Goal: Task Accomplishment & Management: Use online tool/utility

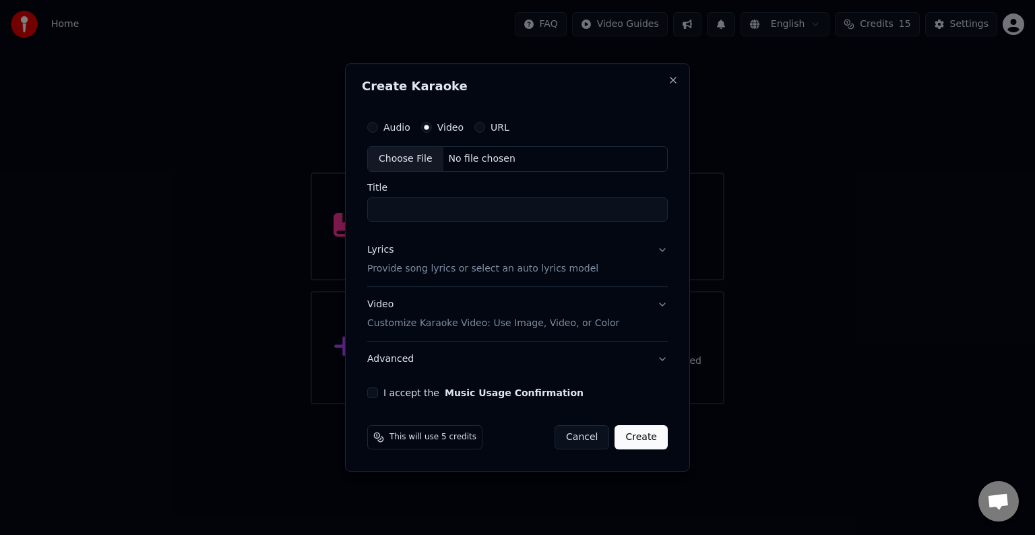
click at [493, 157] on div "No file chosen" at bounding box center [482, 158] width 78 height 13
type input "*********"
click at [662, 251] on button "Lyrics Provide song lyrics or select an auto lyrics model" at bounding box center [517, 260] width 301 height 54
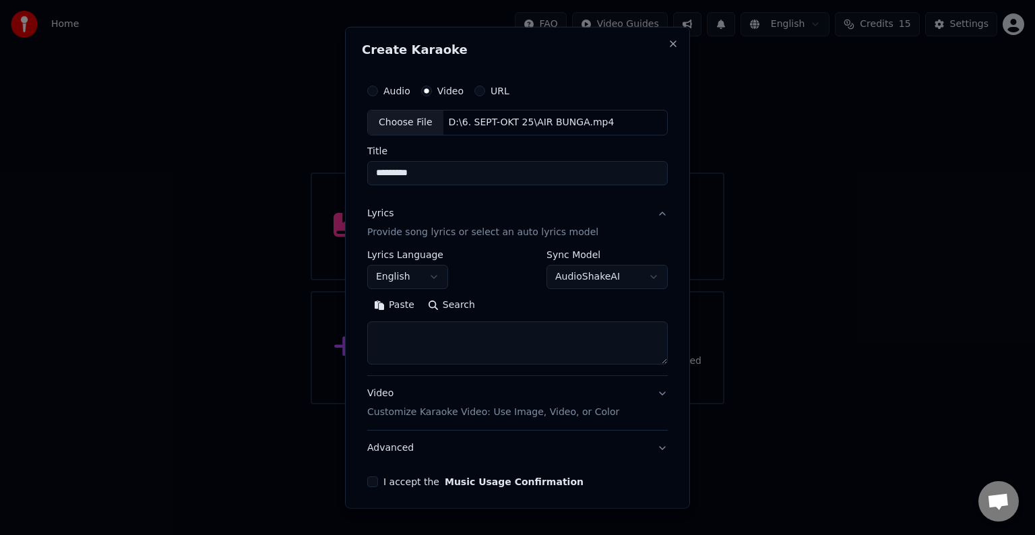
click at [432, 272] on body "**********" at bounding box center [517, 202] width 1035 height 404
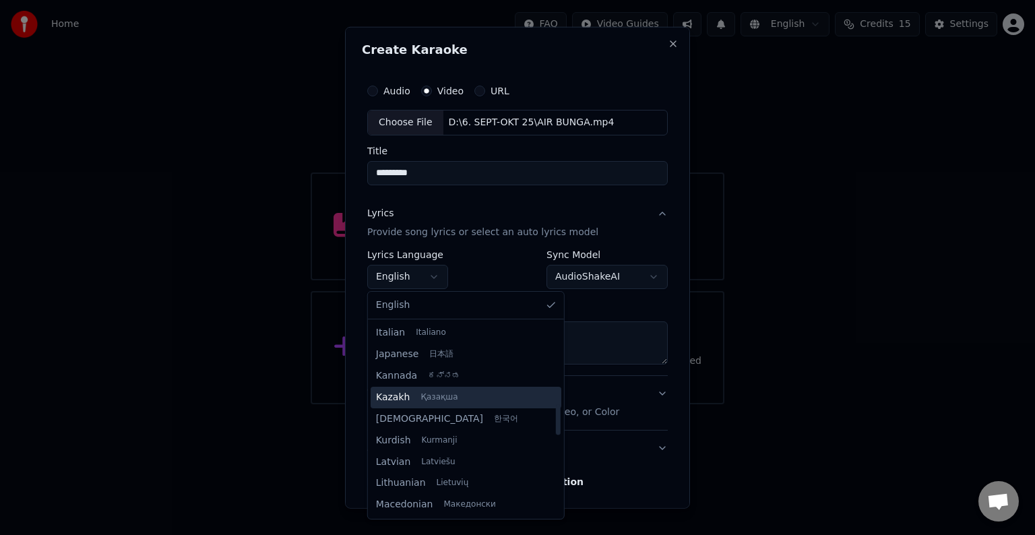
scroll to position [472, 0]
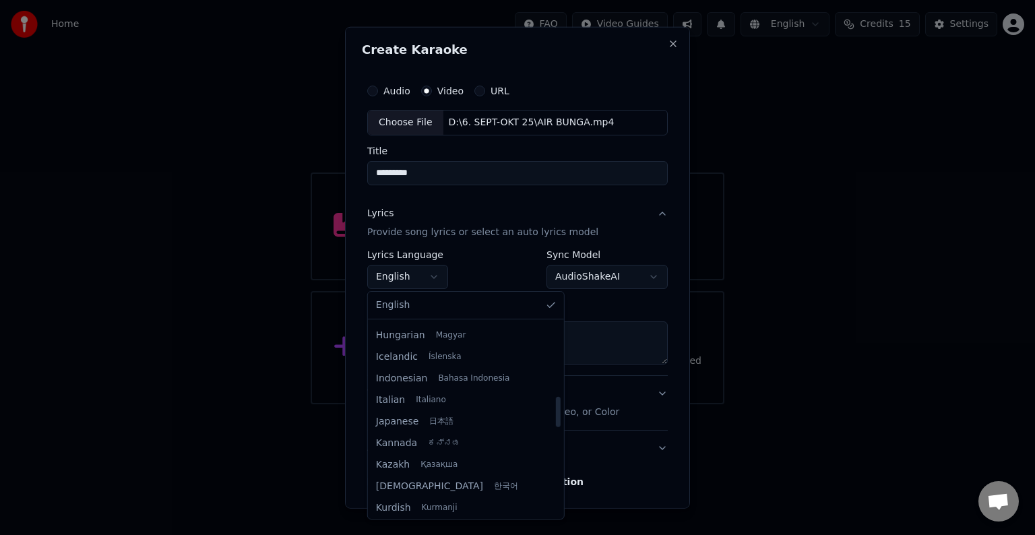
select select "**"
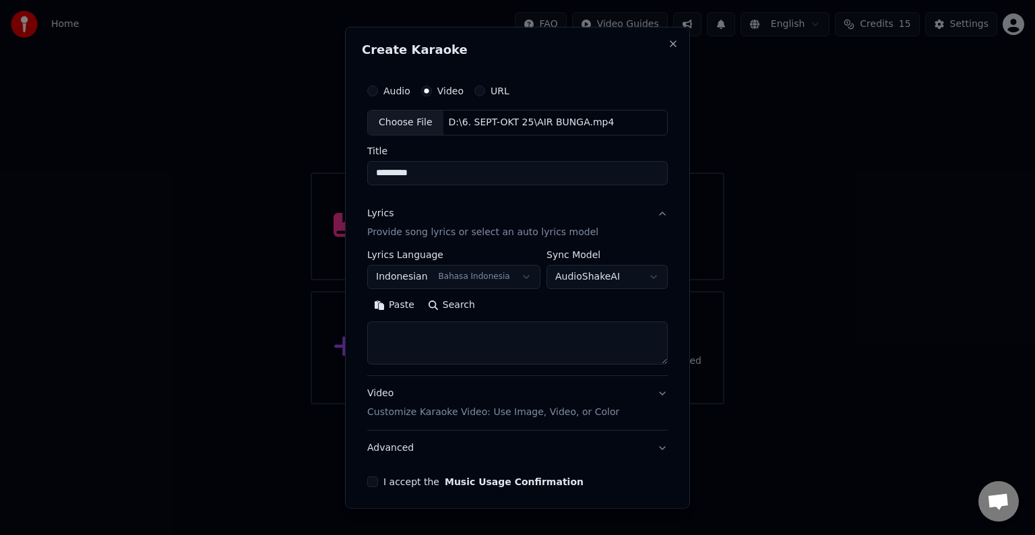
click at [403, 336] on textarea at bounding box center [517, 342] width 301 height 43
paste textarea "**********"
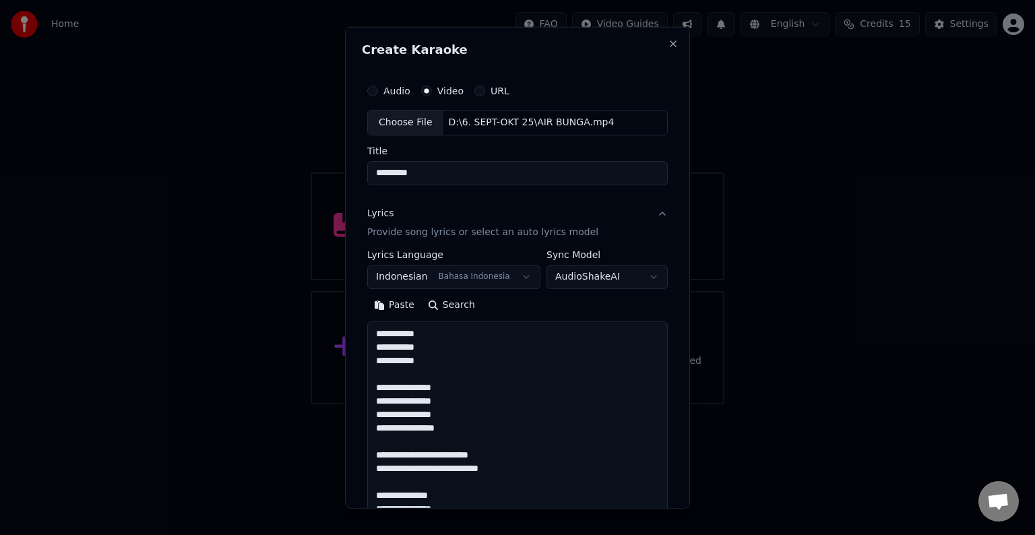
scroll to position [905, 0]
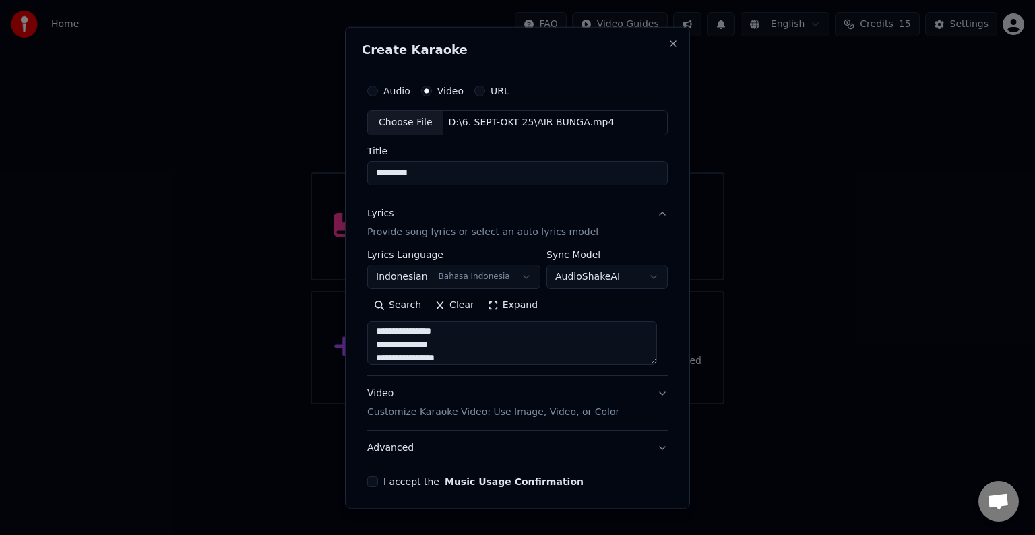
type textarea "**********"
click at [514, 410] on p "Customize Karaoke Video: Use Image, Video, or Color" at bounding box center [493, 412] width 252 height 13
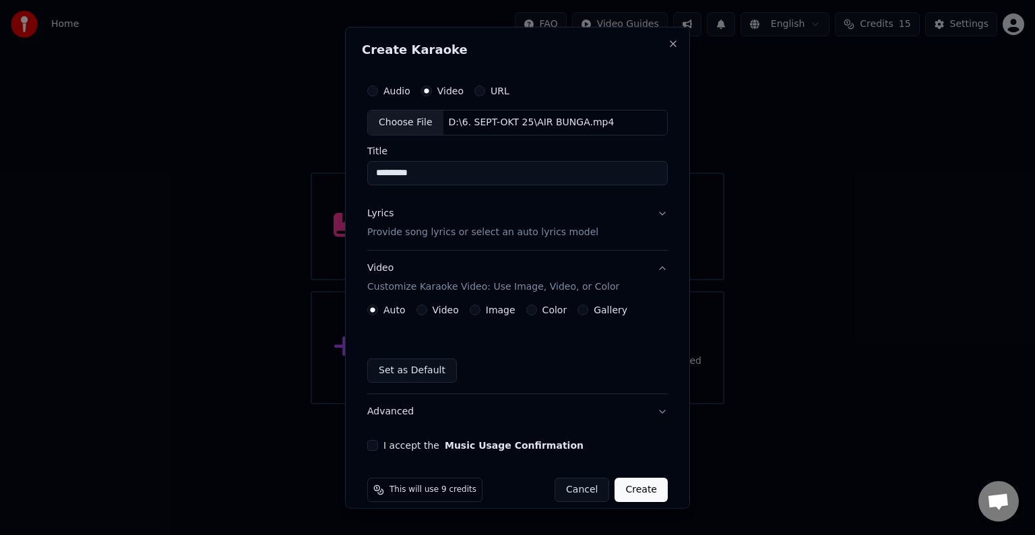
click at [423, 311] on button "Video" at bounding box center [421, 310] width 11 height 11
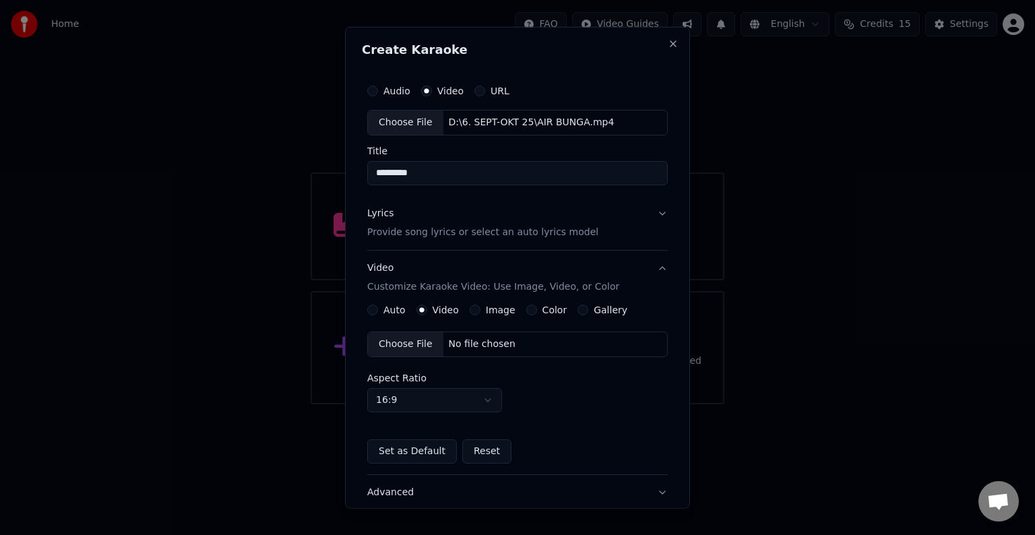
click at [522, 340] on div "Choose File No file chosen" at bounding box center [517, 345] width 301 height 26
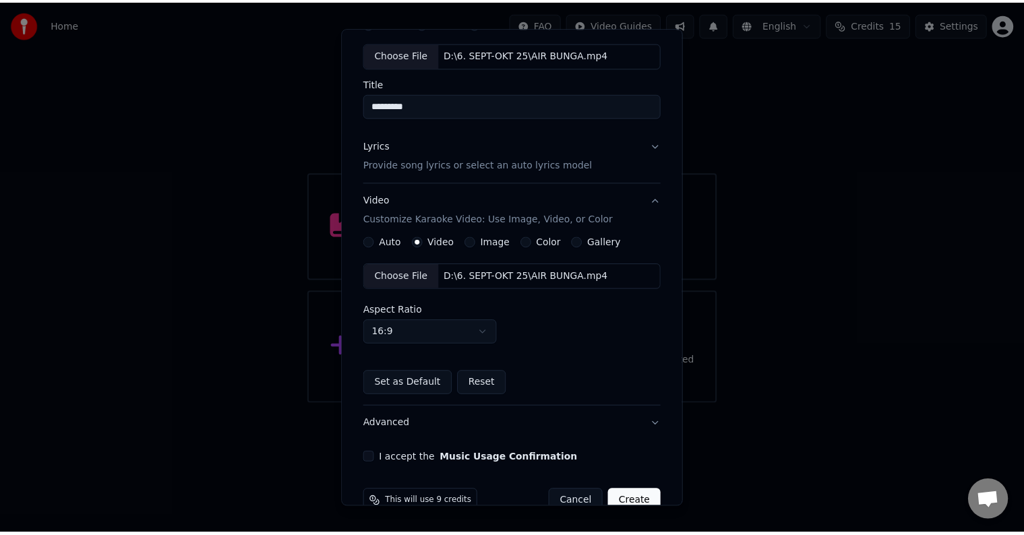
scroll to position [95, 0]
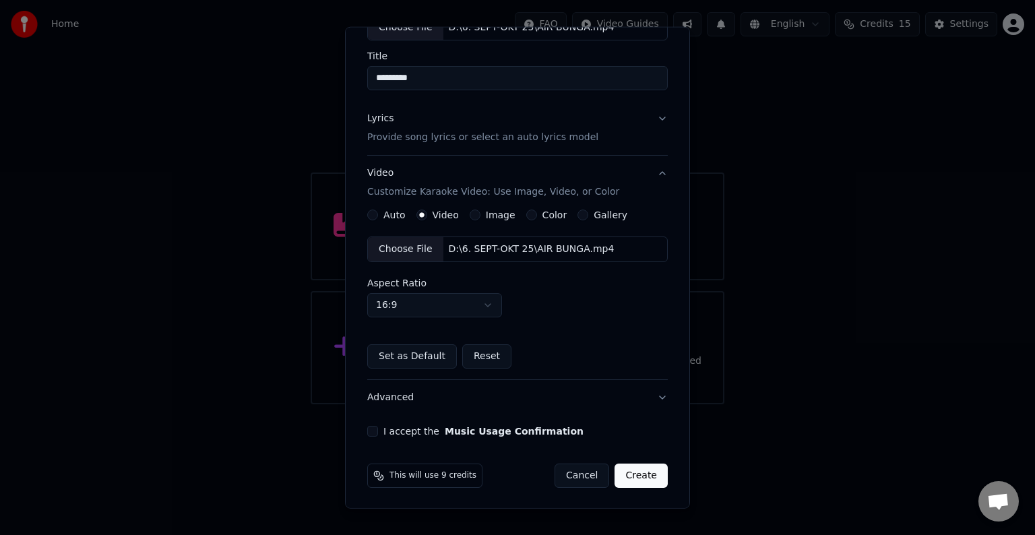
click at [379, 429] on div "I accept the Music Usage Confirmation" at bounding box center [517, 431] width 301 height 11
click at [371, 429] on button "I accept the Music Usage Confirmation" at bounding box center [372, 431] width 11 height 11
click at [619, 472] on button "Create" at bounding box center [641, 476] width 53 height 24
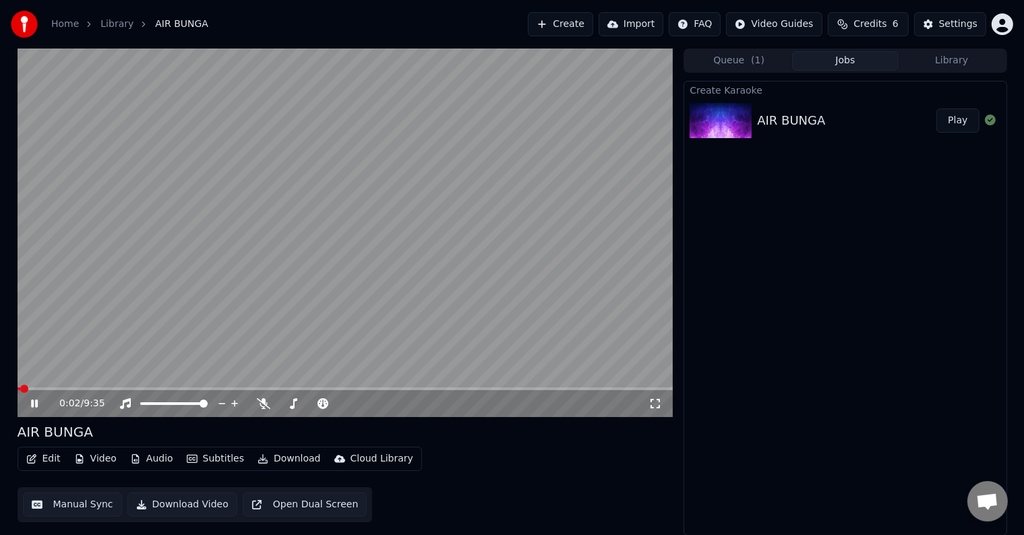
click at [257, 401] on icon at bounding box center [263, 403] width 13 height 11
click at [75, 505] on button "Manual Sync" at bounding box center [72, 505] width 99 height 24
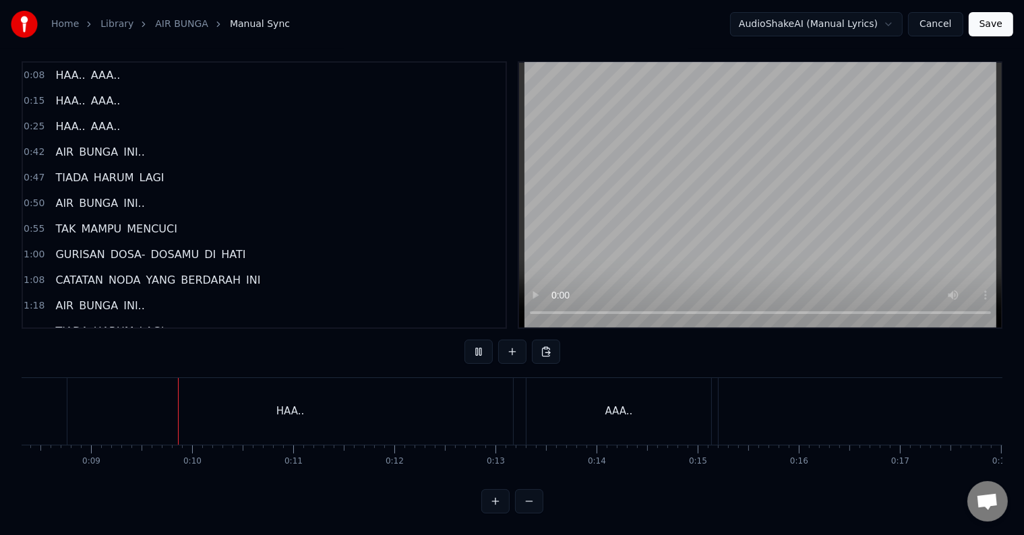
scroll to position [0, 868]
click at [941, 30] on button "Cancel" at bounding box center [935, 24] width 55 height 24
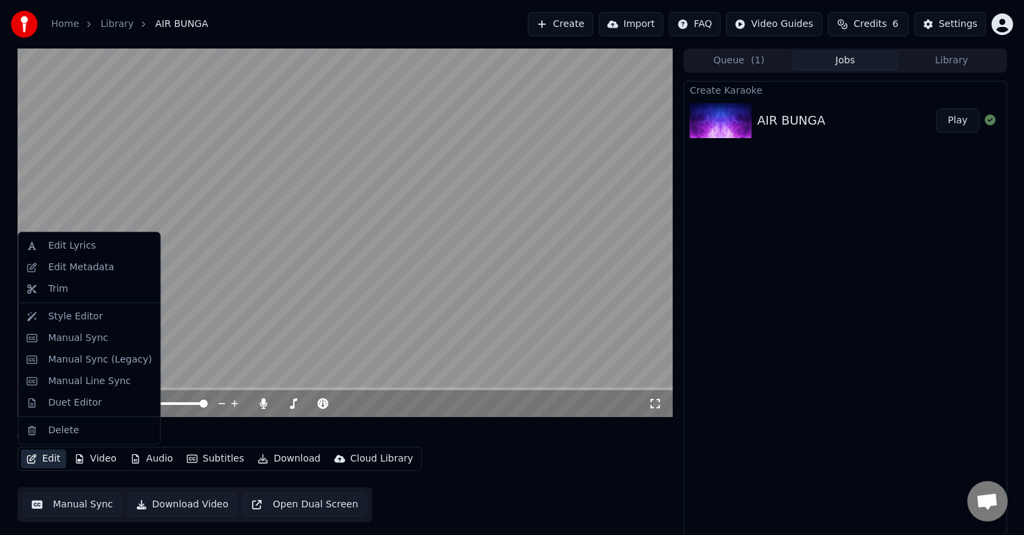
click at [54, 457] on button "Edit" at bounding box center [43, 459] width 45 height 19
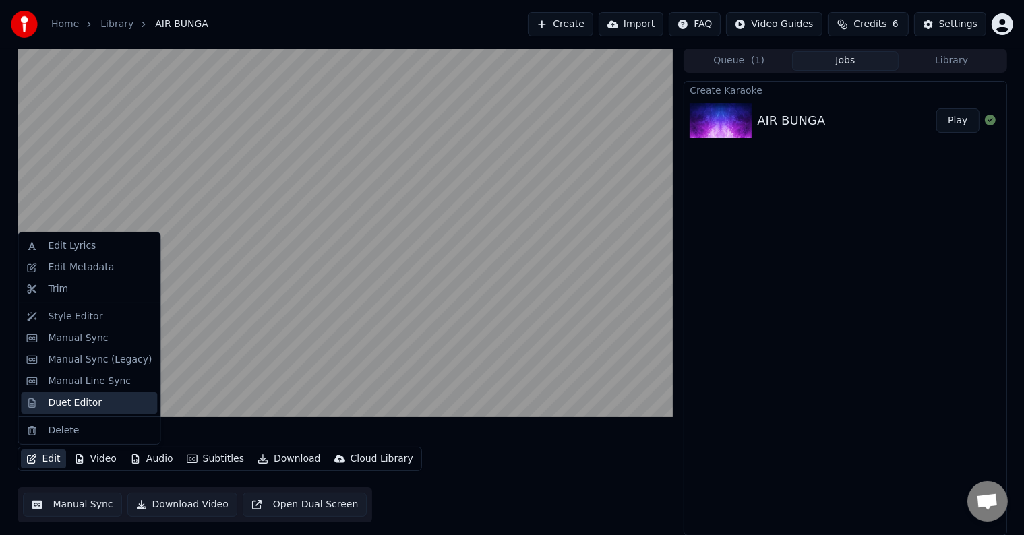
click at [63, 404] on div "Duet Editor" at bounding box center [75, 402] width 54 height 13
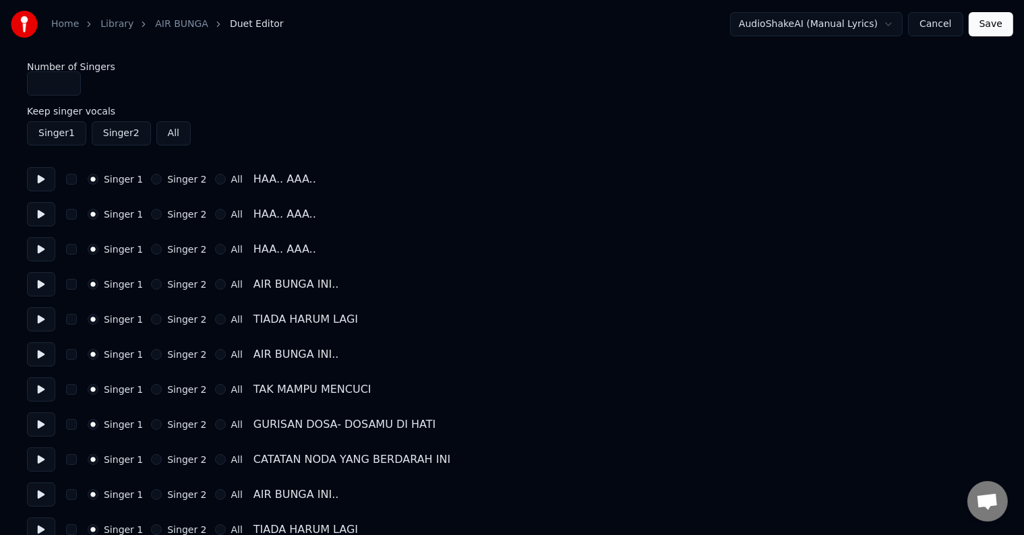
type input "*"
click at [68, 81] on input "*" at bounding box center [54, 83] width 54 height 24
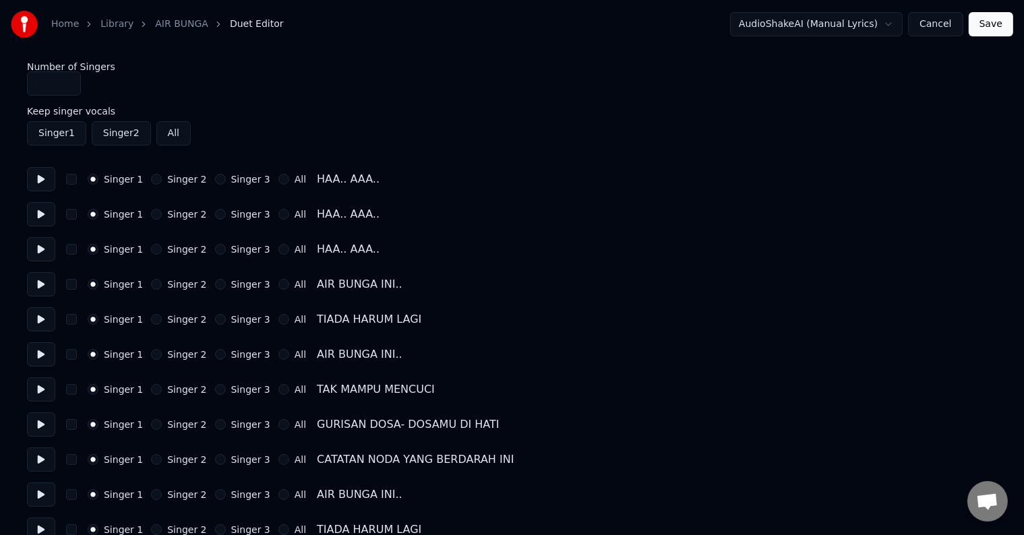
click at [151, 215] on button "Singer 2" at bounding box center [156, 214] width 11 height 11
click at [215, 251] on button "Singer 3" at bounding box center [220, 249] width 11 height 11
click at [151, 283] on button "Singer 2" at bounding box center [156, 284] width 11 height 11
click at [151, 318] on button "Singer 2" at bounding box center [156, 319] width 11 height 11
click at [151, 359] on button "Singer 2" at bounding box center [156, 354] width 11 height 11
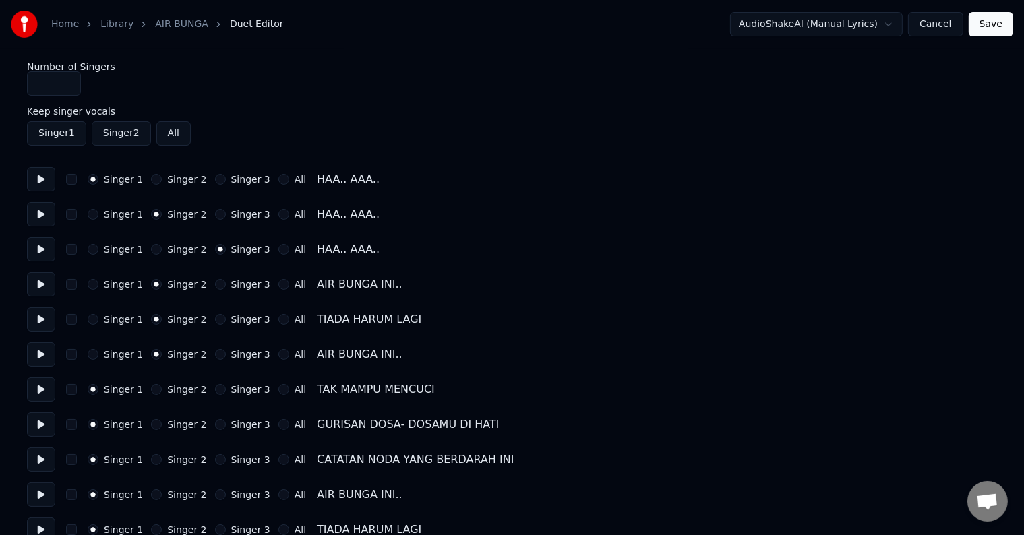
click at [154, 390] on button "Singer 2" at bounding box center [156, 389] width 11 height 11
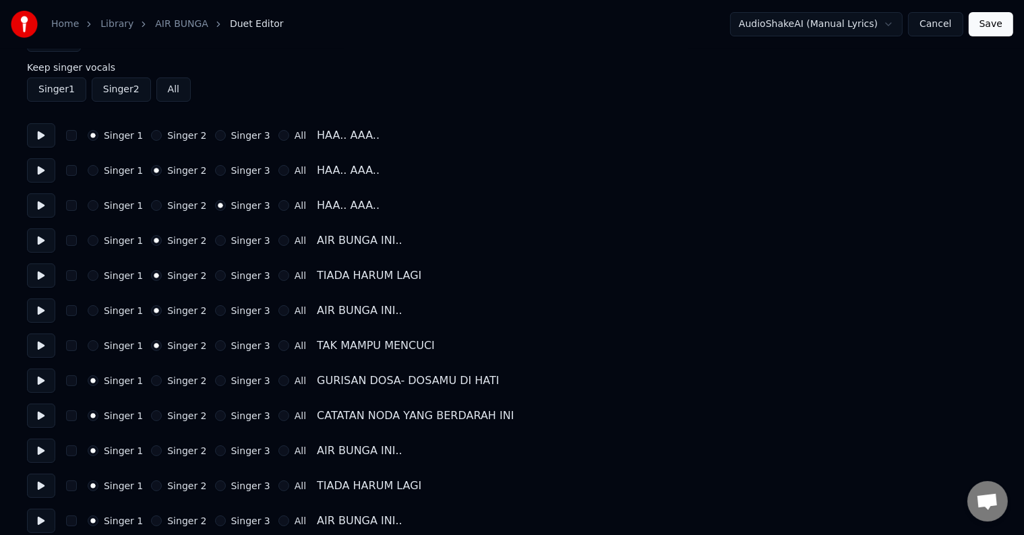
scroll to position [67, 0]
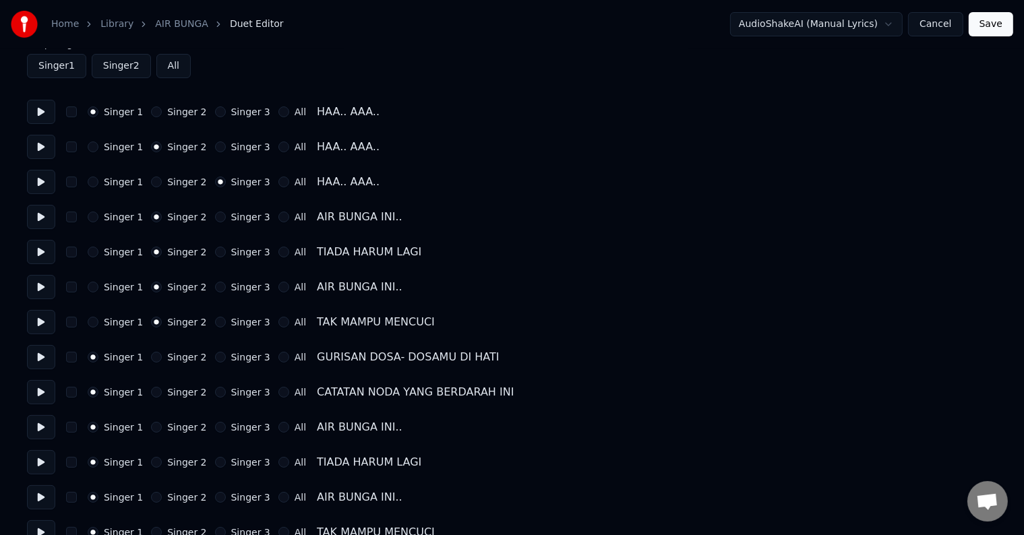
click at [153, 357] on button "Singer 2" at bounding box center [156, 357] width 11 height 11
click at [154, 391] on button "Singer 2" at bounding box center [156, 392] width 11 height 11
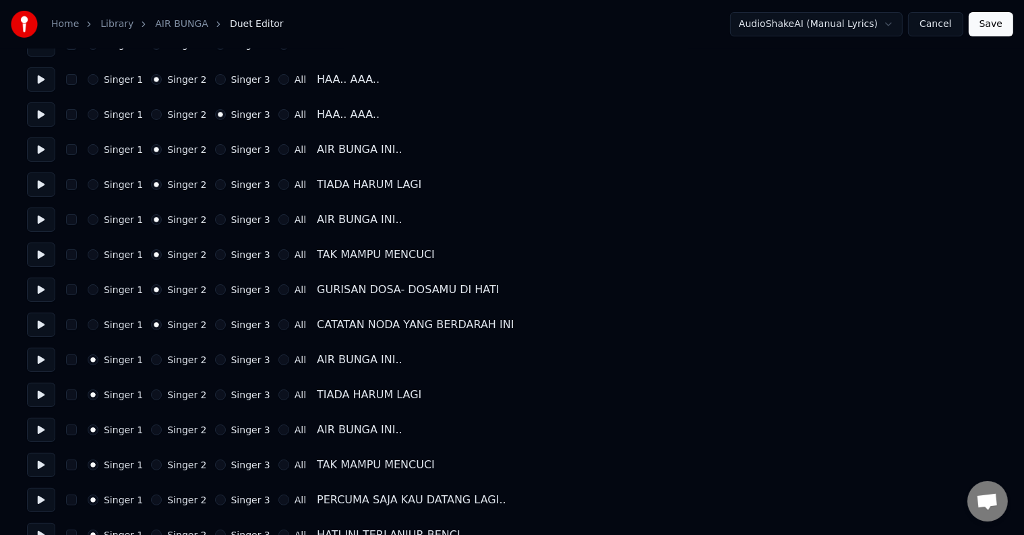
click at [96, 292] on button "Singer 1" at bounding box center [93, 289] width 11 height 11
click at [97, 325] on button "Singer 1" at bounding box center [93, 324] width 11 height 11
click at [41, 289] on button at bounding box center [41, 290] width 28 height 24
click at [151, 361] on button "Singer 2" at bounding box center [156, 359] width 11 height 11
click at [151, 394] on button "Singer 2" at bounding box center [156, 395] width 11 height 11
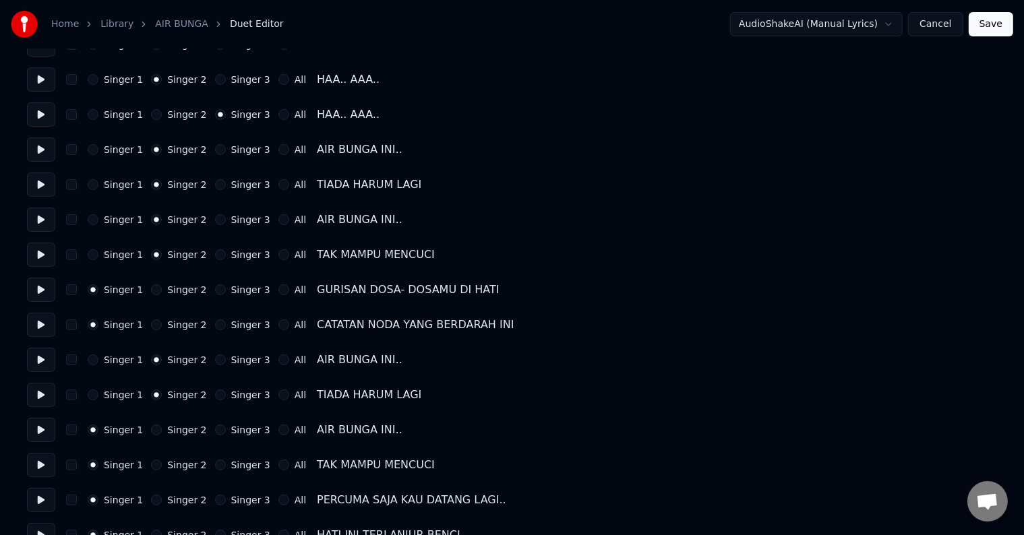
click at [152, 432] on button "Singer 2" at bounding box center [156, 430] width 11 height 11
click at [152, 468] on button "Singer 2" at bounding box center [156, 465] width 11 height 11
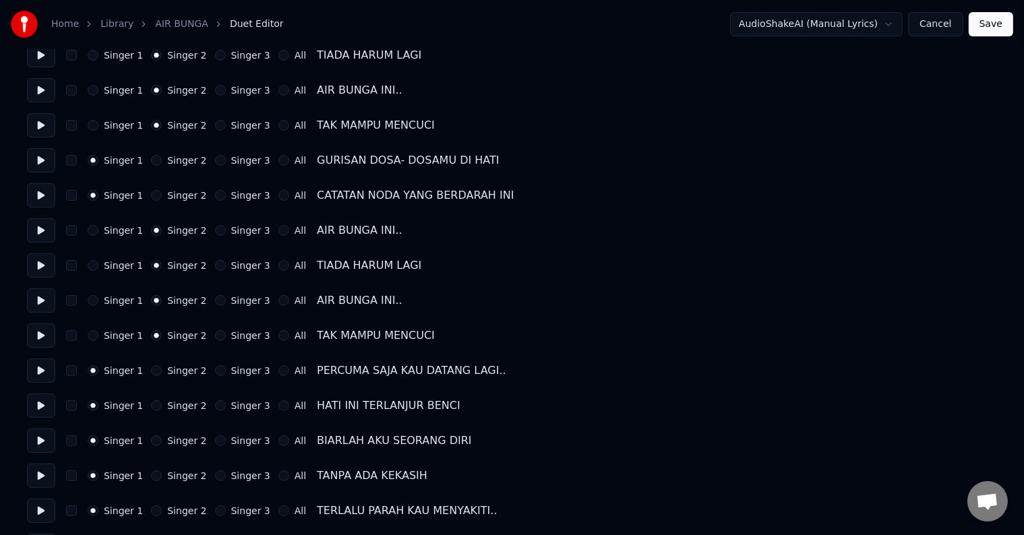
scroll to position [270, 0]
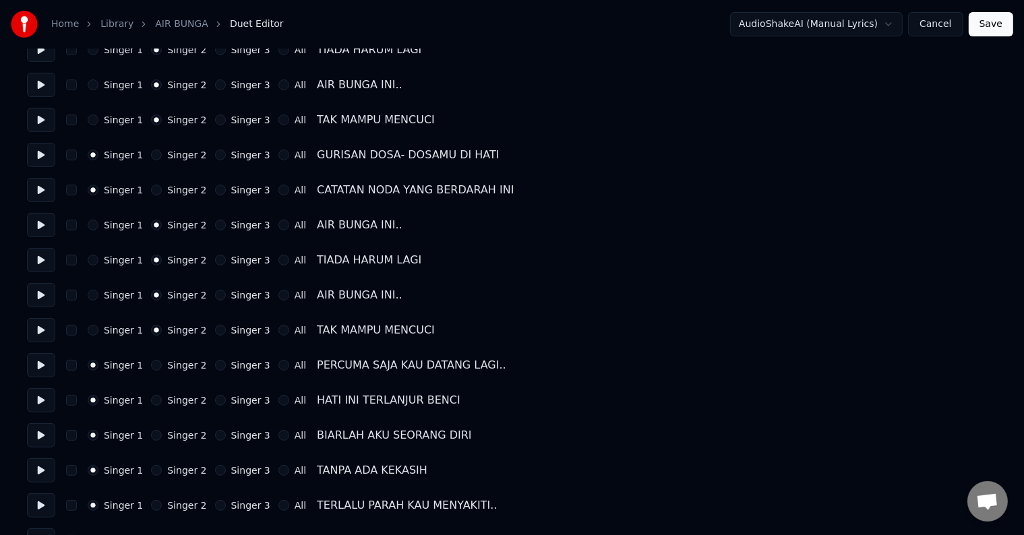
click at [43, 366] on button at bounding box center [41, 365] width 28 height 24
click at [151, 364] on button "Singer 2" at bounding box center [156, 365] width 11 height 11
click at [151, 403] on button "Singer 2" at bounding box center [156, 400] width 11 height 11
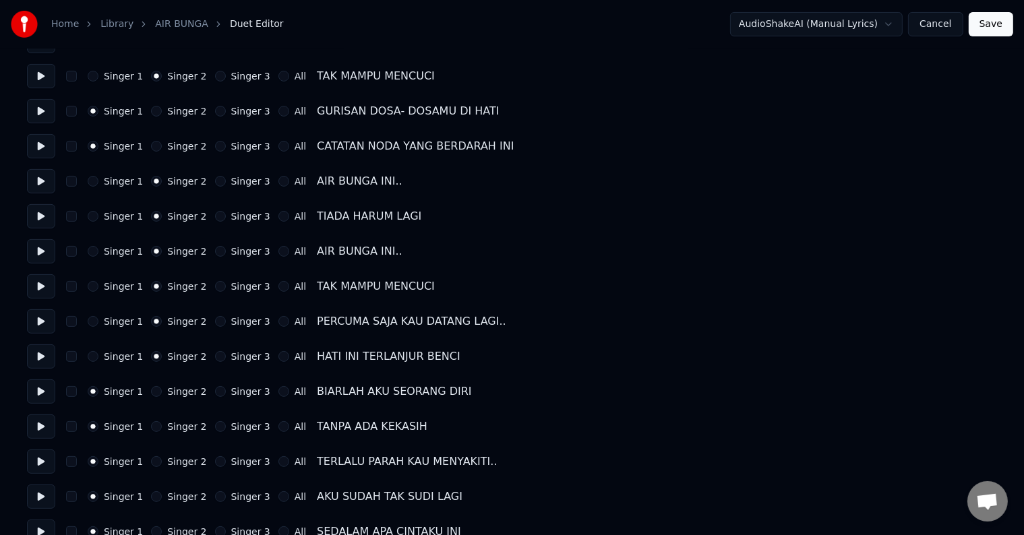
scroll to position [337, 0]
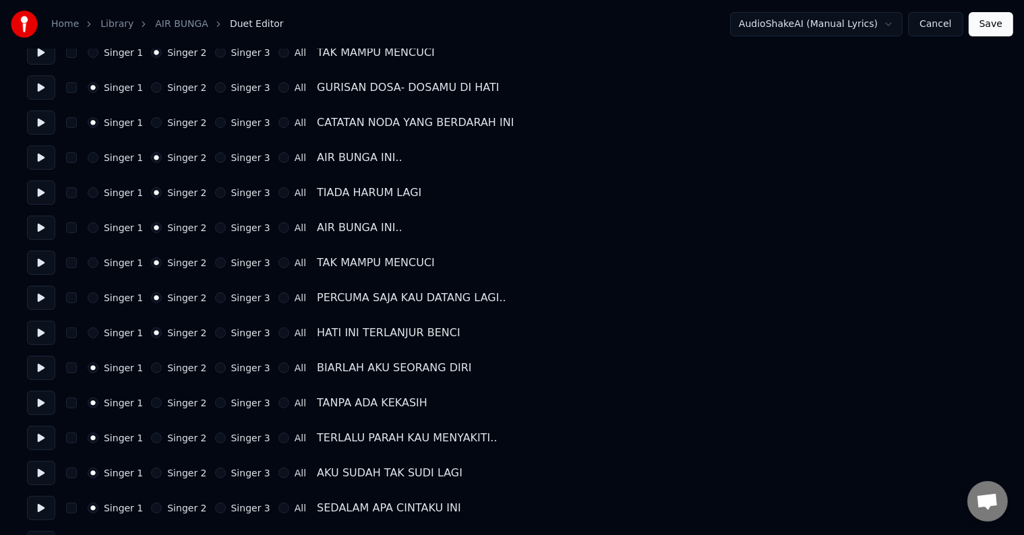
click at [144, 368] on div "Singer 1 Singer 2 Singer 3 All" at bounding box center [197, 368] width 218 height 11
click at [151, 372] on button "Singer 2" at bounding box center [156, 368] width 11 height 11
click at [151, 404] on button "Singer 2" at bounding box center [156, 403] width 11 height 11
click at [40, 402] on button at bounding box center [41, 403] width 28 height 24
click at [151, 437] on button "Singer 2" at bounding box center [156, 438] width 11 height 11
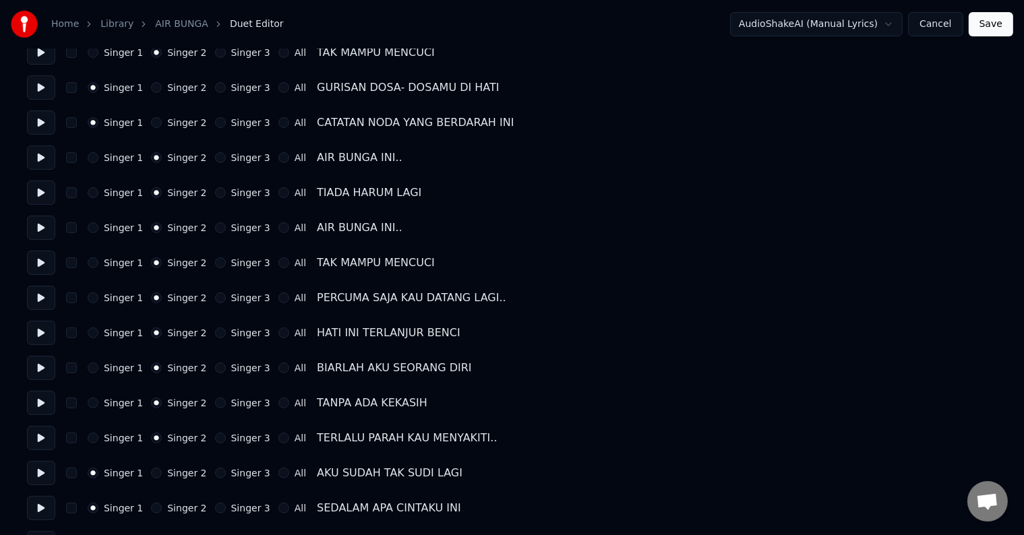
click at [42, 435] on button at bounding box center [41, 438] width 28 height 24
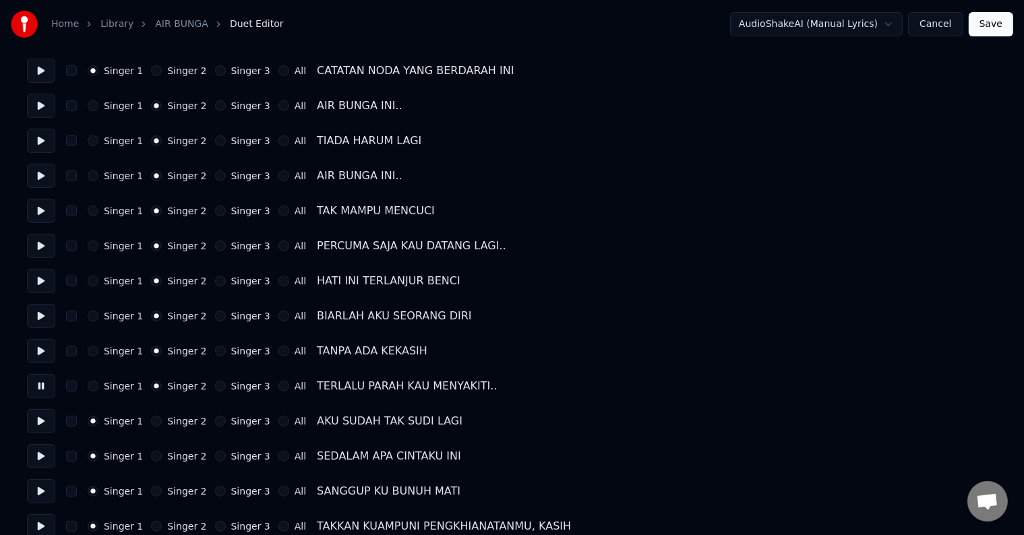
scroll to position [472, 0]
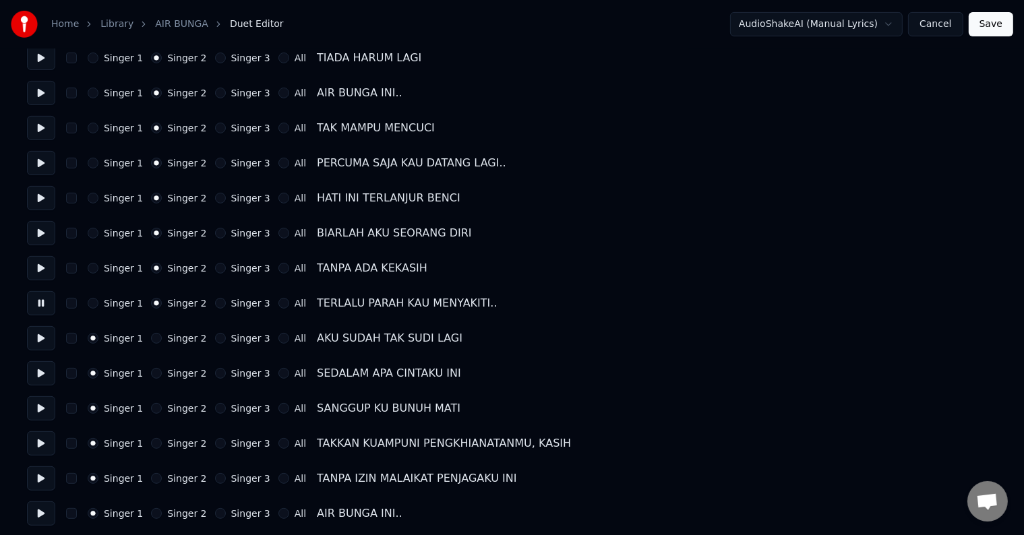
click at [86, 299] on div "Singer 1 Singer 2 Singer 3 All TERLALU PARAH KAU MENYAKITI.." at bounding box center [512, 303] width 970 height 24
click at [94, 307] on button "Singer 1" at bounding box center [93, 303] width 11 height 11
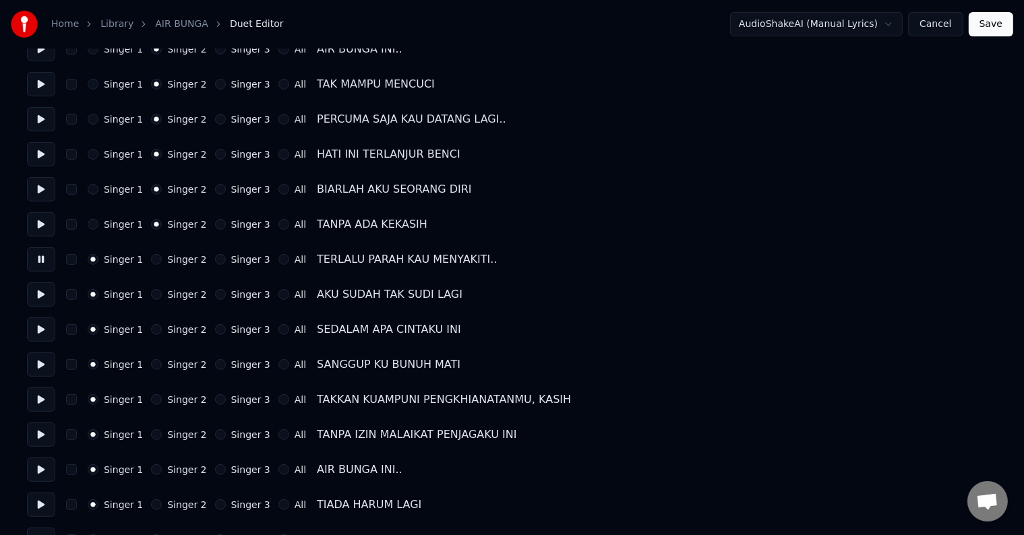
scroll to position [539, 0]
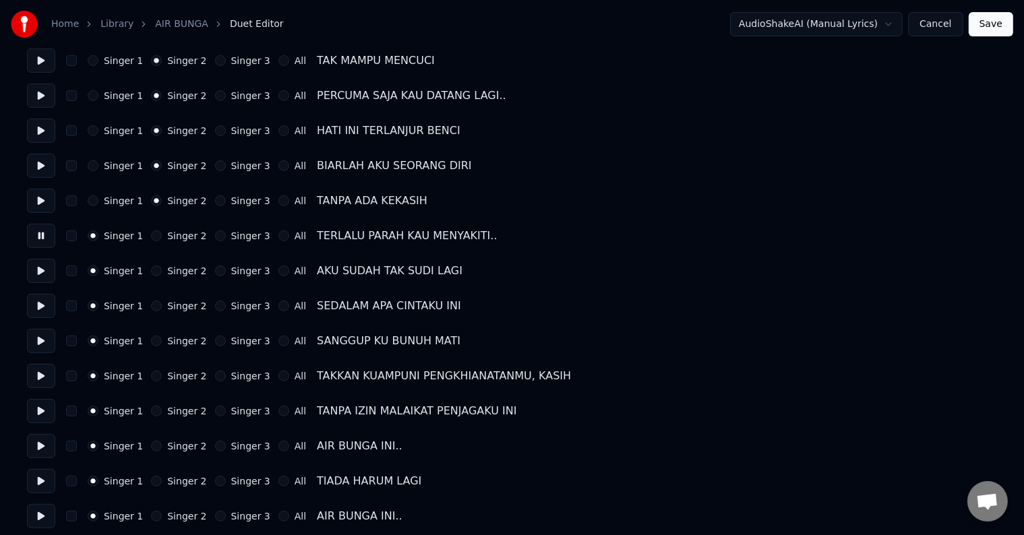
click at [151, 375] on button "Singer 2" at bounding box center [156, 376] width 11 height 11
click at [151, 412] on button "Singer 2" at bounding box center [156, 411] width 11 height 11
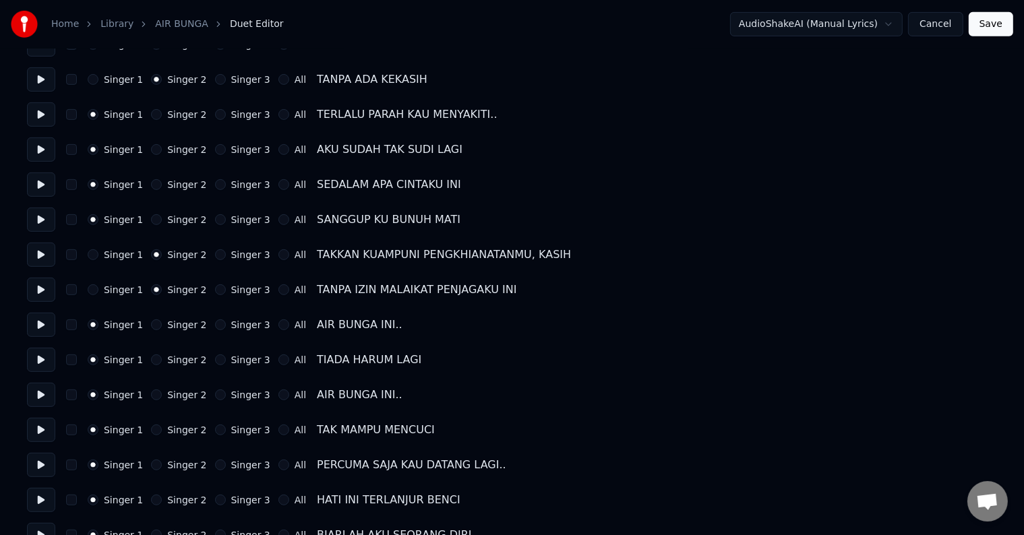
scroll to position [674, 0]
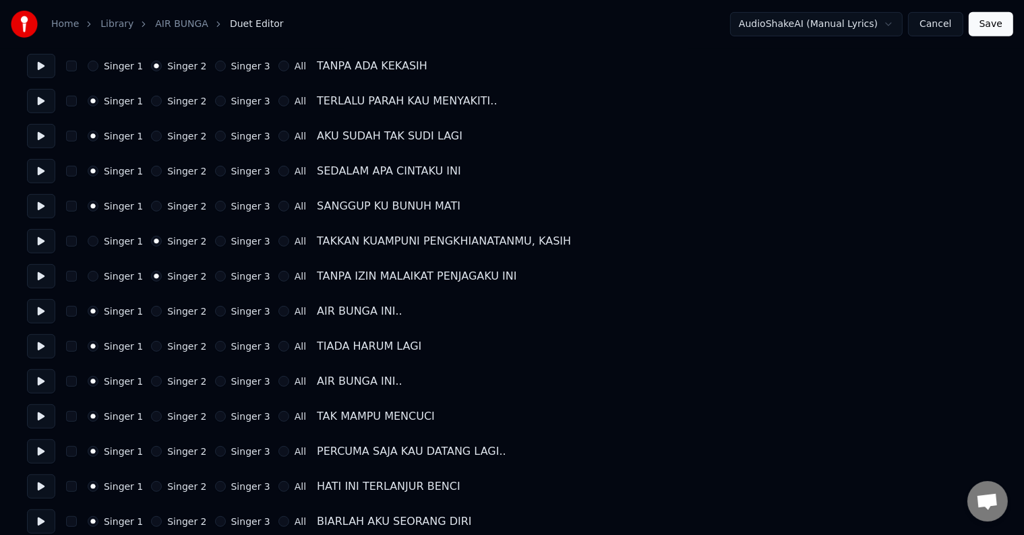
click at [39, 310] on button at bounding box center [41, 311] width 28 height 24
click at [215, 310] on button "Singer 3" at bounding box center [220, 311] width 11 height 11
click at [215, 347] on button "Singer 3" at bounding box center [220, 346] width 11 height 11
click at [215, 378] on button "Singer 3" at bounding box center [220, 381] width 11 height 11
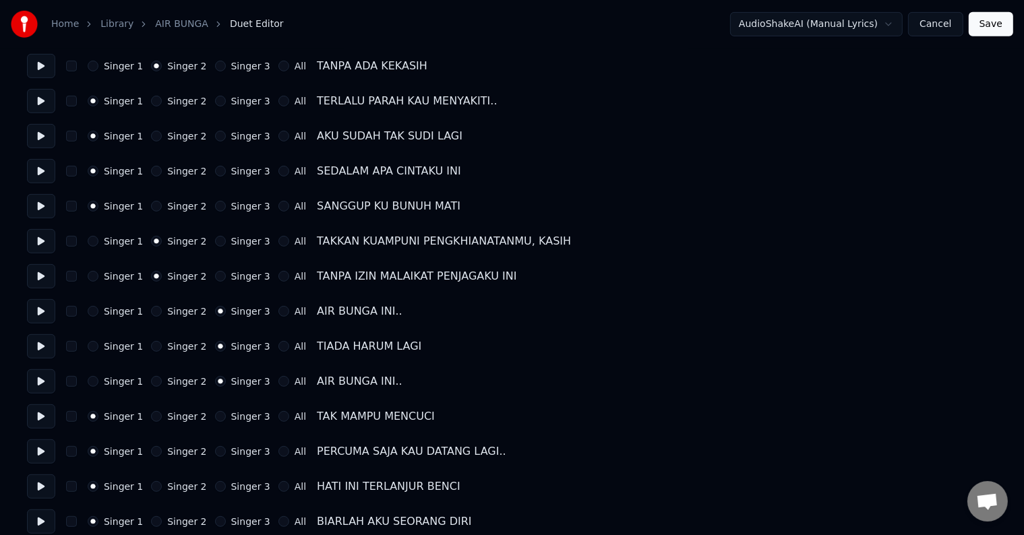
click at [215, 416] on button "Singer 3" at bounding box center [220, 416] width 11 height 11
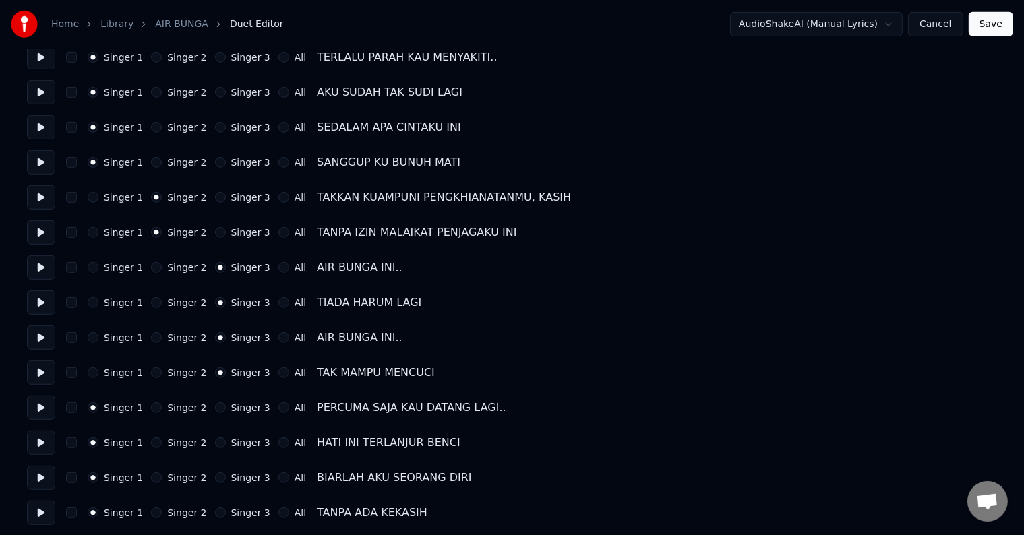
scroll to position [741, 0]
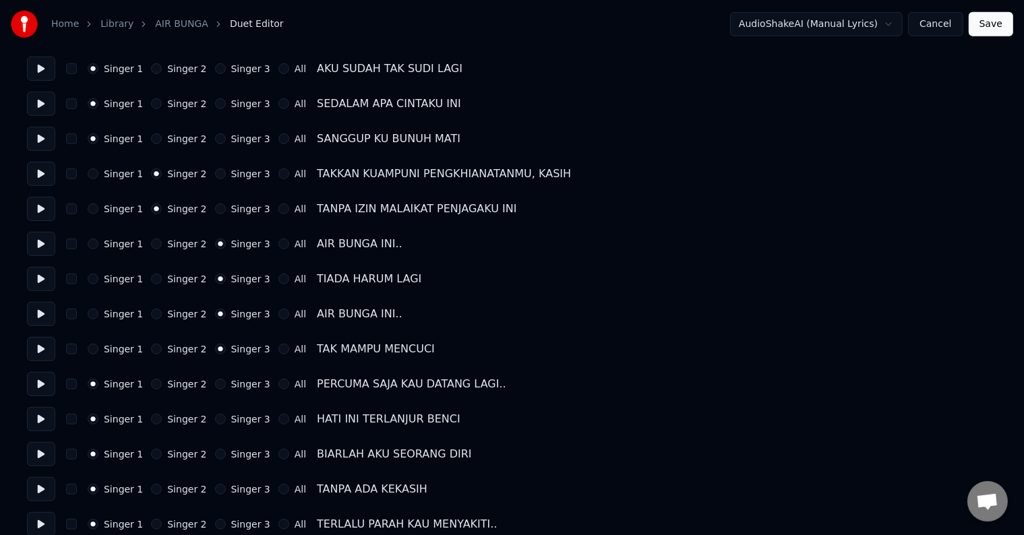
click at [151, 381] on button "Singer 2" at bounding box center [156, 384] width 11 height 11
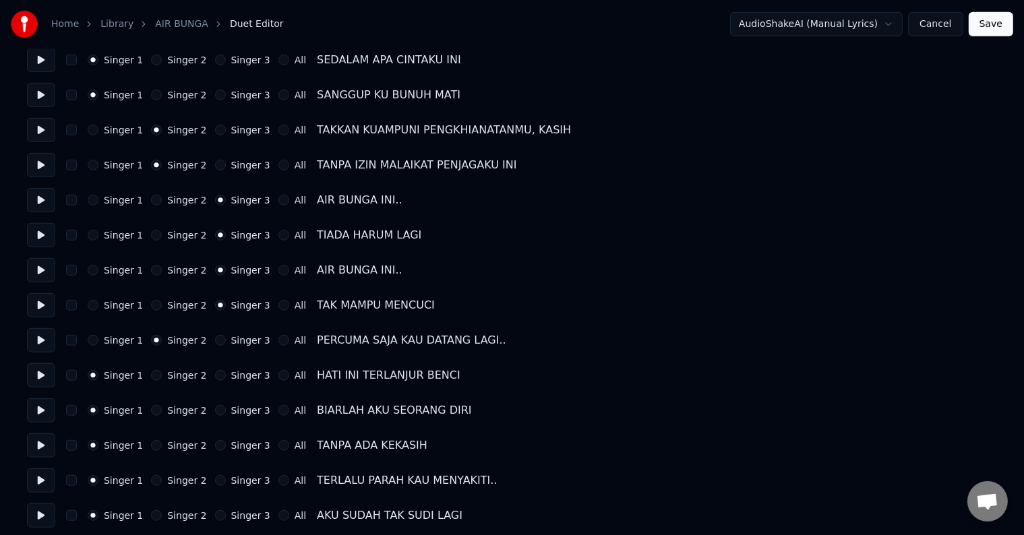
scroll to position [809, 0]
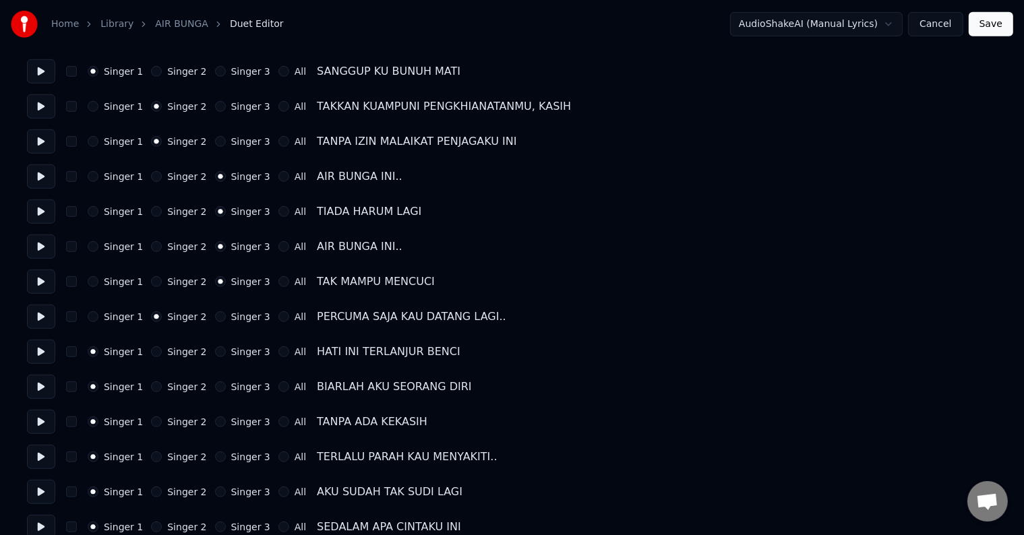
click at [151, 346] on div "Singer 2" at bounding box center [178, 351] width 55 height 11
click at [152, 351] on button "Singer 2" at bounding box center [156, 351] width 11 height 11
click at [156, 386] on button "Singer 2" at bounding box center [156, 386] width 11 height 11
click at [151, 421] on button "Singer 2" at bounding box center [156, 421] width 11 height 11
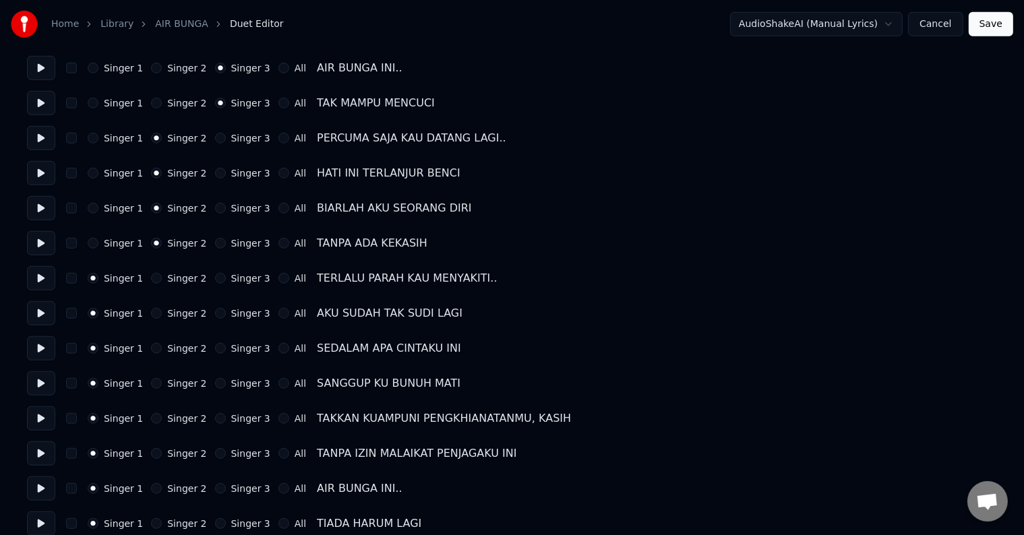
scroll to position [1011, 0]
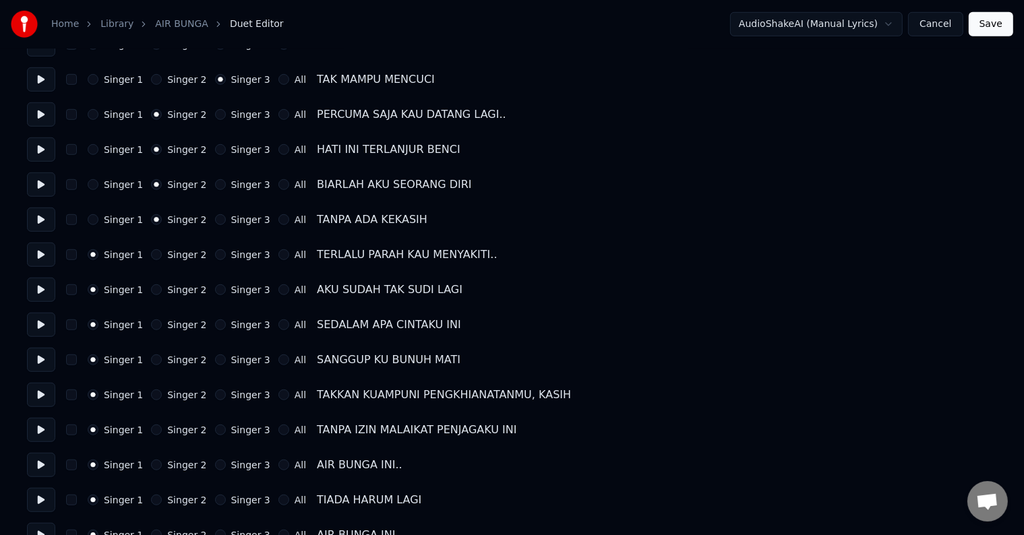
click at [151, 395] on button "Singer 2" at bounding box center [156, 395] width 11 height 11
click at [152, 429] on button "Singer 2" at bounding box center [156, 430] width 11 height 11
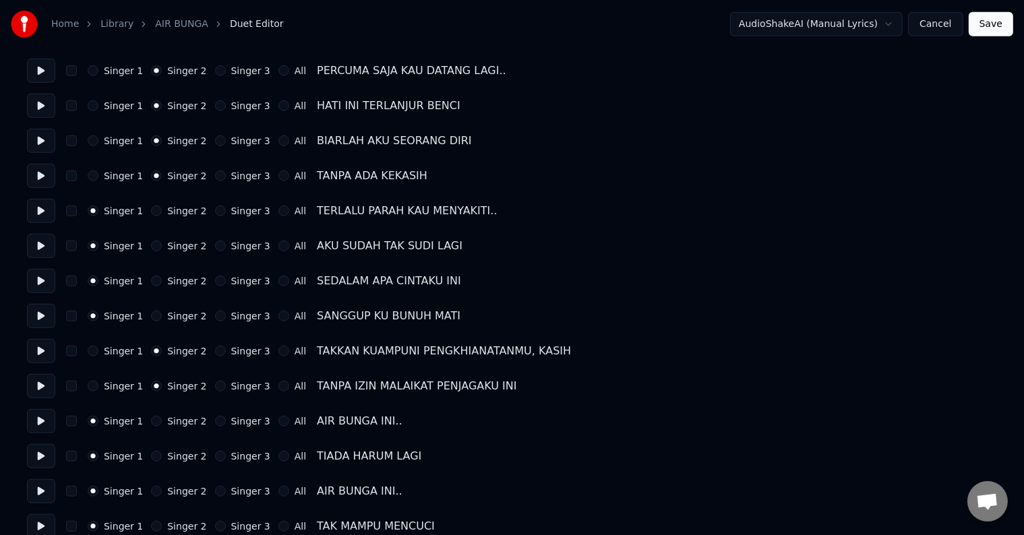
scroll to position [1078, 0]
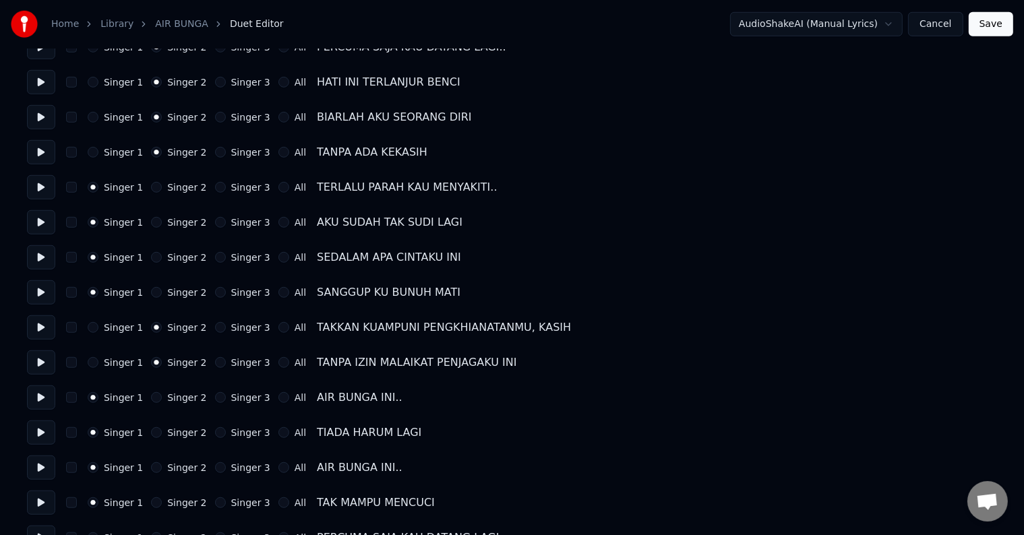
click at [46, 398] on button at bounding box center [41, 397] width 28 height 24
click at [215, 396] on button "Singer 3" at bounding box center [220, 397] width 11 height 11
click at [215, 433] on button "Singer 3" at bounding box center [220, 432] width 11 height 11
click at [215, 466] on button "Singer 3" at bounding box center [220, 467] width 11 height 11
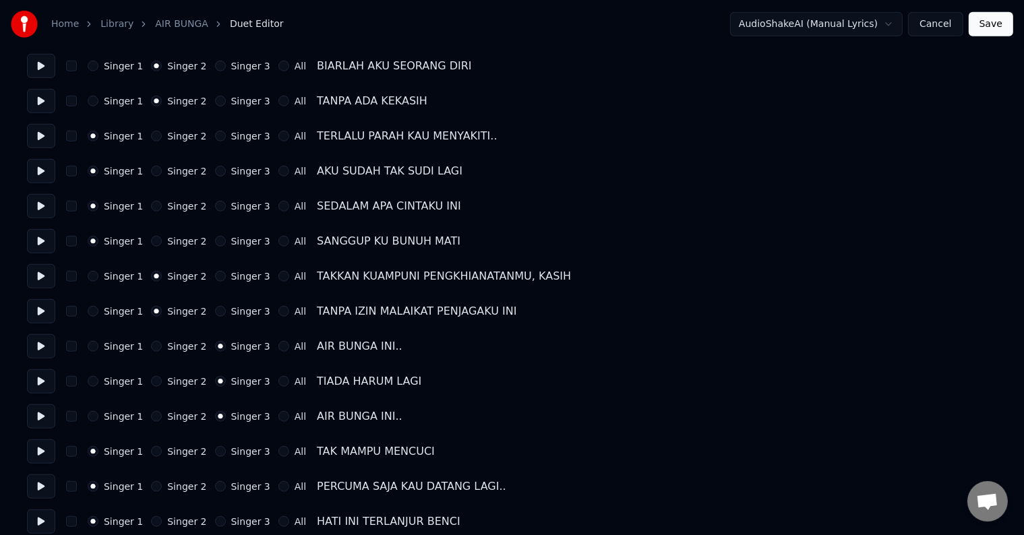
scroll to position [1213, 0]
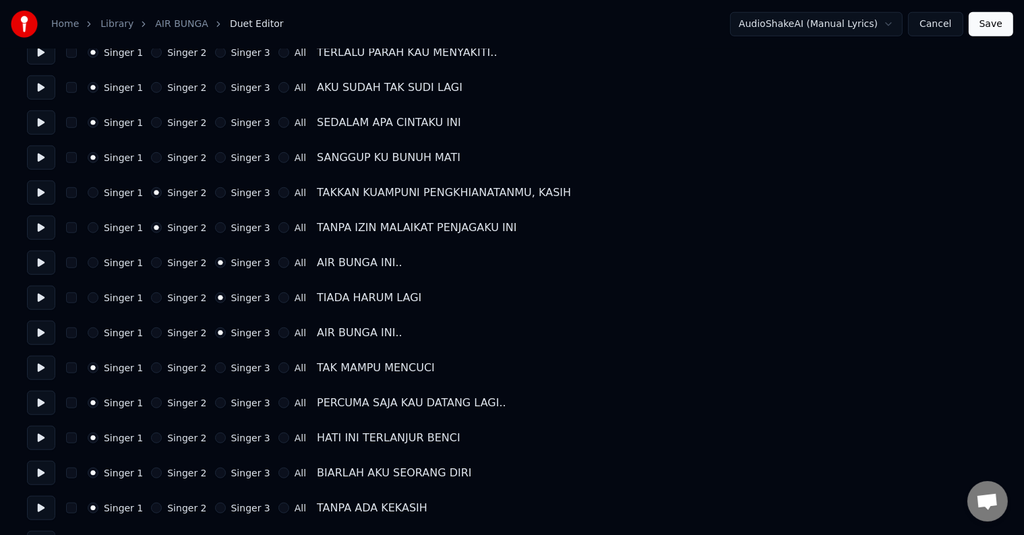
click at [215, 367] on button "Singer 3" at bounding box center [220, 368] width 11 height 11
click at [43, 402] on button at bounding box center [41, 403] width 28 height 24
click at [152, 407] on button "Singer 2" at bounding box center [156, 403] width 11 height 11
click at [43, 369] on button at bounding box center [41, 368] width 28 height 24
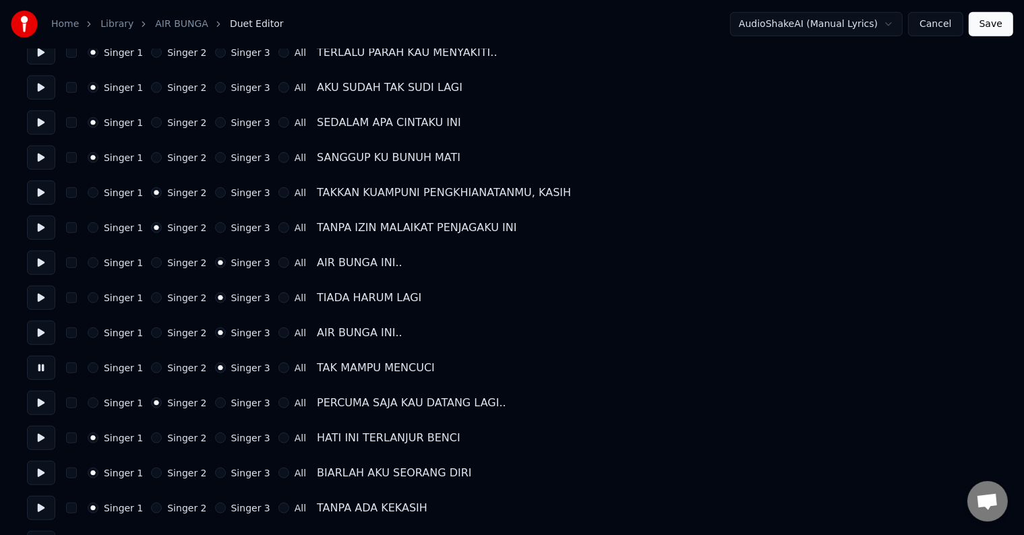
click at [151, 439] on button "Singer 2" at bounding box center [156, 438] width 11 height 11
click at [151, 476] on button "Singer 2" at bounding box center [156, 473] width 11 height 11
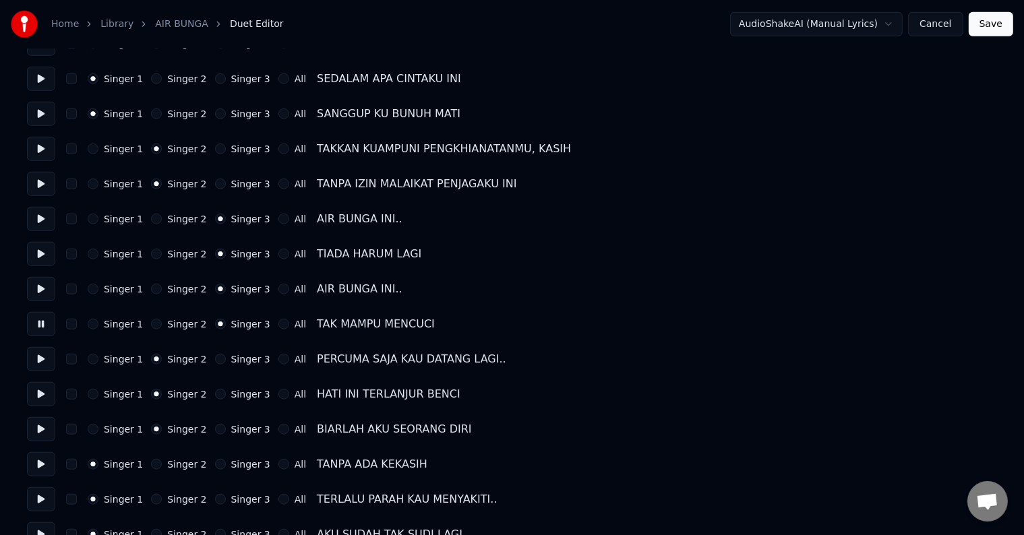
scroll to position [1280, 0]
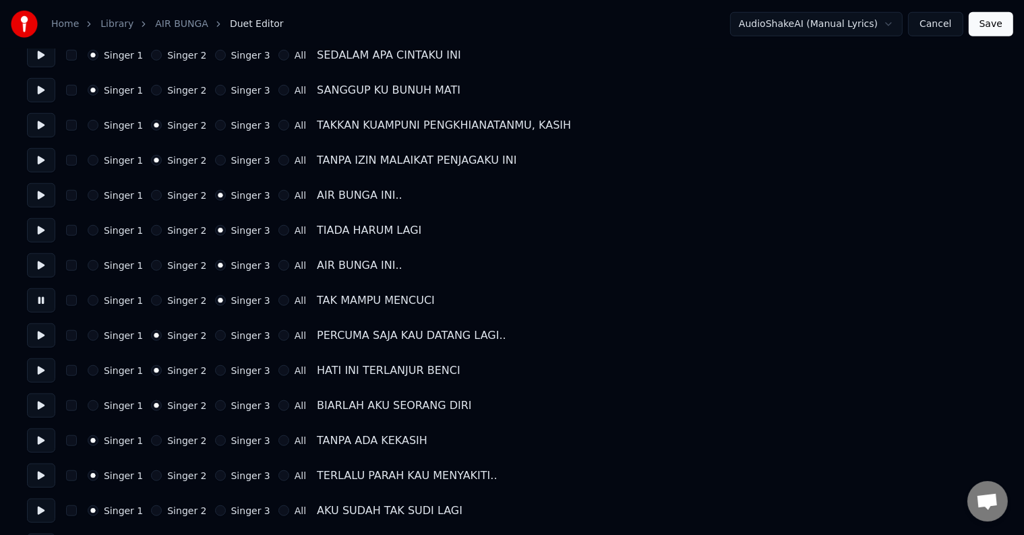
click at [151, 437] on button "Singer 2" at bounding box center [156, 440] width 11 height 11
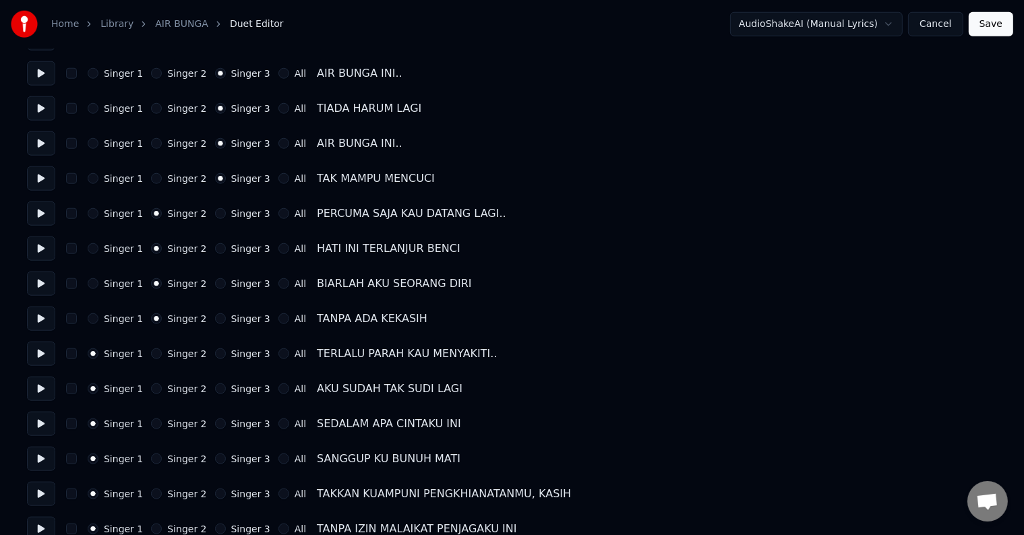
scroll to position [1415, 0]
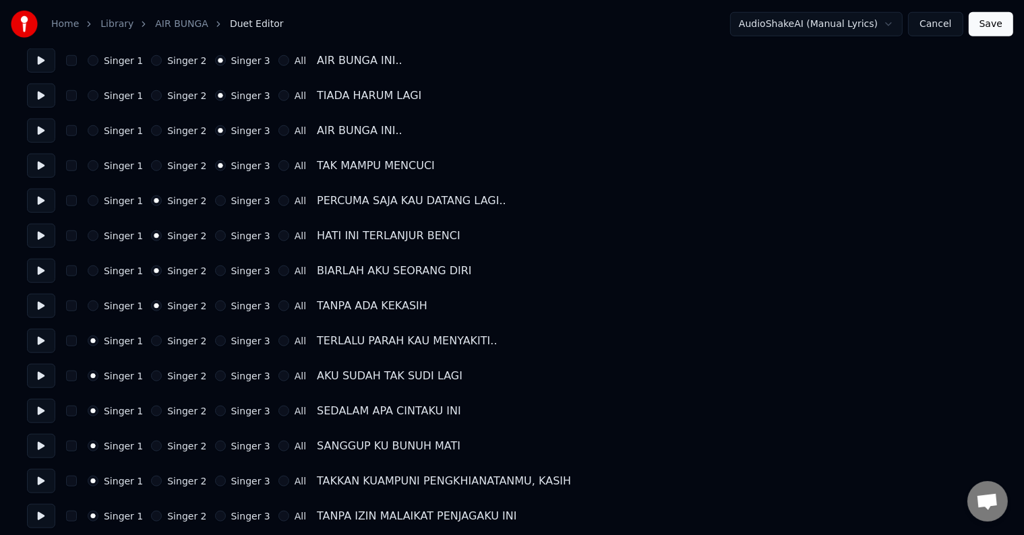
click at [151, 341] on button "Singer 2" at bounding box center [156, 341] width 11 height 11
click at [43, 338] on button at bounding box center [41, 341] width 28 height 24
click at [73, 338] on button "button" at bounding box center [71, 341] width 11 height 11
click at [75, 340] on button "button" at bounding box center [71, 341] width 11 height 11
click at [92, 344] on button "Singer 1" at bounding box center [93, 341] width 11 height 11
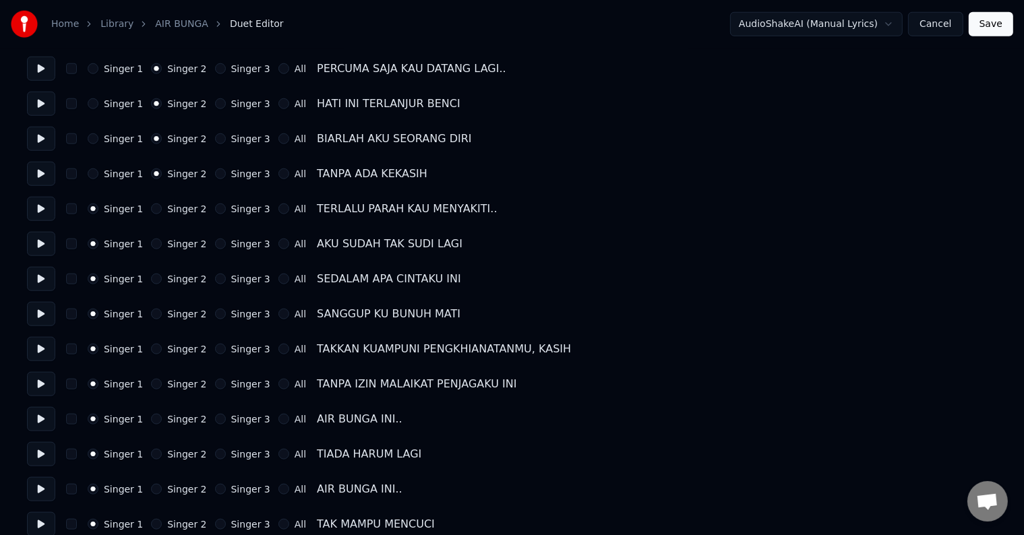
scroll to position [1550, 0]
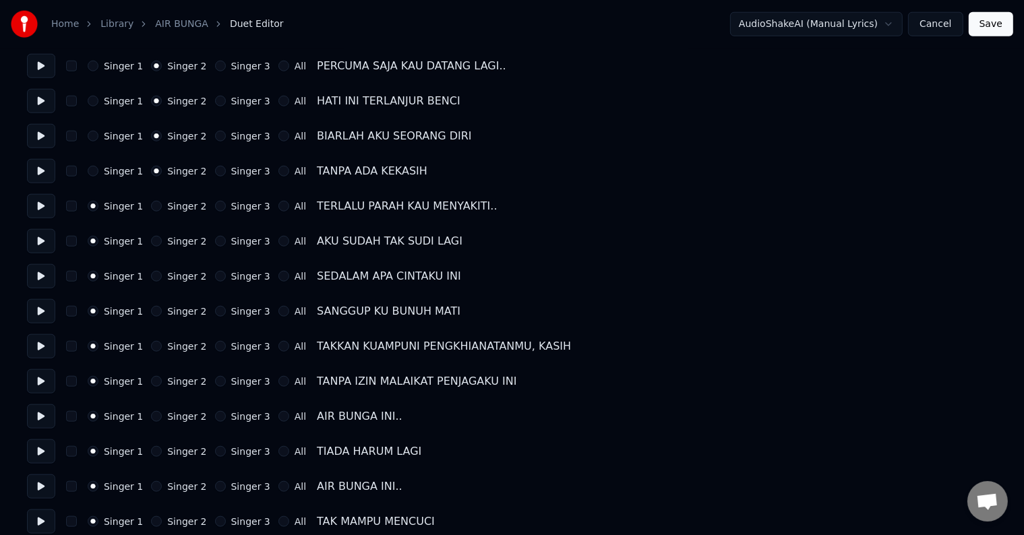
click at [39, 307] on button at bounding box center [41, 311] width 28 height 24
click at [152, 348] on button "Singer 2" at bounding box center [156, 346] width 11 height 11
click at [154, 383] on button "Singer 2" at bounding box center [156, 381] width 11 height 11
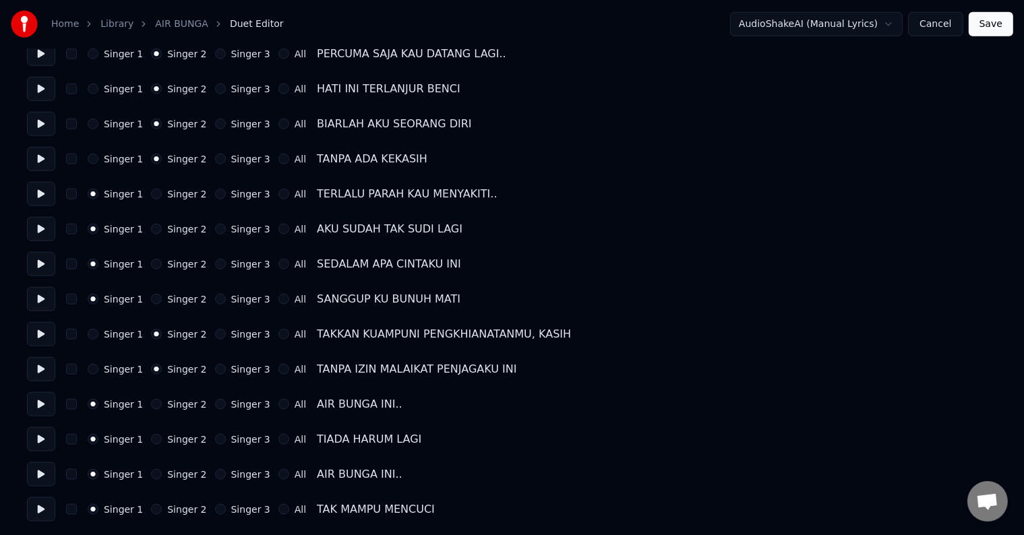
click at [38, 404] on button at bounding box center [41, 404] width 28 height 24
click at [215, 406] on button "Singer 3" at bounding box center [220, 404] width 11 height 11
click at [215, 441] on button "Singer 3" at bounding box center [220, 439] width 11 height 11
click at [215, 472] on button "Singer 3" at bounding box center [220, 474] width 11 height 11
click at [215, 509] on button "Singer 3" at bounding box center [220, 509] width 11 height 11
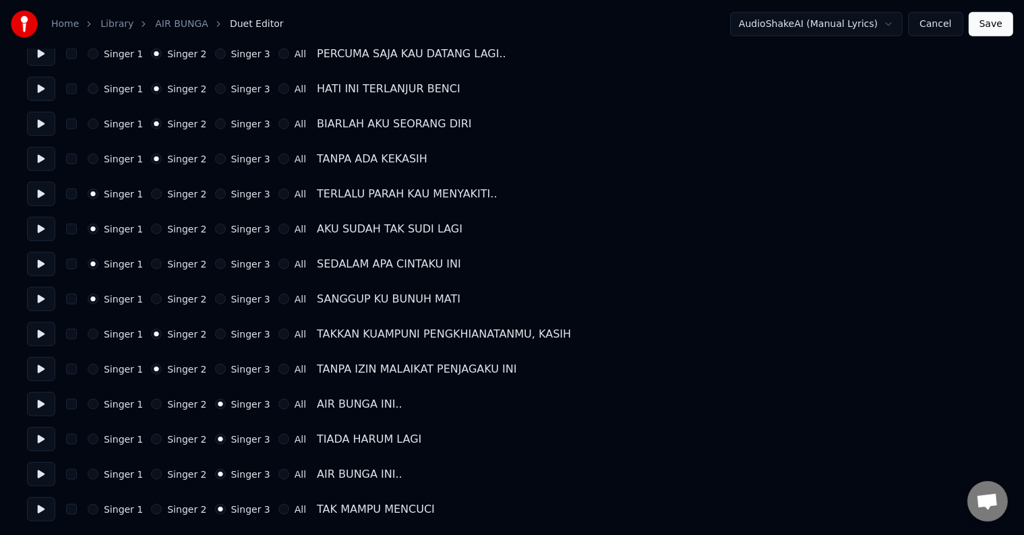
click at [988, 26] on button "Save" at bounding box center [990, 24] width 44 height 24
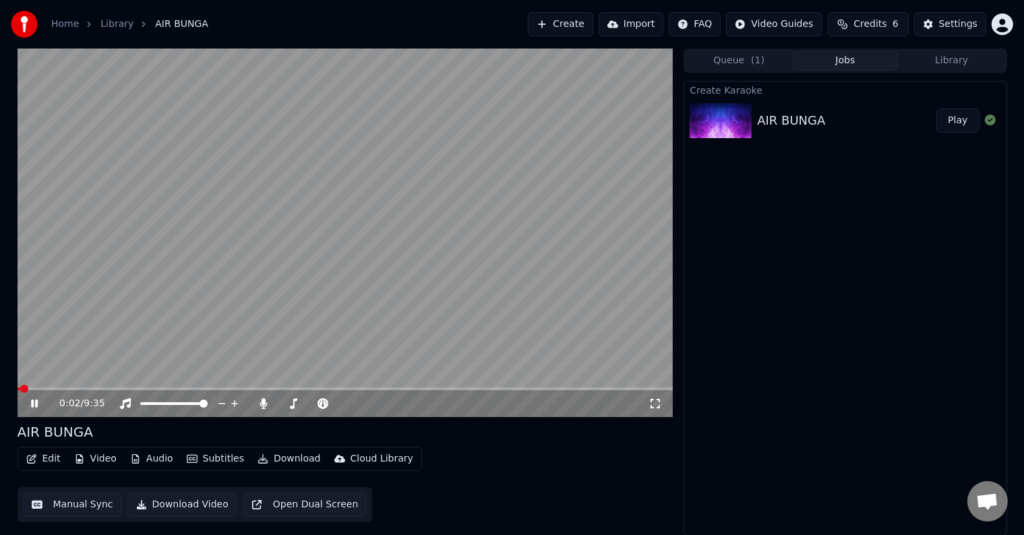
click at [30, 400] on icon at bounding box center [44, 403] width 32 height 11
click at [64, 506] on button "Manual Sync" at bounding box center [72, 505] width 99 height 24
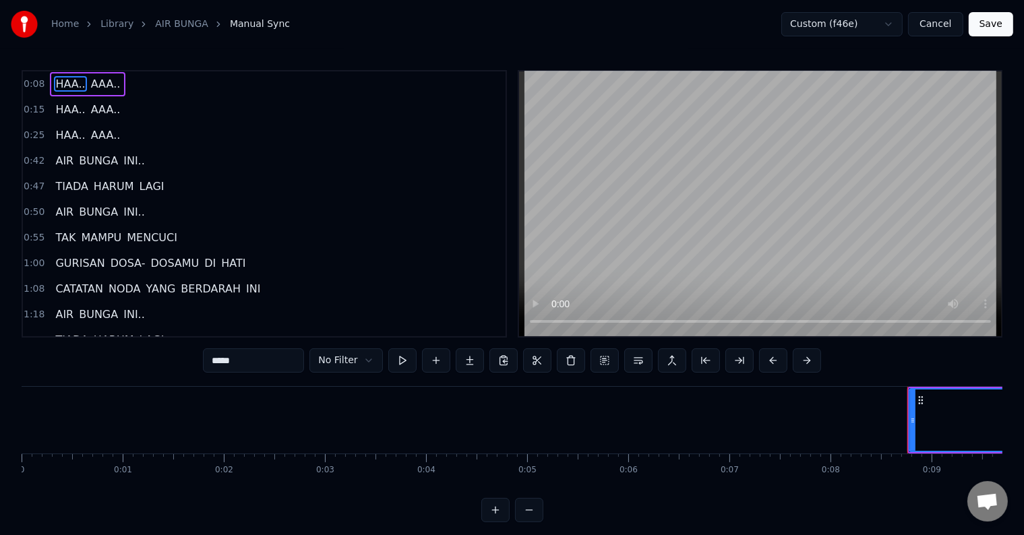
click at [434, 377] on div "0:08 HAA.. AAA.. 0:15 HAA.. AAA.. 0:25 HAA.. AAA.. 0:42 AIR BUNGA INI.. 0:47 TI…" at bounding box center [512, 296] width 981 height 452
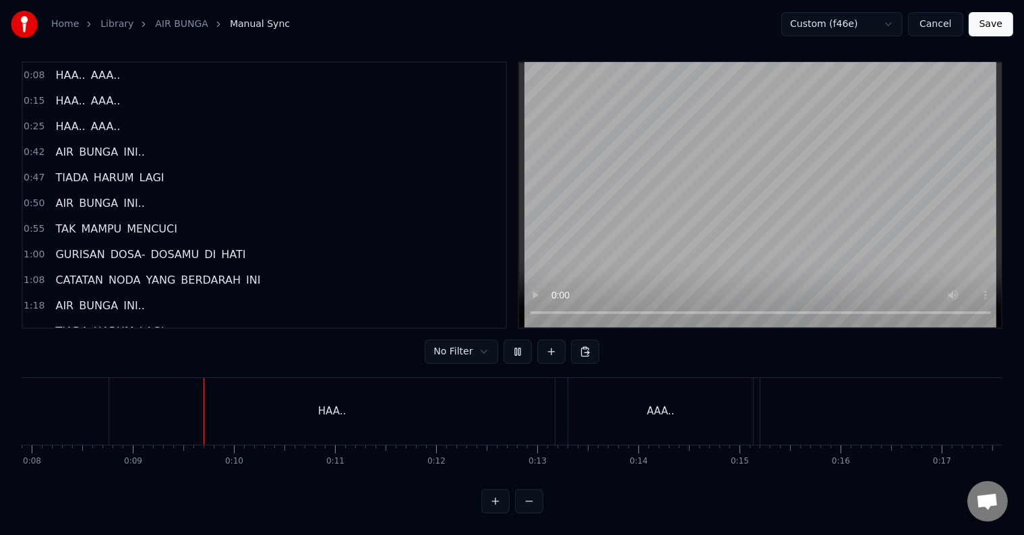
scroll to position [0, 846]
click at [564, 402] on div "AAA.." at bounding box center [612, 411] width 185 height 67
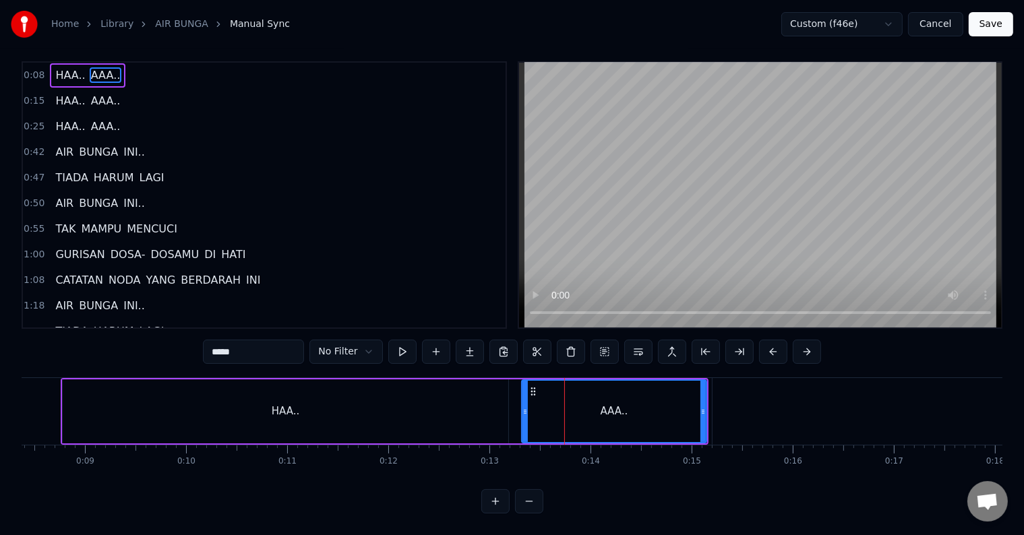
scroll to position [20, 0]
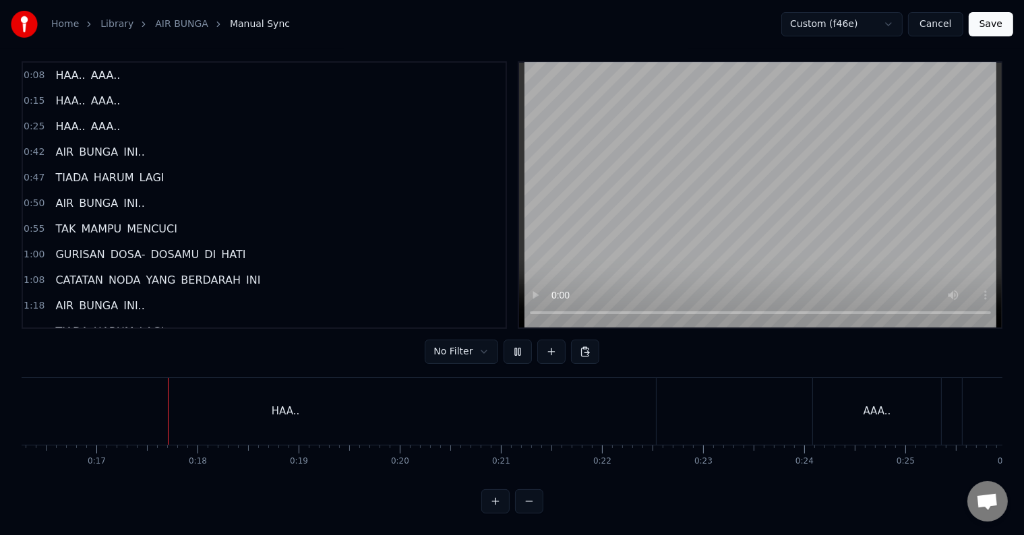
scroll to position [0, 1644]
click at [515, 340] on button at bounding box center [517, 352] width 28 height 24
click at [717, 402] on div "HAA.." at bounding box center [639, 411] width 445 height 67
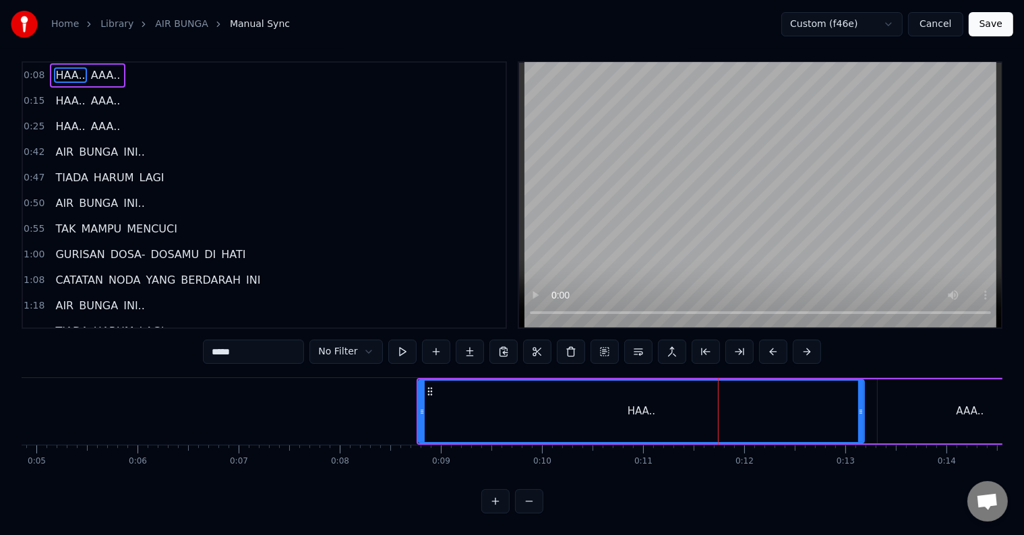
scroll to position [0, 0]
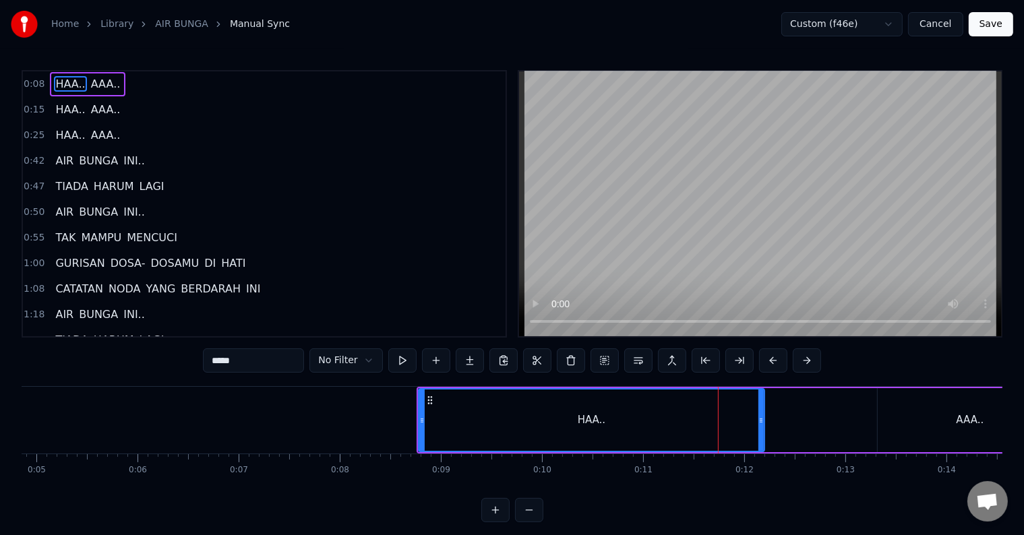
drag, startPoint x: 859, startPoint y: 413, endPoint x: 760, endPoint y: 411, distance: 99.8
click at [760, 411] on div at bounding box center [760, 420] width 5 height 61
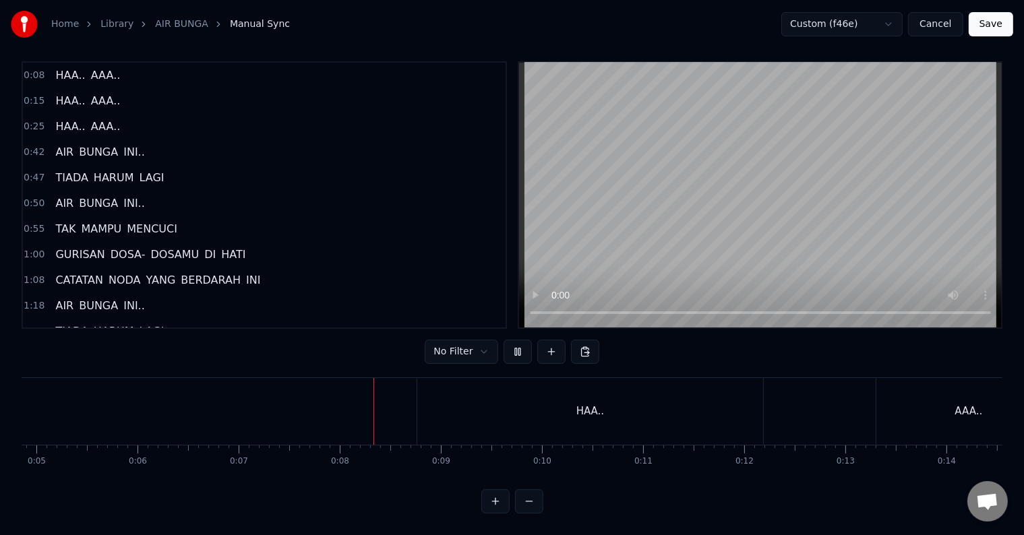
scroll to position [20, 0]
click at [896, 400] on div "AAA.." at bounding box center [968, 411] width 185 height 67
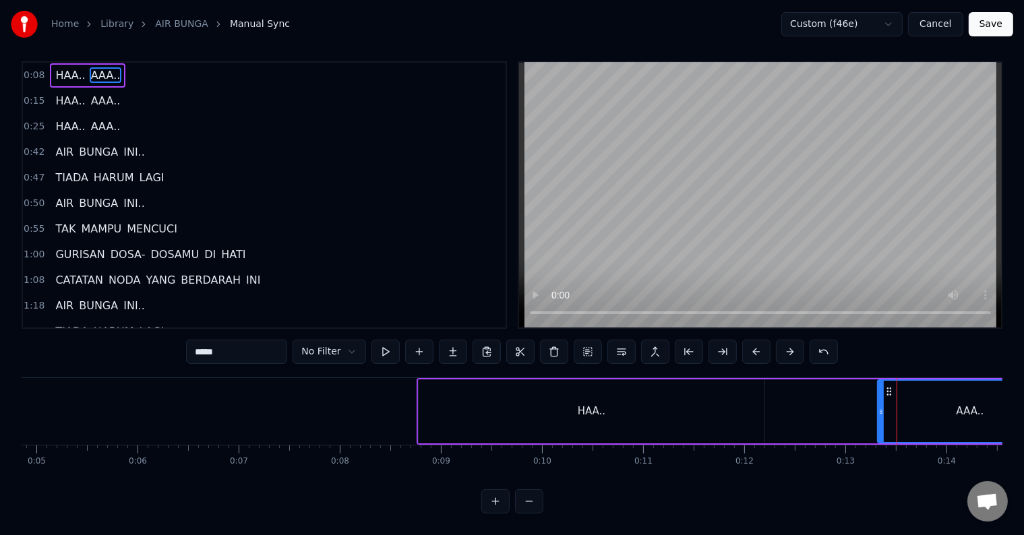
scroll to position [0, 0]
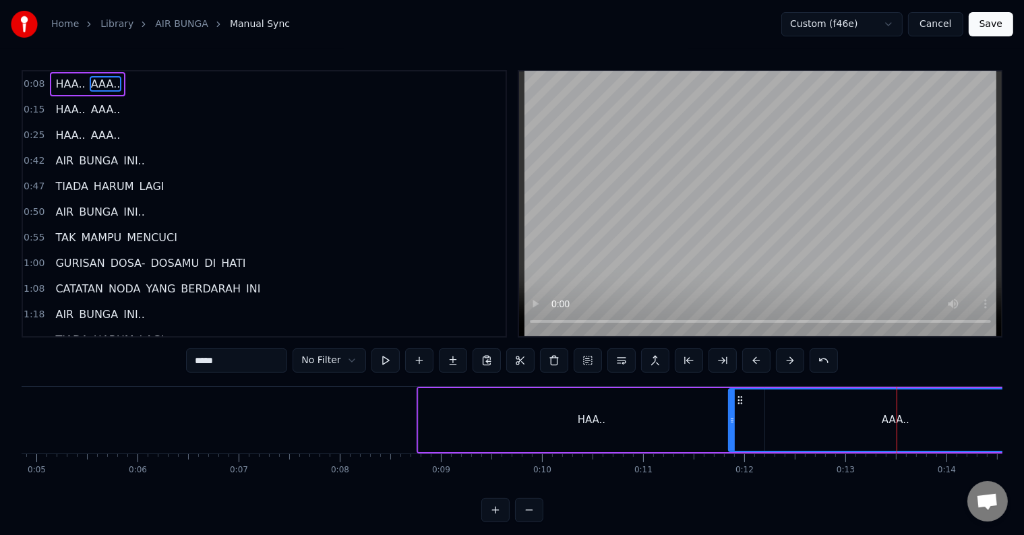
drag, startPoint x: 880, startPoint y: 423, endPoint x: 731, endPoint y: 426, distance: 149.0
click at [731, 426] on div at bounding box center [731, 420] width 5 height 61
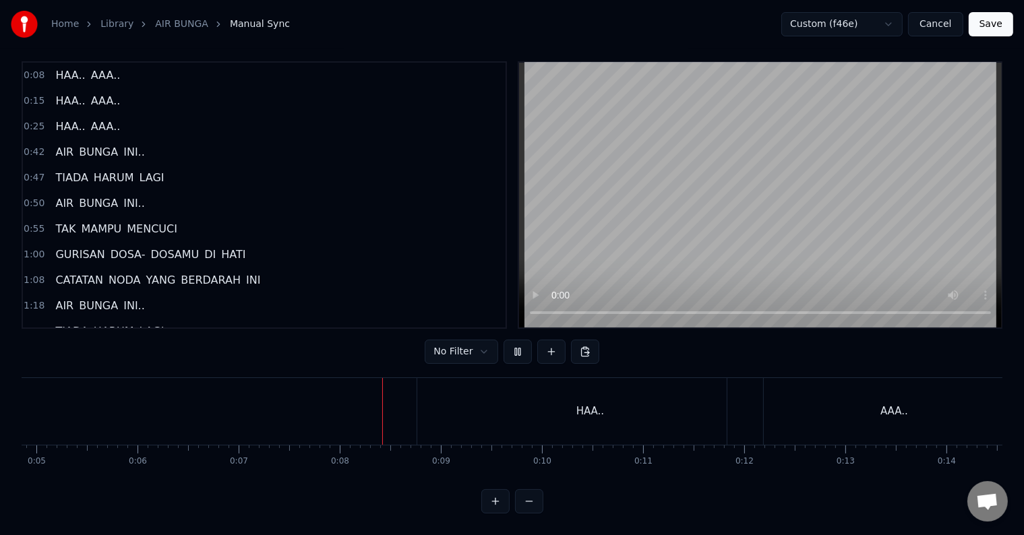
scroll to position [20, 0]
click at [773, 401] on div "AAA.." at bounding box center [894, 411] width 334 height 67
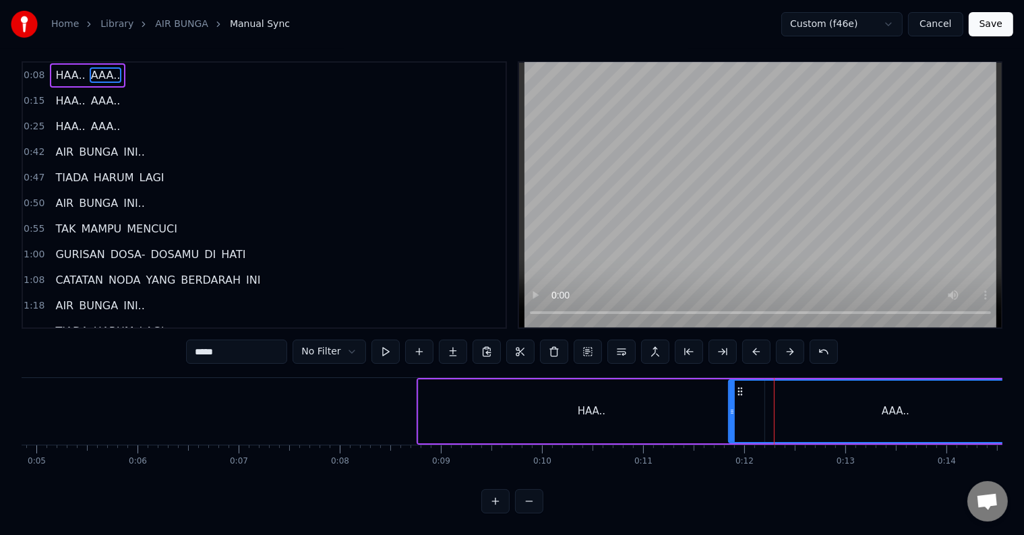
scroll to position [0, 0]
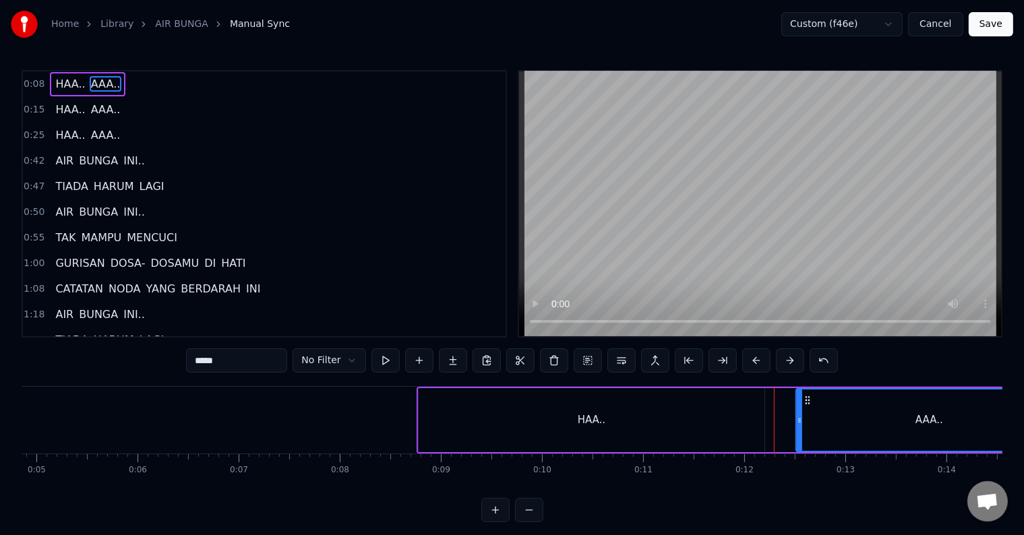
drag, startPoint x: 728, startPoint y: 422, endPoint x: 795, endPoint y: 419, distance: 67.4
click at [797, 419] on icon at bounding box center [799, 420] width 5 height 11
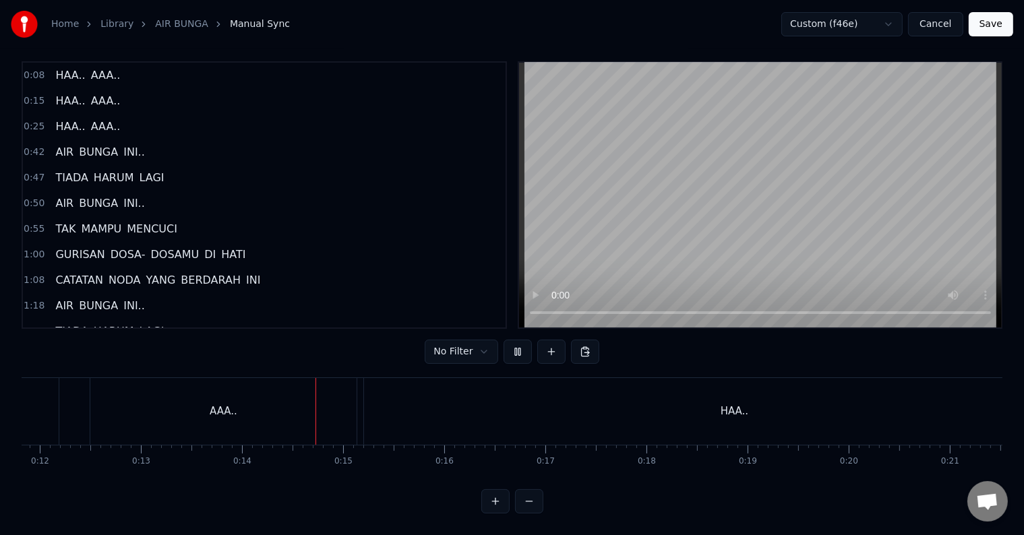
scroll to position [0, 1360]
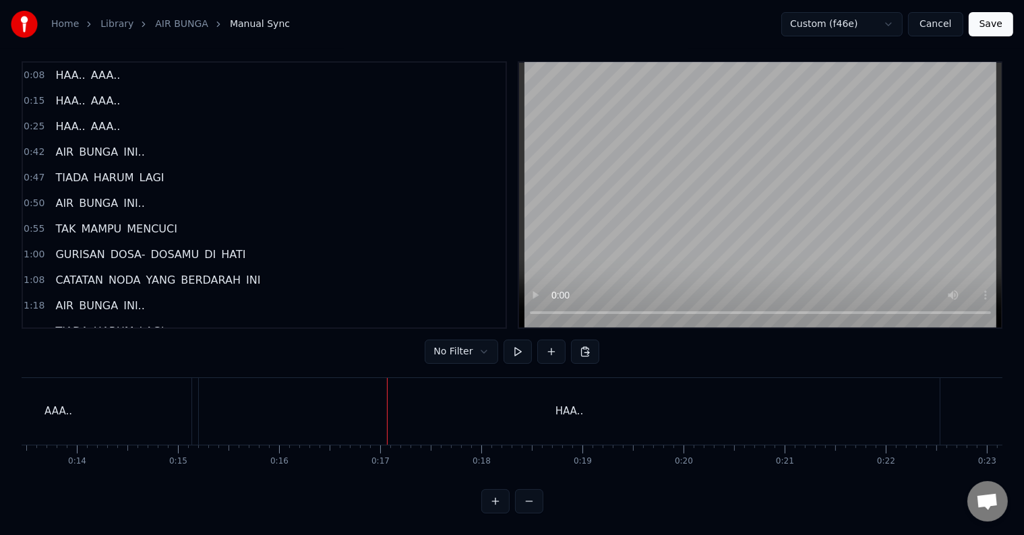
click at [755, 402] on div "HAA.." at bounding box center [569, 411] width 741 height 67
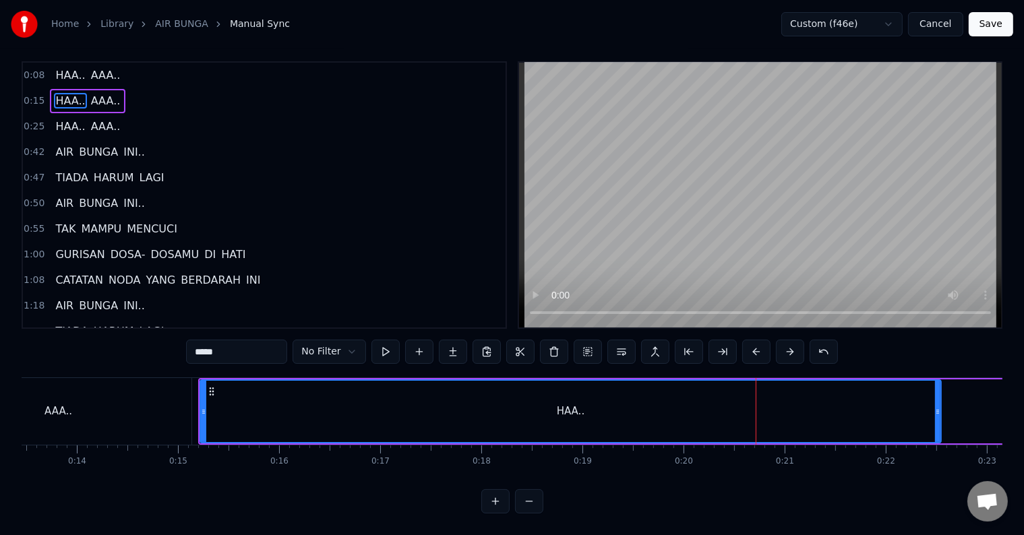
scroll to position [0, 0]
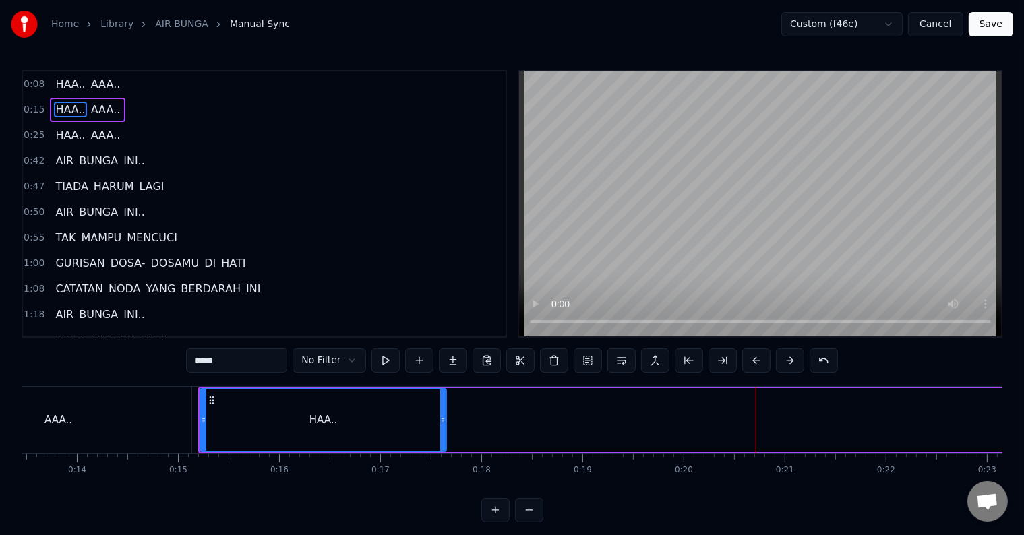
drag, startPoint x: 935, startPoint y: 419, endPoint x: 441, endPoint y: 417, distance: 494.7
click at [441, 417] on icon at bounding box center [442, 420] width 5 height 11
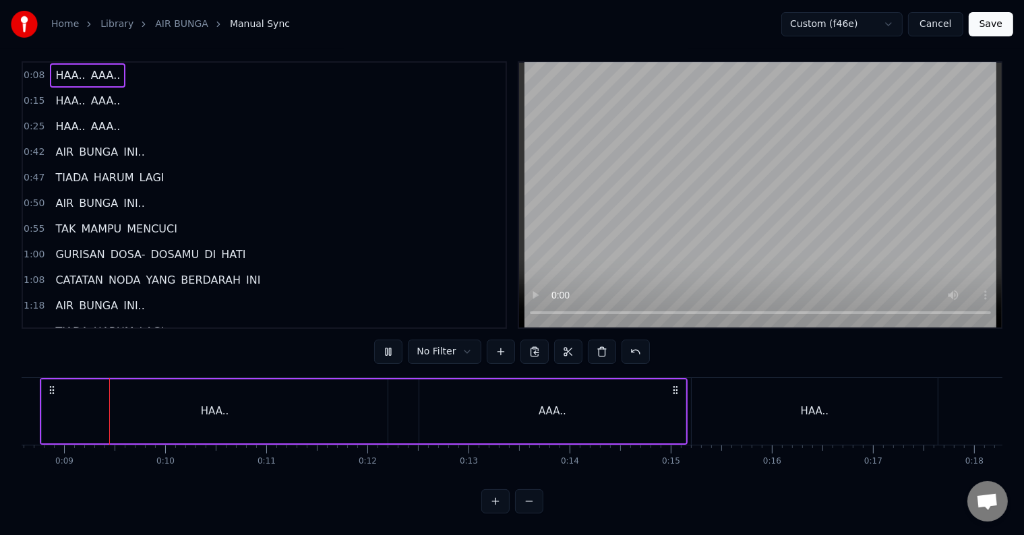
scroll to position [0, 865]
click at [15, 395] on div "Home Library AIR BUNGA Manual Sync Custom (f46e) Cancel Save 0:08 HAA.. AAA.. 0…" at bounding box center [512, 252] width 1024 height 522
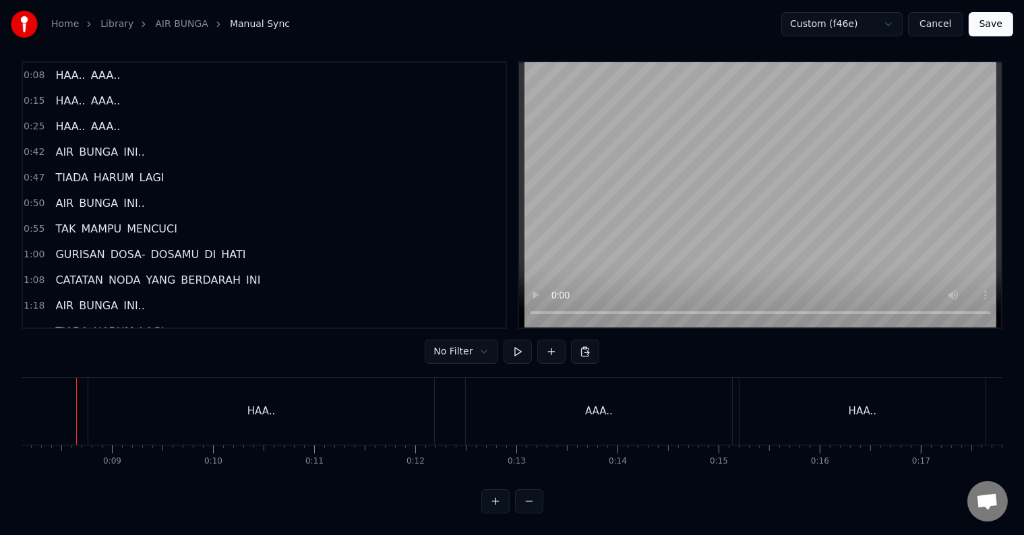
scroll to position [0, 806]
click at [516, 340] on button at bounding box center [517, 352] width 28 height 24
click at [503, 340] on button at bounding box center [517, 352] width 28 height 24
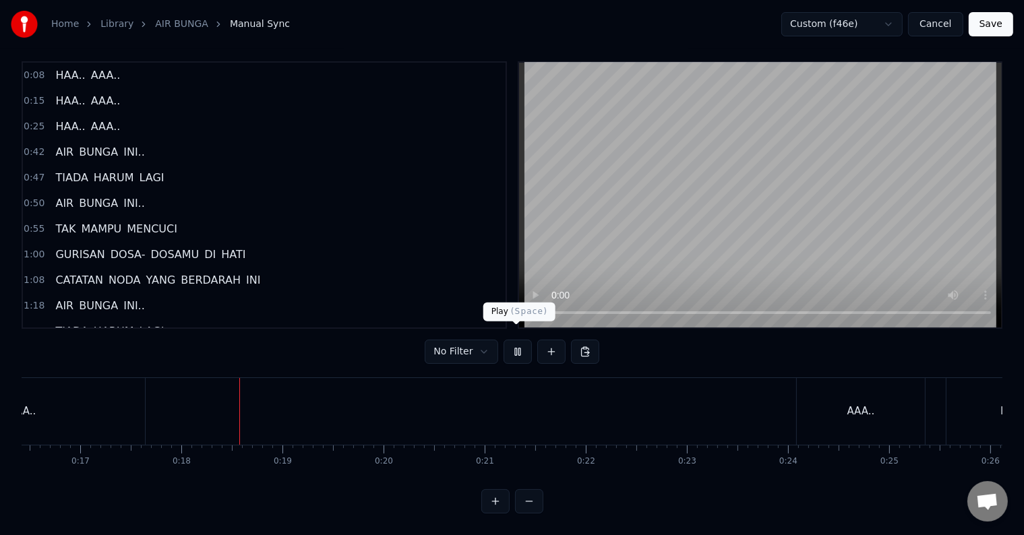
click at [522, 340] on button at bounding box center [517, 352] width 28 height 24
click at [64, 93] on span "HAA.." at bounding box center [70, 101] width 32 height 16
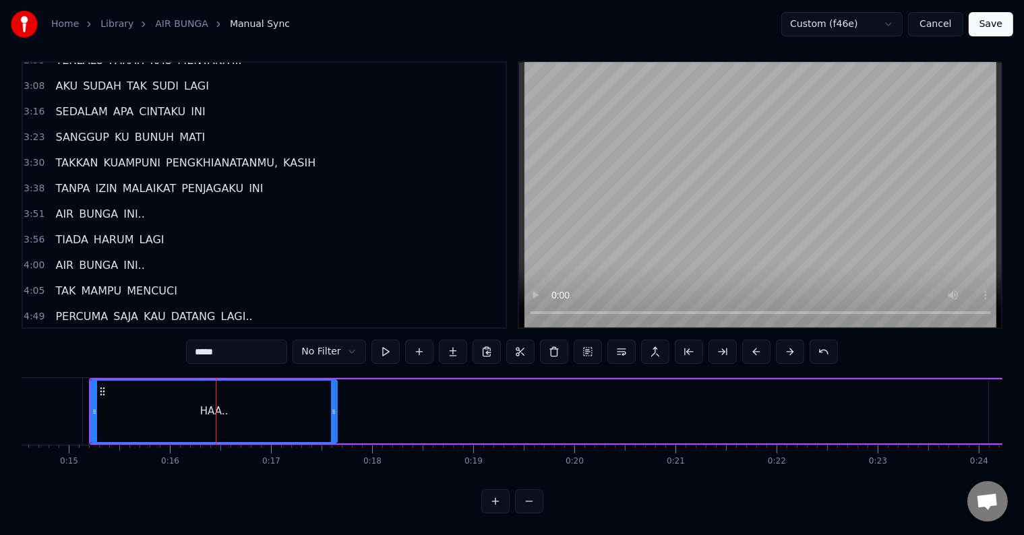
scroll to position [464, 0]
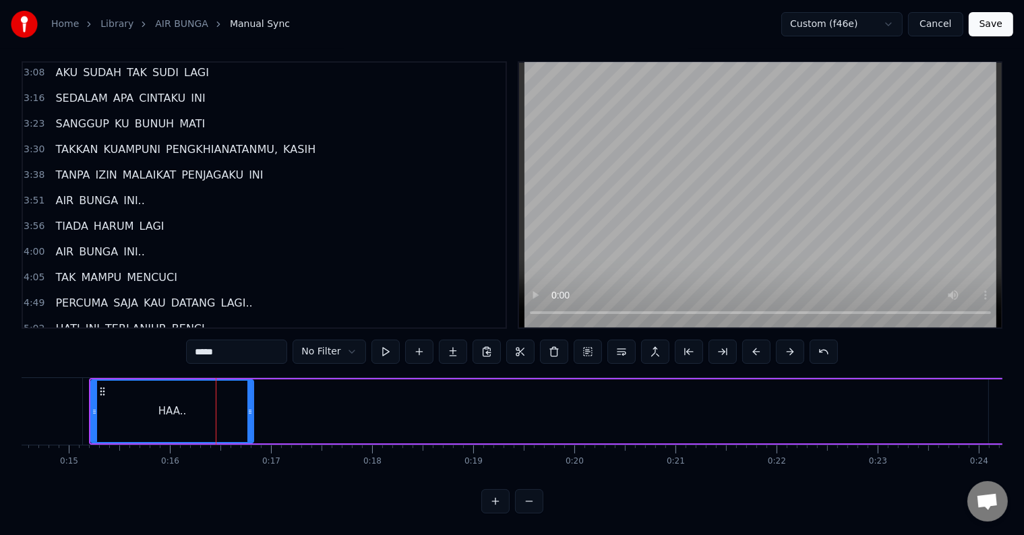
drag, startPoint x: 334, startPoint y: 413, endPoint x: 251, endPoint y: 408, distance: 83.7
click at [251, 408] on icon at bounding box center [249, 411] width 5 height 11
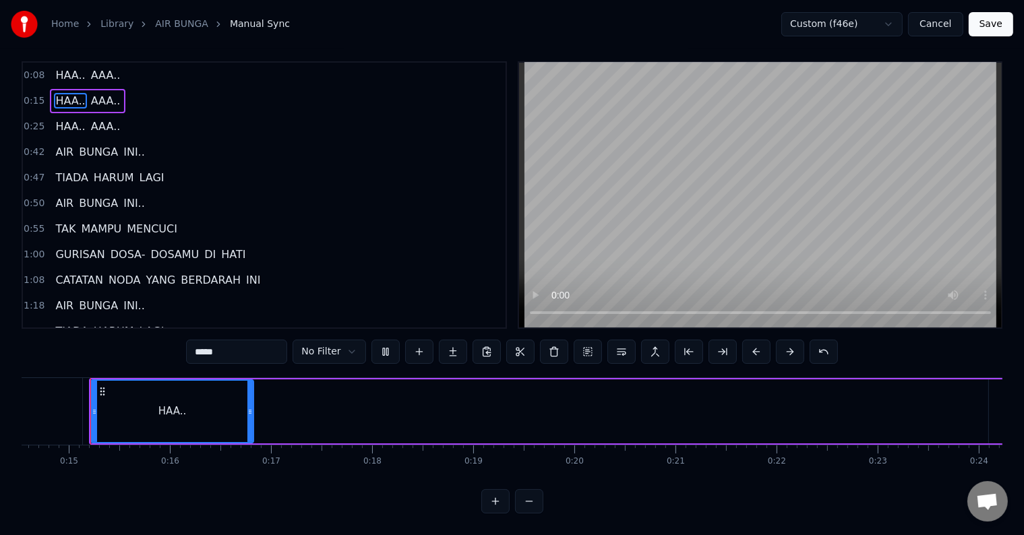
scroll to position [20, 0]
click at [687, 391] on div "HAA.. AAA.." at bounding box center [604, 411] width 1030 height 67
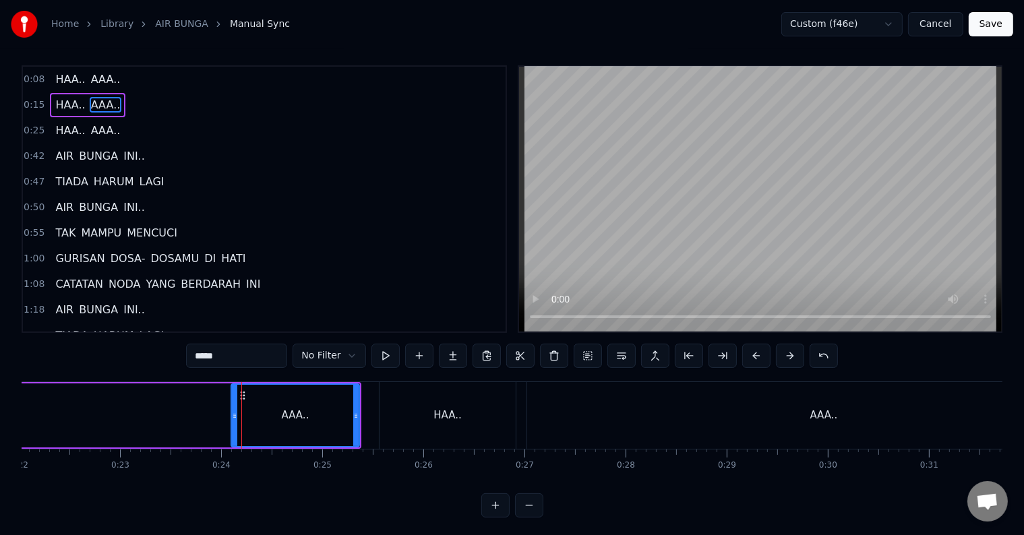
scroll to position [0, 2194]
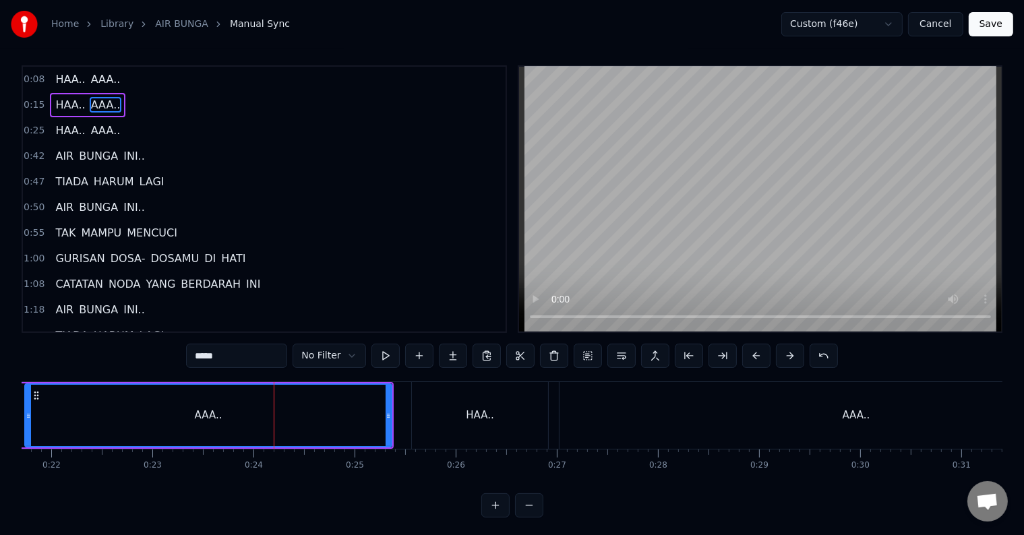
drag, startPoint x: 266, startPoint y: 422, endPoint x: 27, endPoint y: 417, distance: 238.6
click at [27, 417] on div at bounding box center [28, 415] width 5 height 61
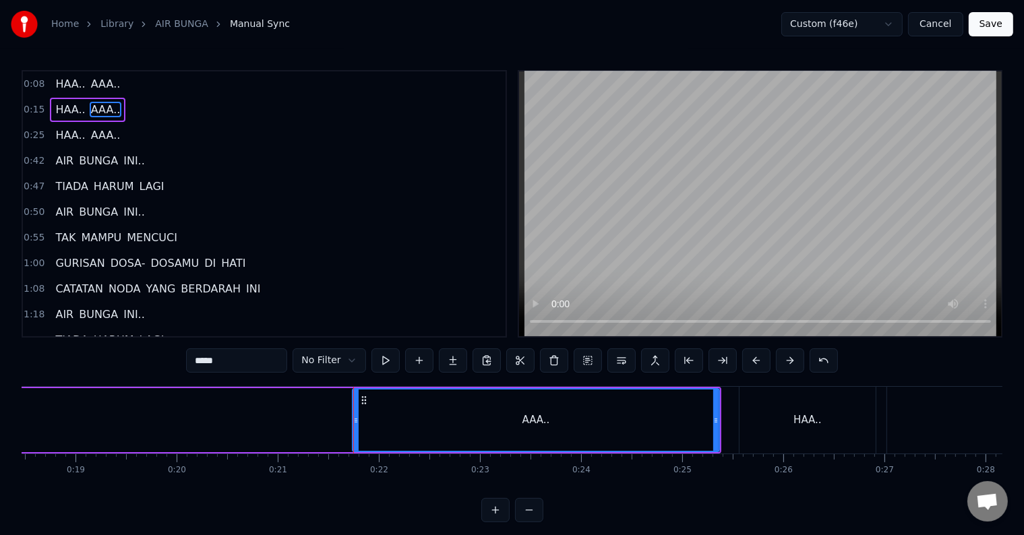
scroll to position [0, 1801]
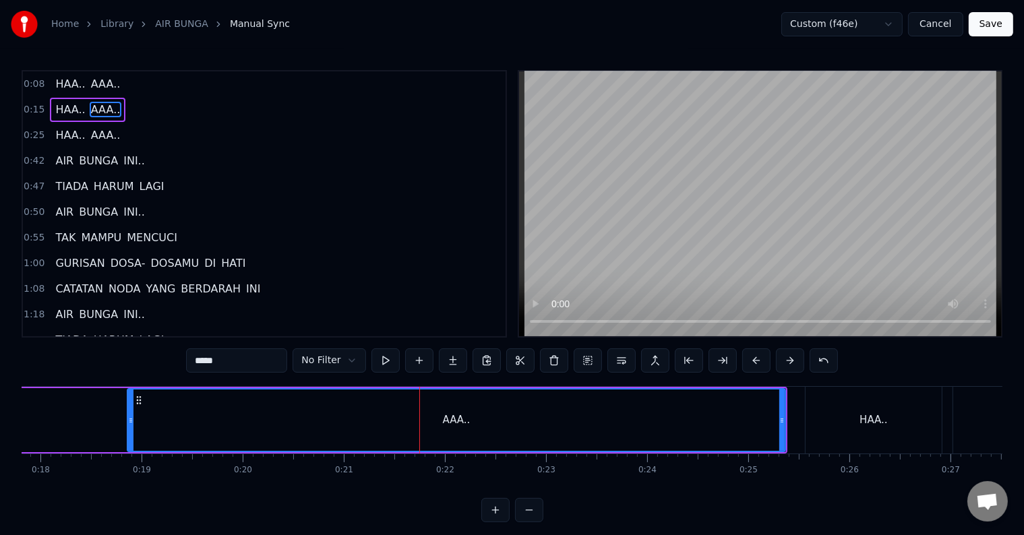
drag, startPoint x: 421, startPoint y: 421, endPoint x: 129, endPoint y: 410, distance: 291.3
click at [129, 410] on div at bounding box center [130, 420] width 5 height 61
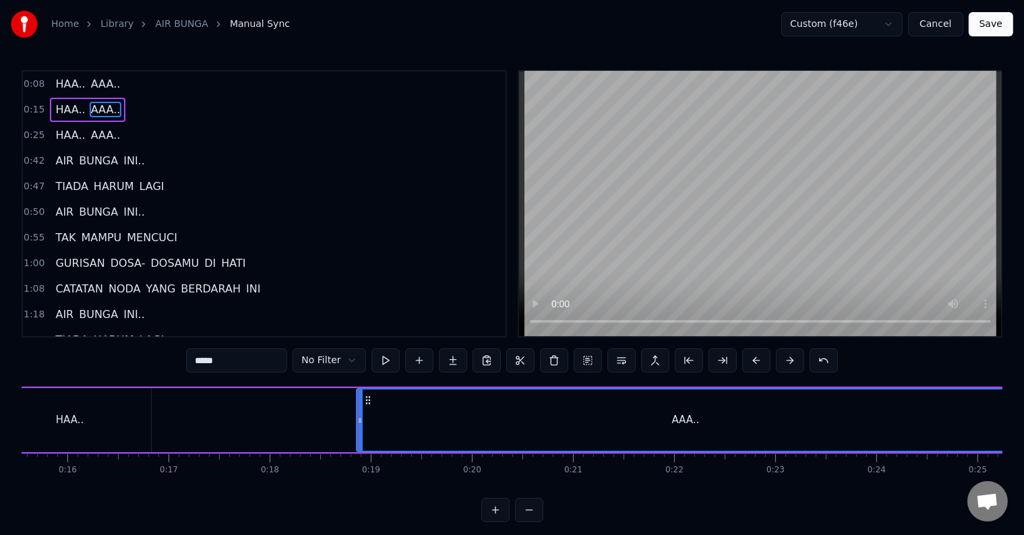
scroll to position [0, 1539]
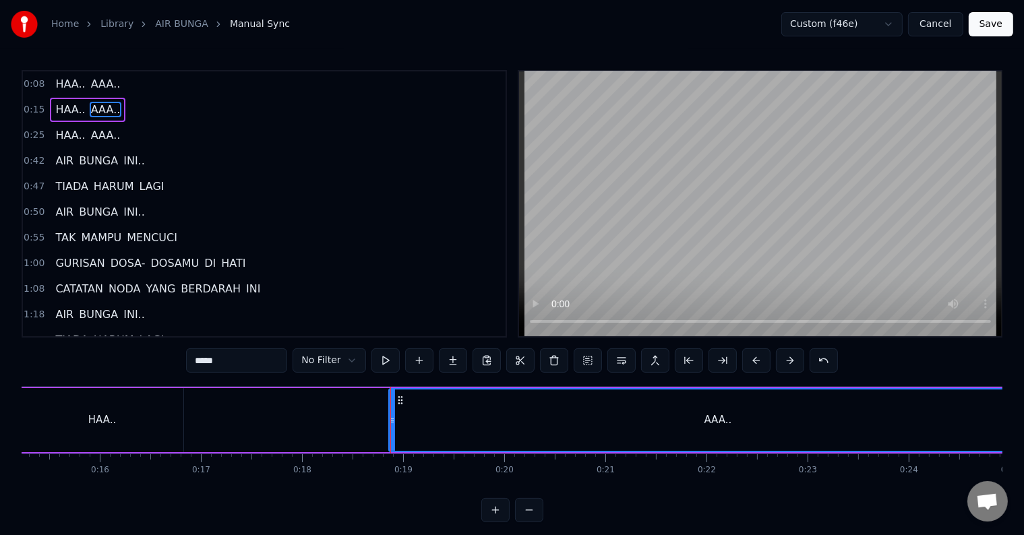
click at [109, 412] on div "HAA.." at bounding box center [102, 420] width 28 height 16
type input "*****"
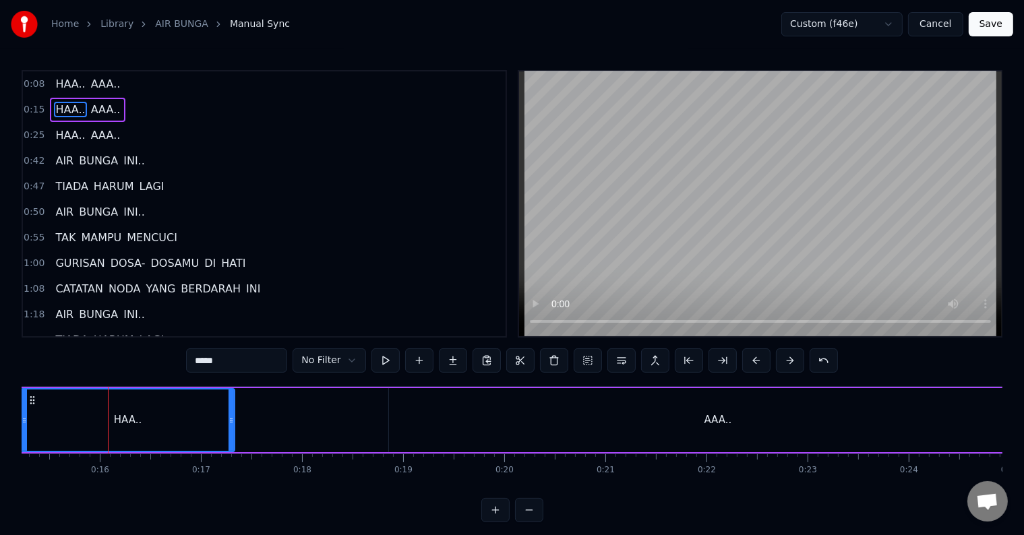
drag, startPoint x: 182, startPoint y: 421, endPoint x: 233, endPoint y: 419, distance: 51.2
click at [233, 419] on icon at bounding box center [230, 420] width 5 height 11
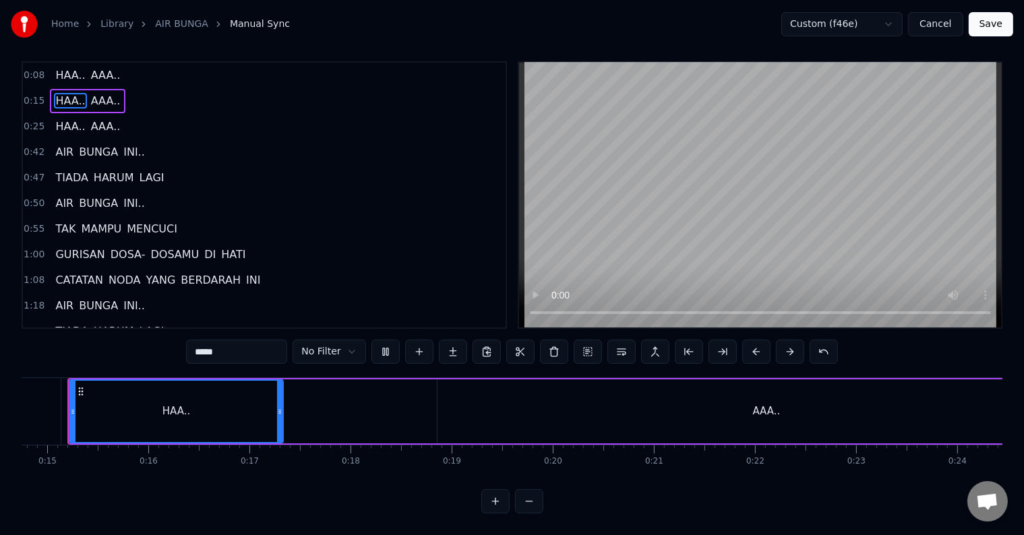
scroll to position [0, 1469]
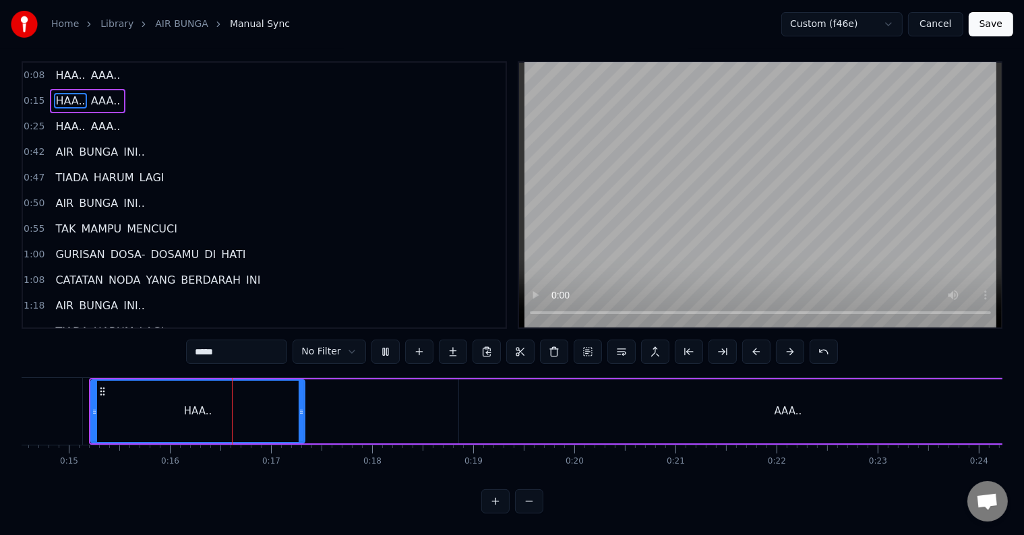
click at [329, 411] on div "HAA.. AAA.." at bounding box center [604, 411] width 1030 height 67
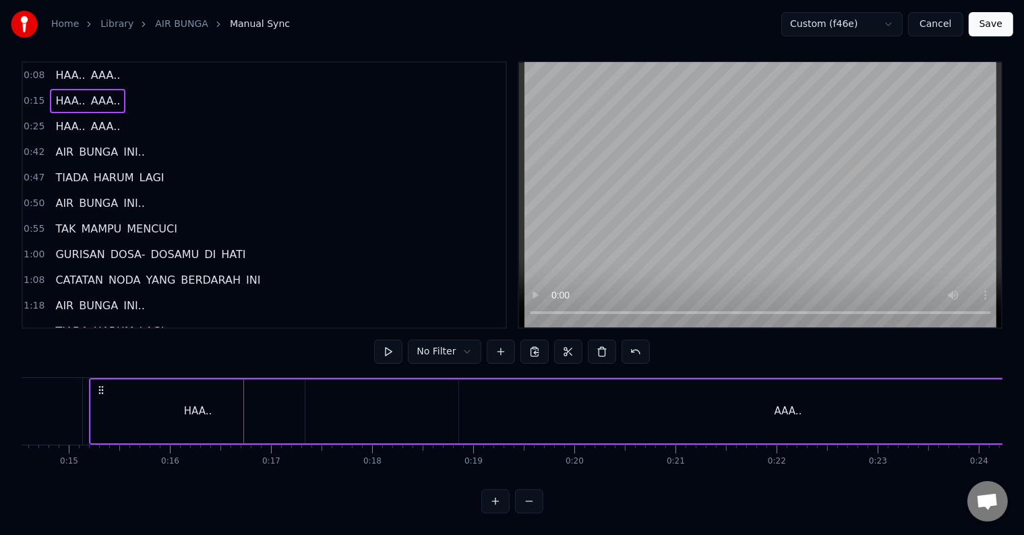
click at [329, 411] on div "HAA.. AAA.." at bounding box center [604, 411] width 1030 height 67
click at [493, 402] on div "AAA.." at bounding box center [788, 411] width 658 height 64
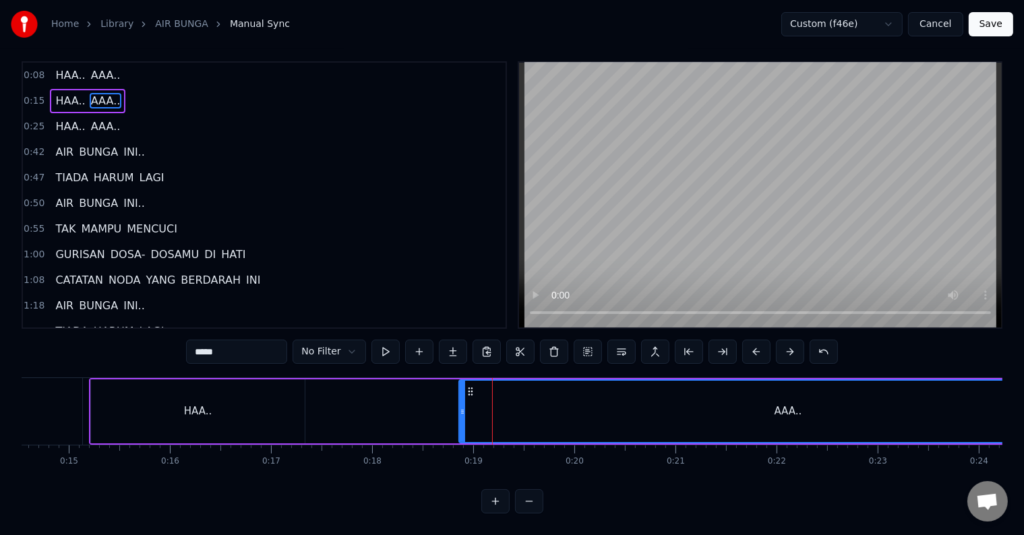
scroll to position [0, 0]
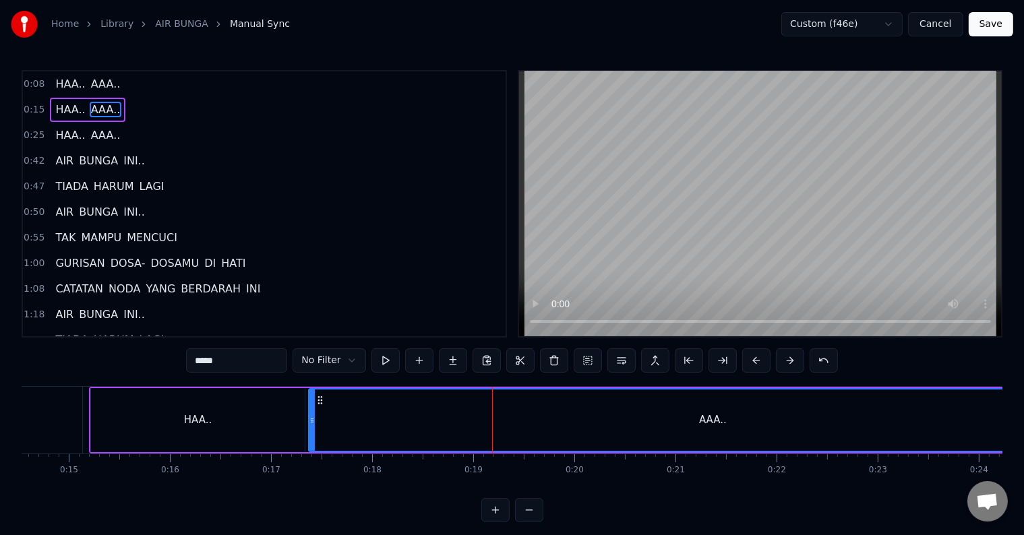
drag, startPoint x: 463, startPoint y: 418, endPoint x: 313, endPoint y: 420, distance: 150.3
click at [313, 420] on icon at bounding box center [311, 420] width 5 height 11
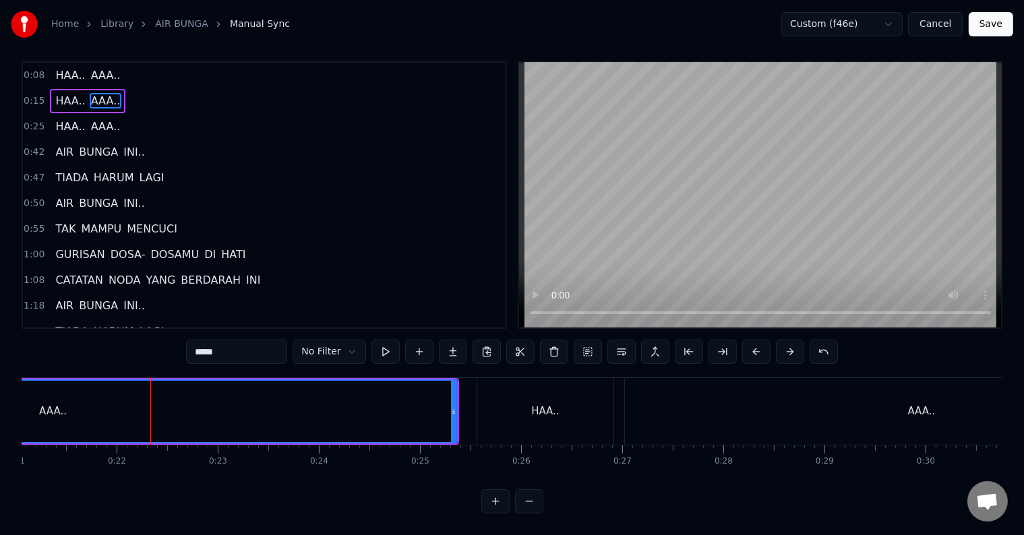
scroll to position [0, 1998]
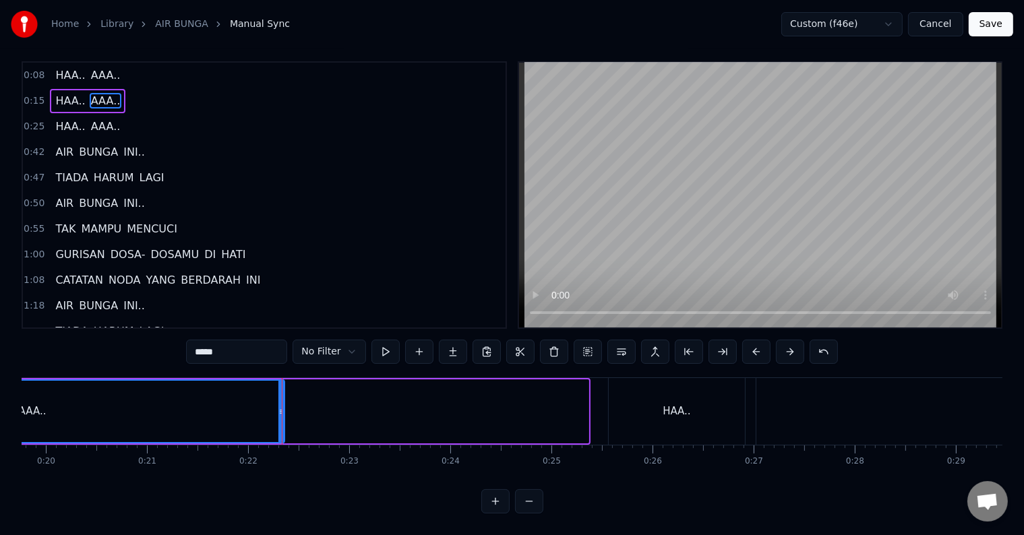
drag, startPoint x: 582, startPoint y: 402, endPoint x: 278, endPoint y: 394, distance: 304.1
click at [278, 406] on icon at bounding box center [280, 411] width 5 height 11
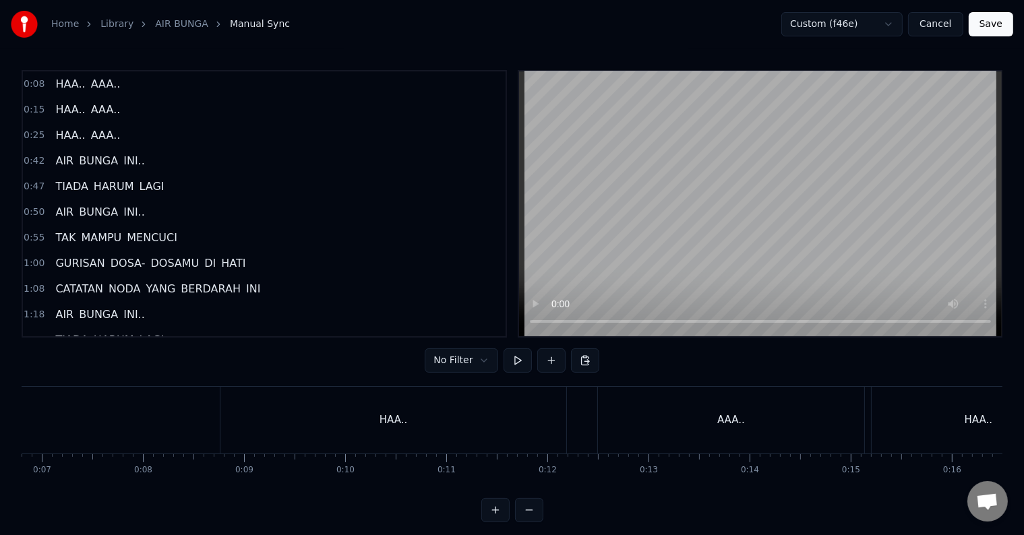
scroll to position [0, 655]
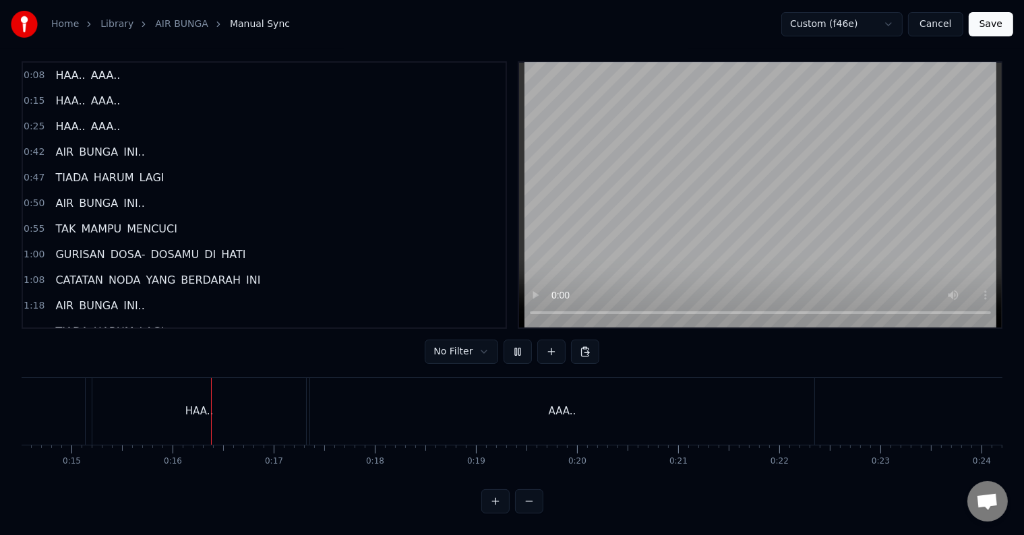
scroll to position [0, 1521]
click at [372, 414] on div "AAA.." at bounding box center [507, 411] width 504 height 67
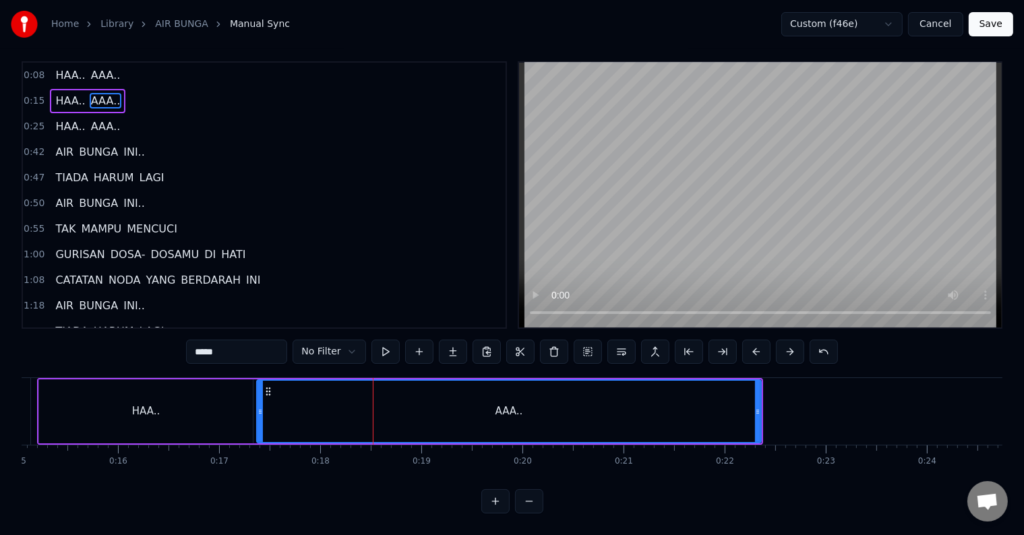
scroll to position [0, 0]
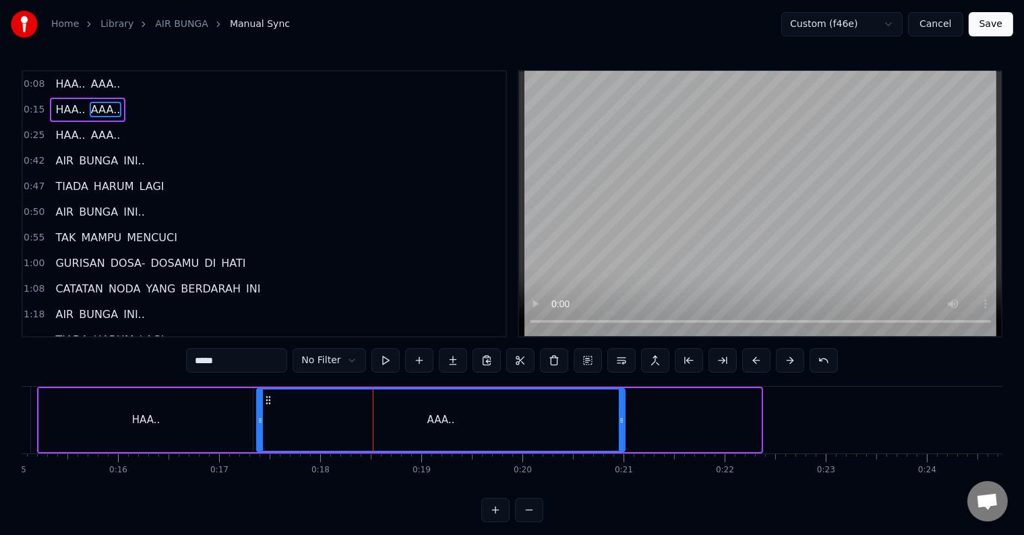
drag, startPoint x: 758, startPoint y: 423, endPoint x: 621, endPoint y: 420, distance: 136.2
click at [621, 420] on icon at bounding box center [621, 420] width 5 height 11
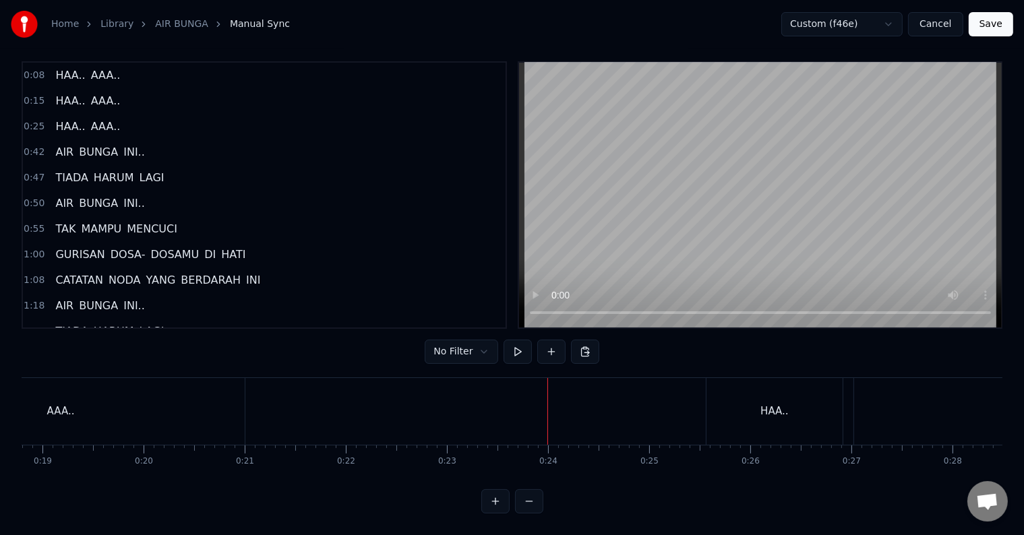
scroll to position [0, 1998]
click at [658, 408] on div "HAA.." at bounding box center [677, 411] width 136 height 67
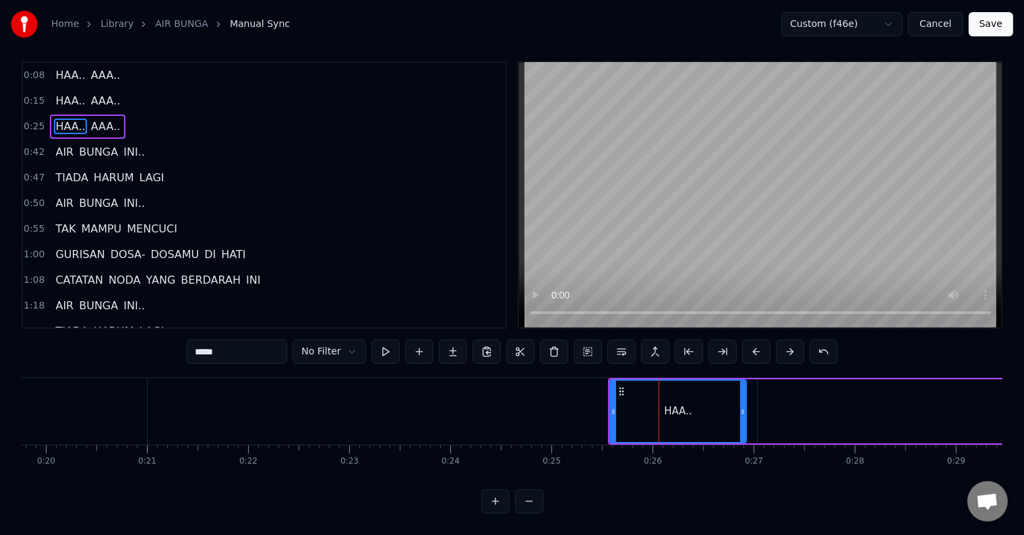
scroll to position [0, 0]
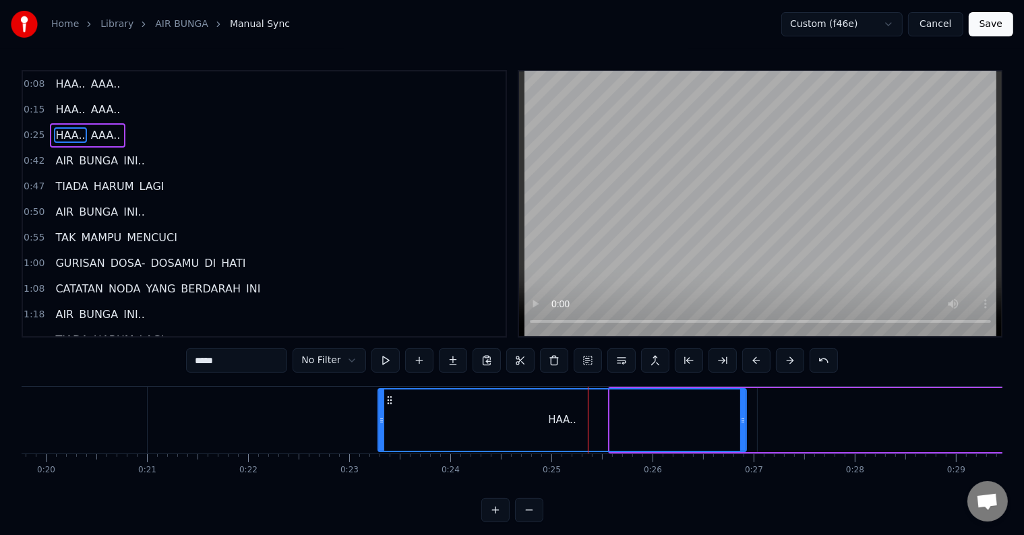
drag, startPoint x: 609, startPoint y: 425, endPoint x: 377, endPoint y: 419, distance: 231.9
click at [379, 419] on div at bounding box center [381, 420] width 5 height 61
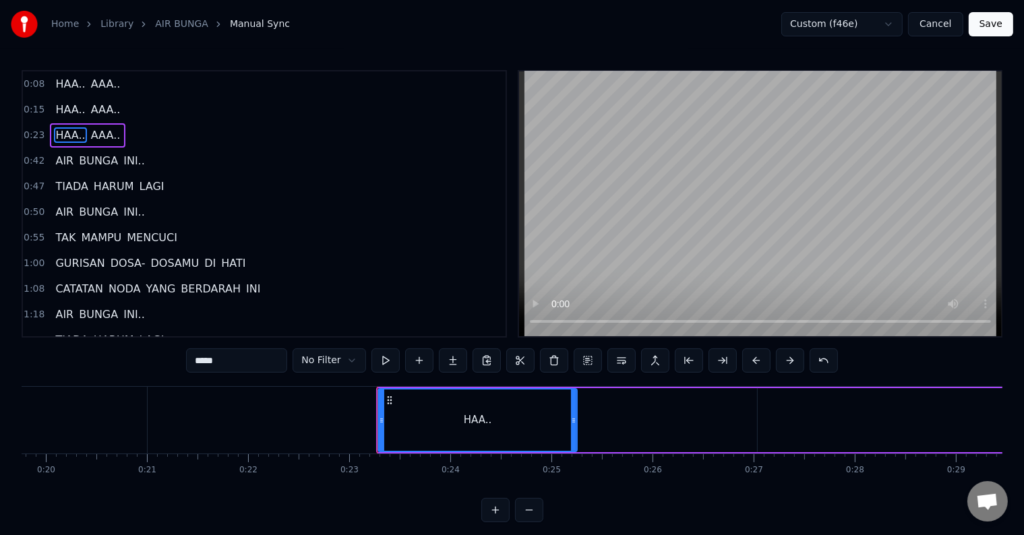
drag, startPoint x: 741, startPoint y: 428, endPoint x: 572, endPoint y: 427, distance: 169.2
click at [572, 427] on div at bounding box center [573, 420] width 5 height 61
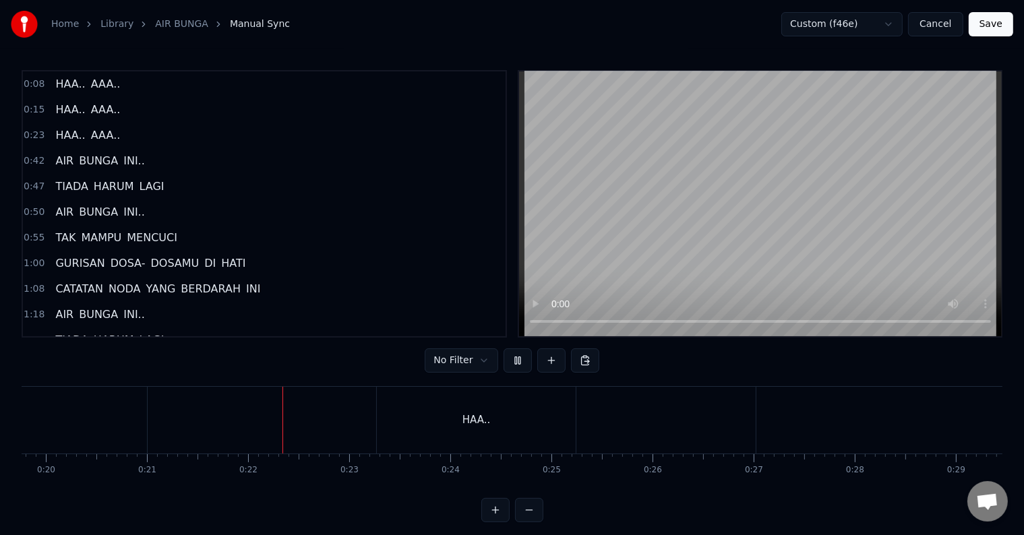
scroll to position [20, 0]
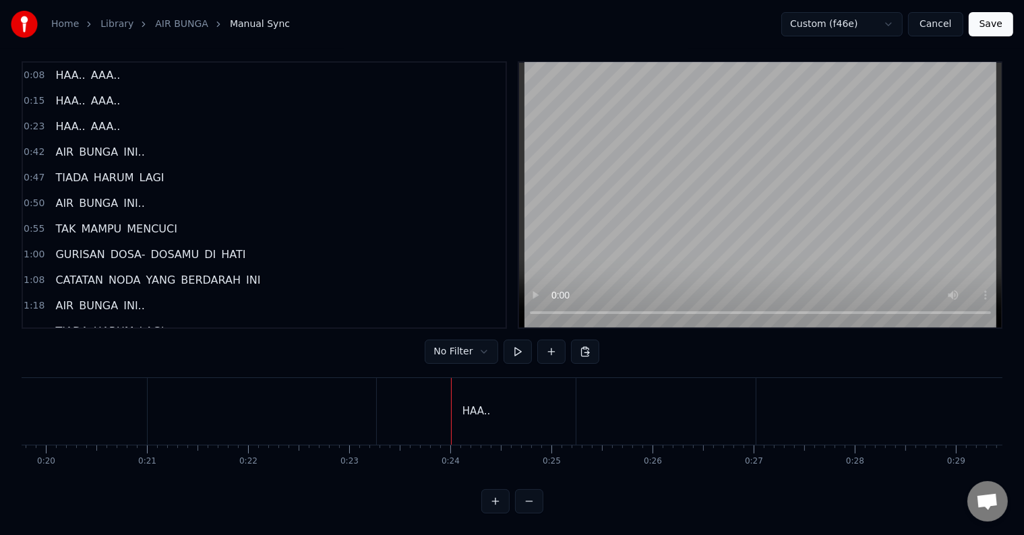
click at [394, 403] on div "HAA.." at bounding box center [476, 411] width 199 height 67
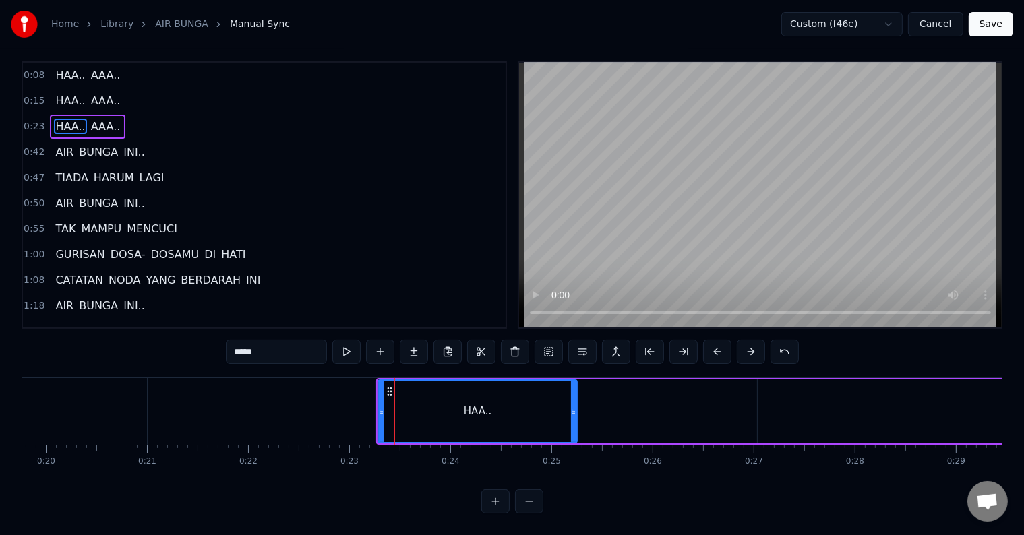
scroll to position [0, 0]
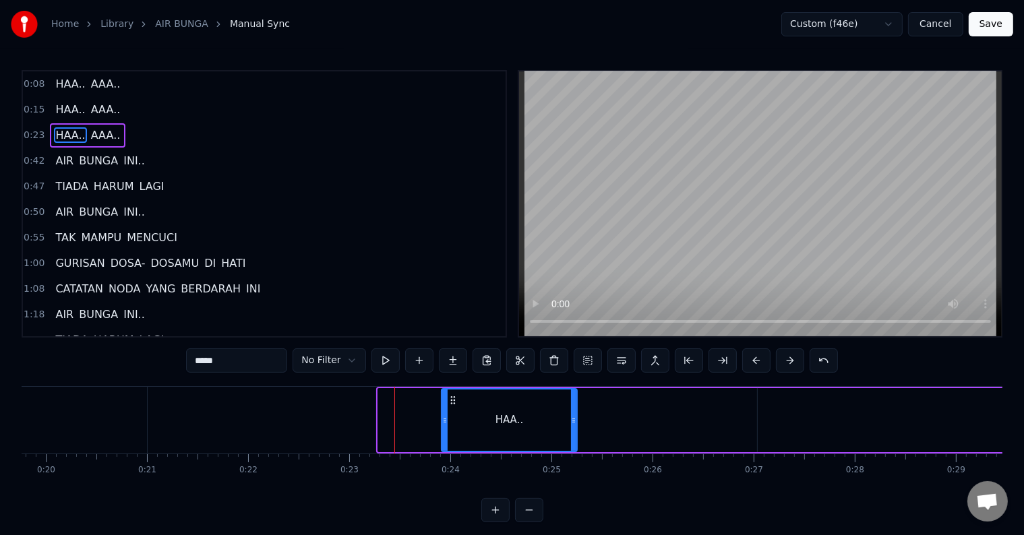
drag, startPoint x: 379, startPoint y: 414, endPoint x: 443, endPoint y: 417, distance: 63.4
click at [443, 417] on icon at bounding box center [444, 420] width 5 height 11
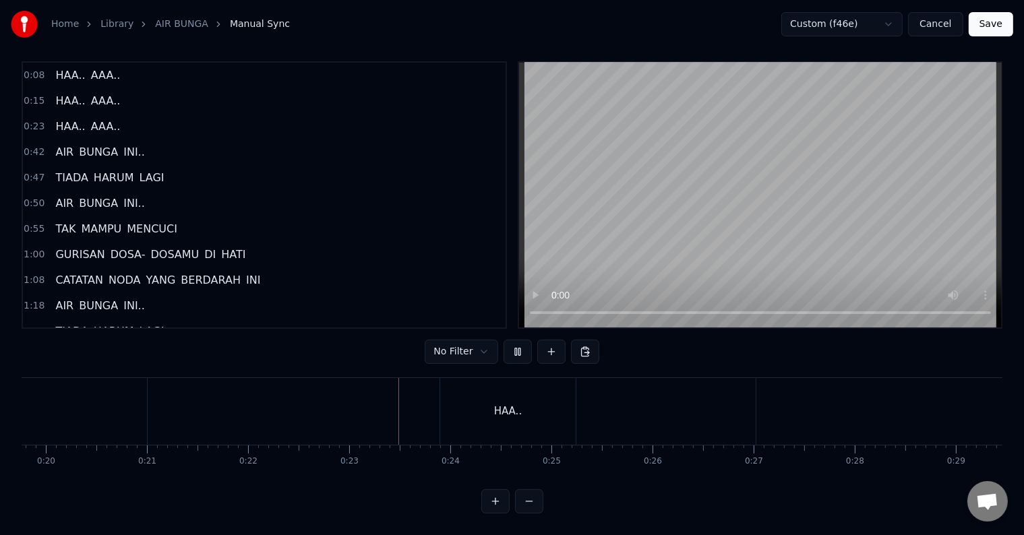
scroll to position [20, 0]
click at [541, 404] on div "HAA.." at bounding box center [507, 411] width 135 height 67
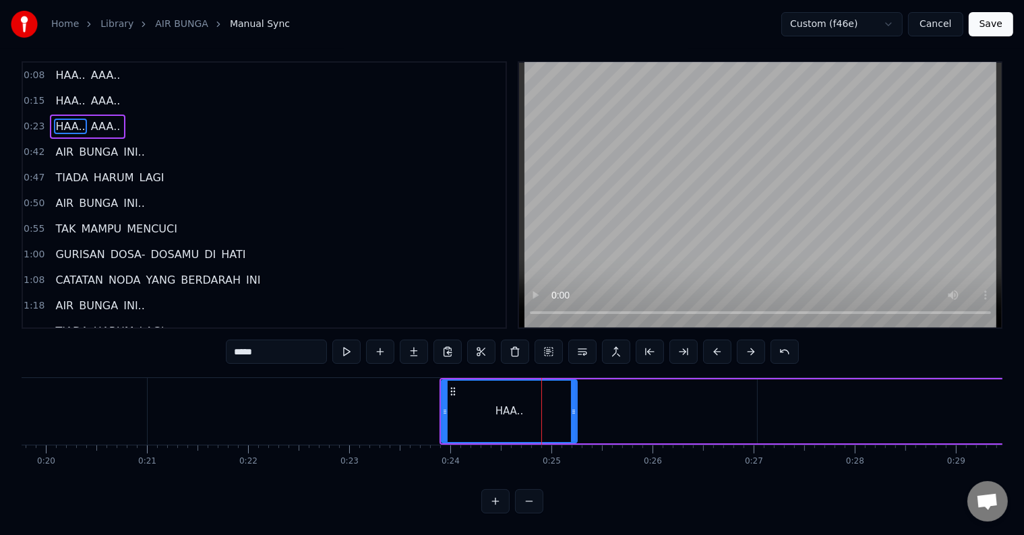
scroll to position [0, 0]
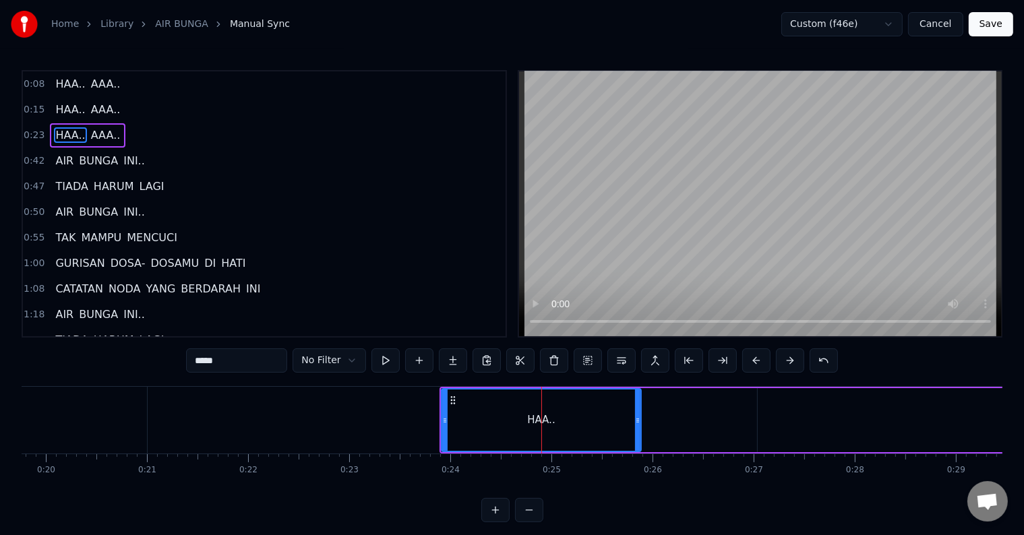
drag, startPoint x: 573, startPoint y: 418, endPoint x: 642, endPoint y: 419, distance: 68.8
click at [640, 419] on icon at bounding box center [637, 420] width 5 height 11
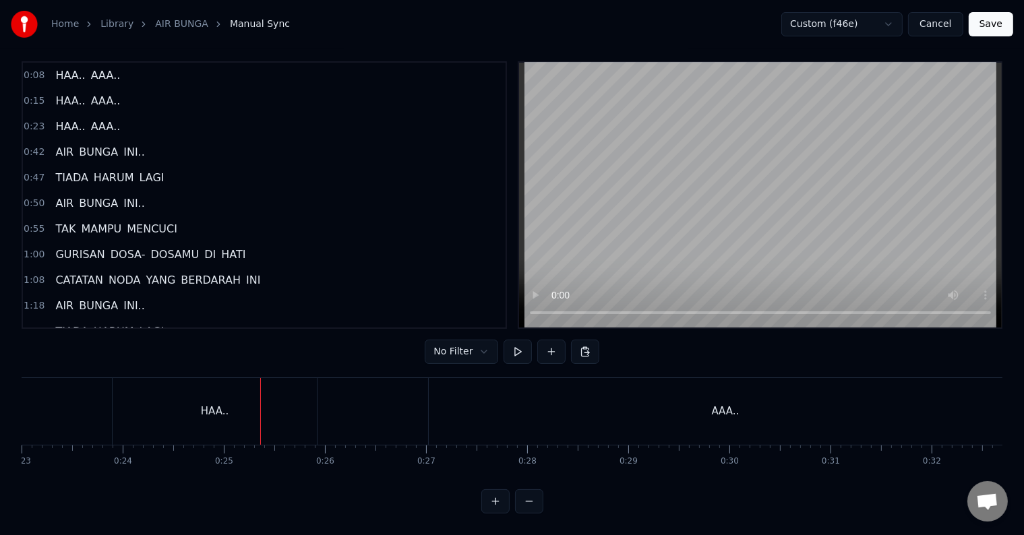
scroll to position [0, 2423]
click at [352, 402] on div "AAA.." at bounding box center [626, 411] width 593 height 67
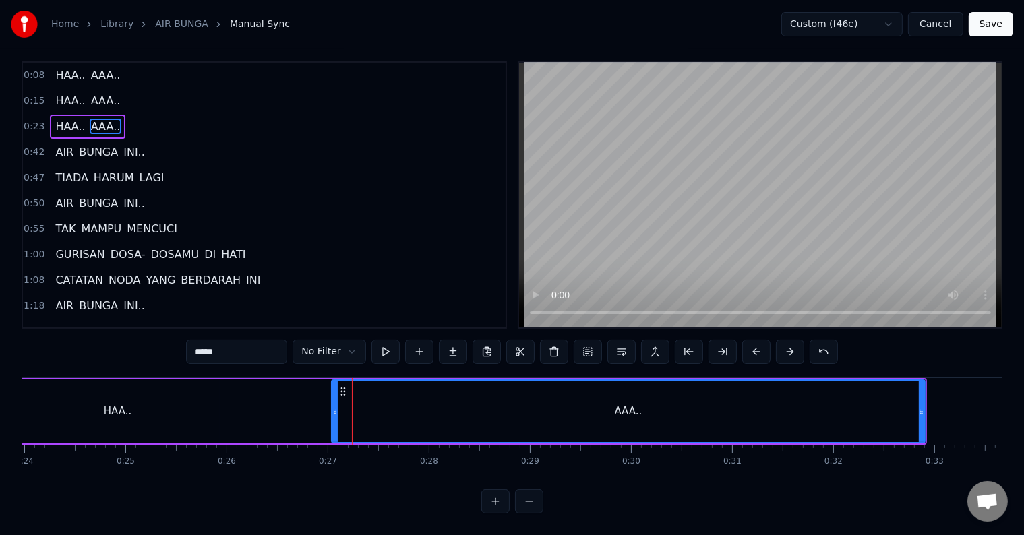
scroll to position [0, 0]
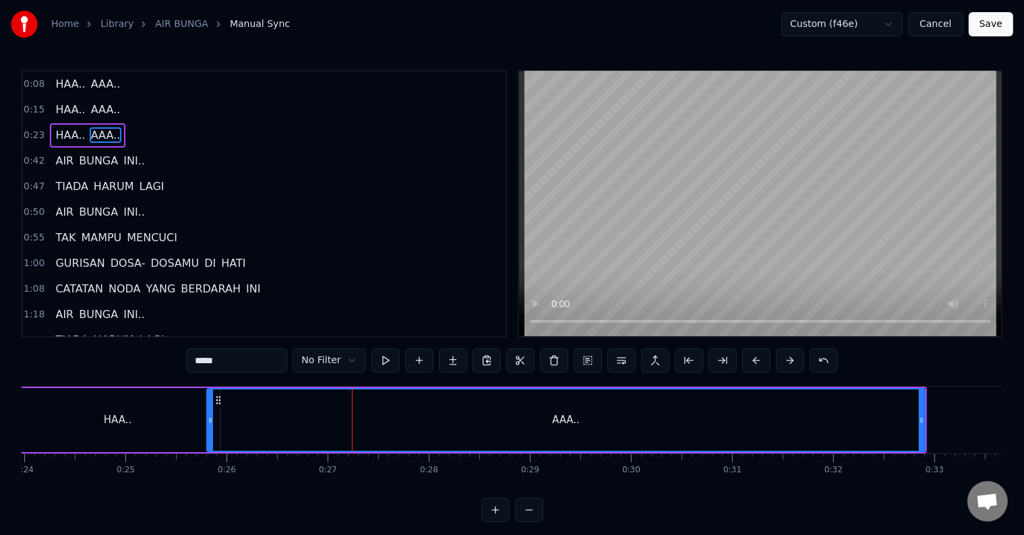
drag, startPoint x: 335, startPoint y: 431, endPoint x: 210, endPoint y: 432, distance: 124.7
click at [210, 432] on div at bounding box center [210, 420] width 5 height 61
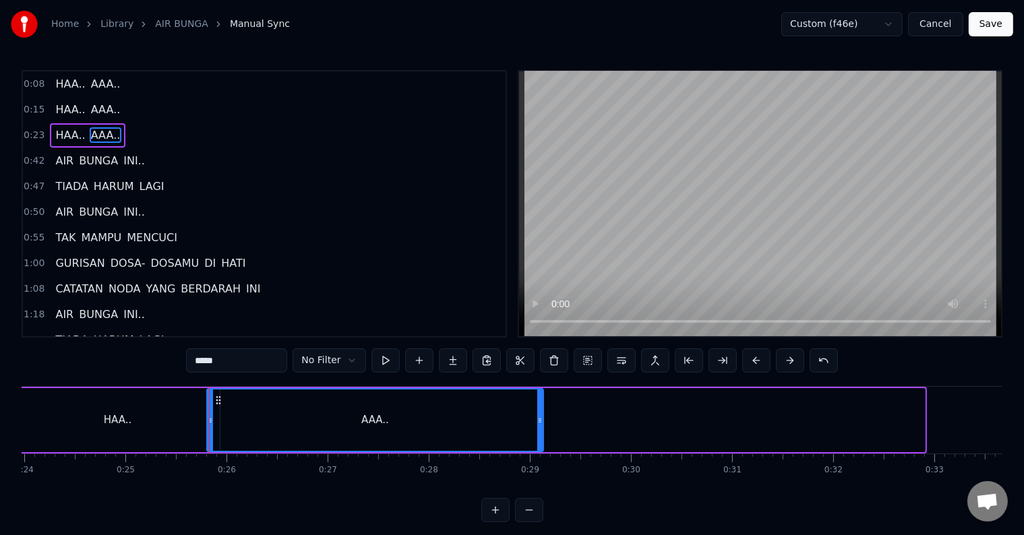
drag, startPoint x: 898, startPoint y: 426, endPoint x: 541, endPoint y: 423, distance: 356.5
click at [541, 423] on div at bounding box center [539, 420] width 5 height 61
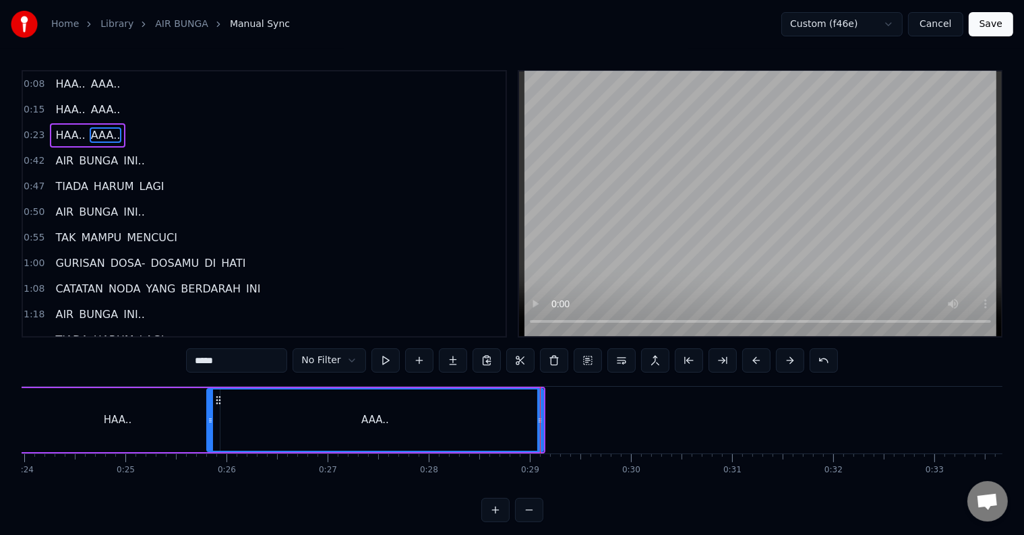
scroll to position [0, 2194]
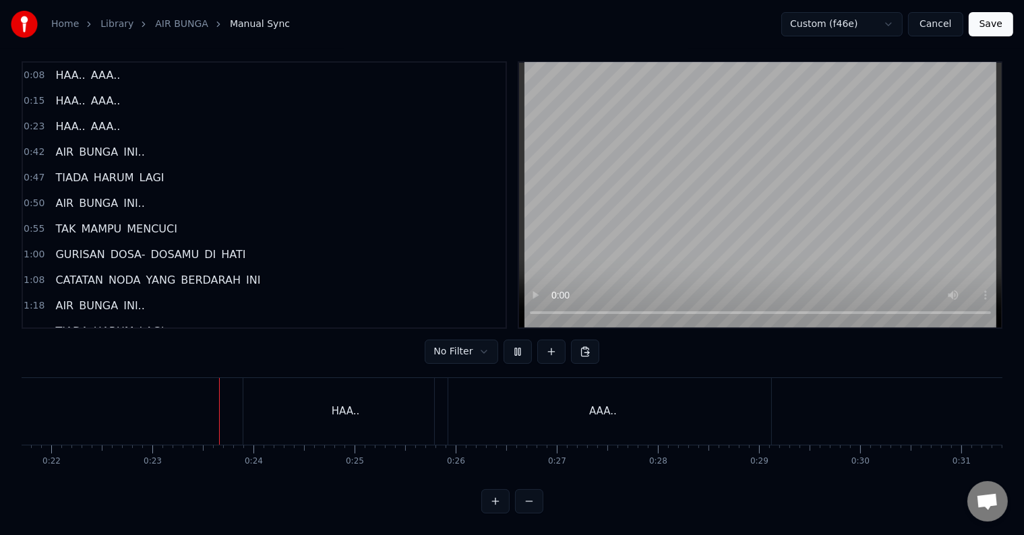
scroll to position [20, 0]
click at [346, 404] on div "HAA.." at bounding box center [346, 412] width 28 height 16
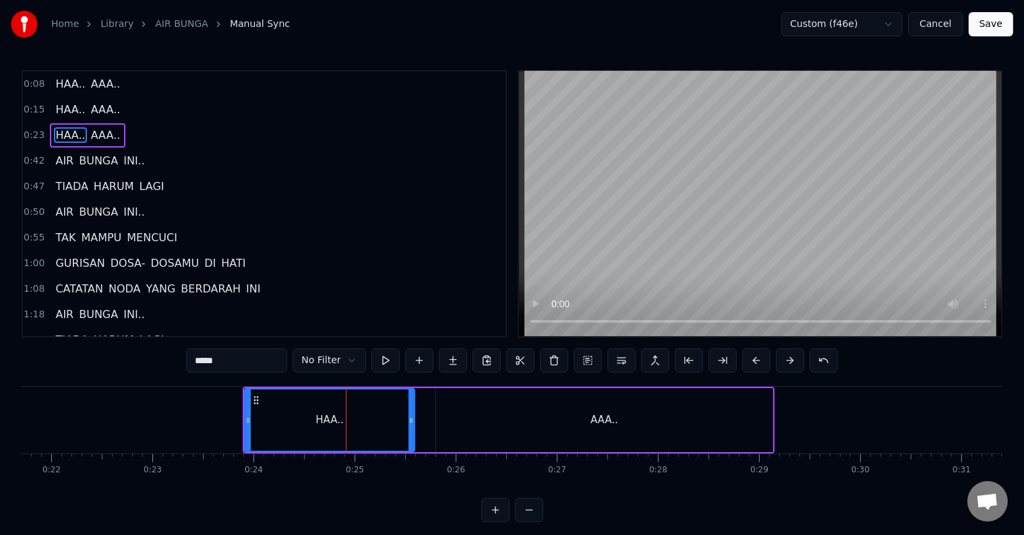
drag, startPoint x: 443, startPoint y: 421, endPoint x: 341, endPoint y: 417, distance: 102.5
click at [409, 418] on icon at bounding box center [410, 420] width 5 height 11
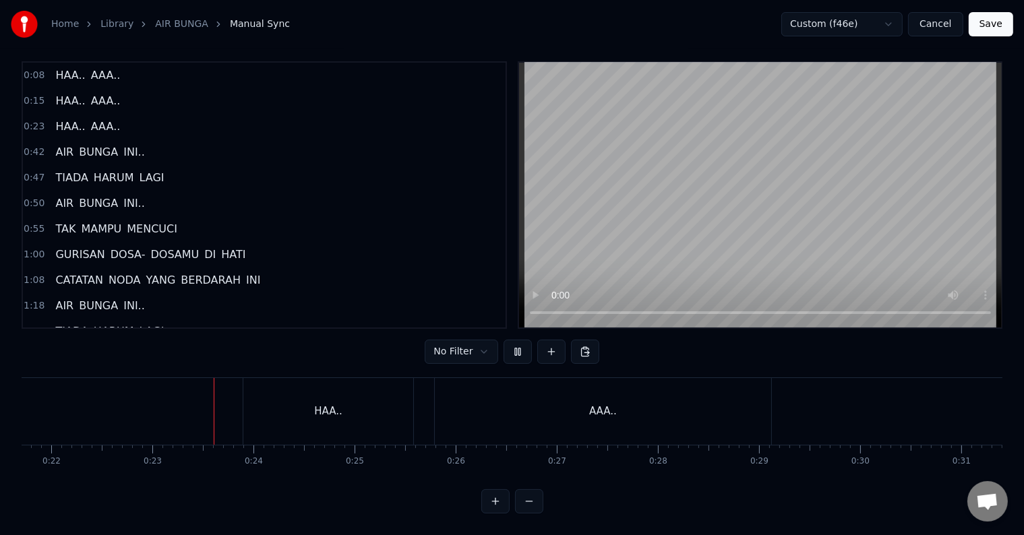
scroll to position [20, 0]
click at [456, 404] on div "AAA.." at bounding box center [603, 411] width 336 height 67
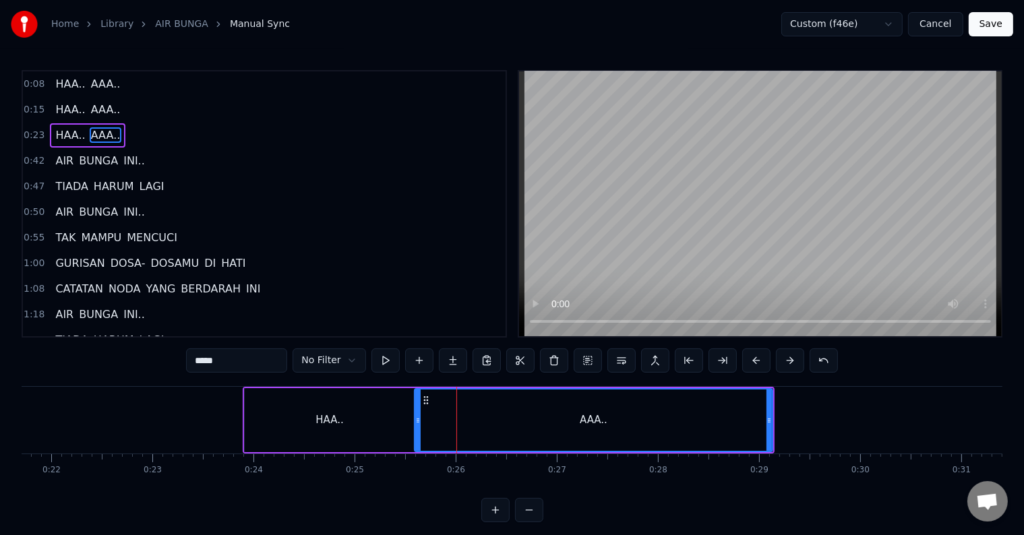
drag, startPoint x: 439, startPoint y: 421, endPoint x: 418, endPoint y: 421, distance: 21.6
click at [418, 421] on icon at bounding box center [417, 420] width 5 height 11
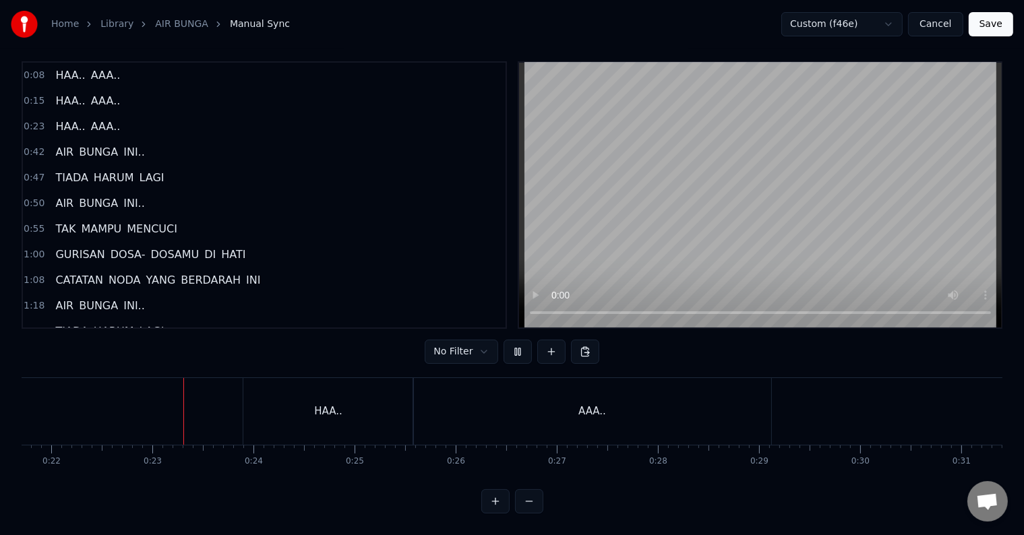
scroll to position [20, 0]
click at [737, 410] on div "AAA.." at bounding box center [592, 411] width 358 height 67
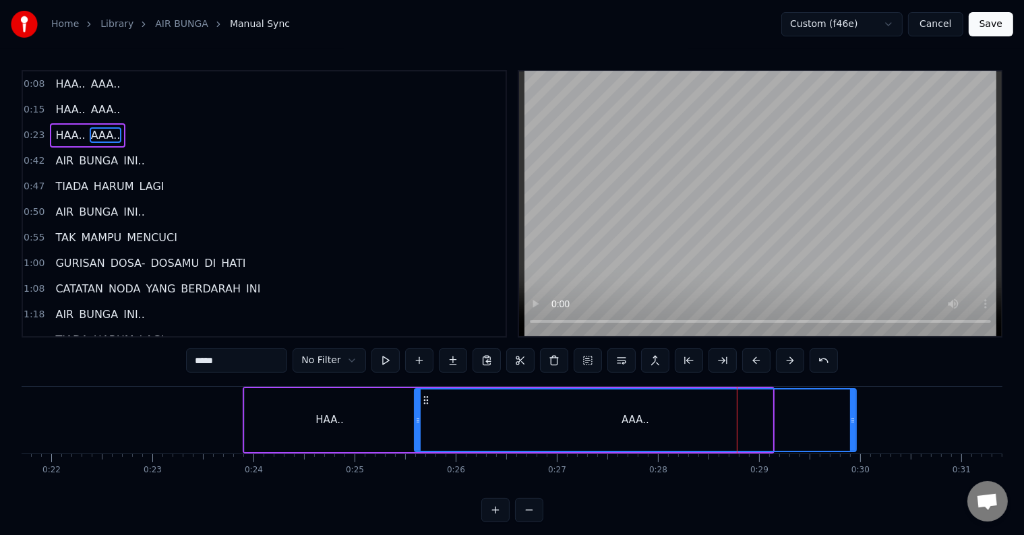
drag, startPoint x: 787, startPoint y: 415, endPoint x: 855, endPoint y: 415, distance: 67.4
click at [855, 415] on icon at bounding box center [852, 420] width 5 height 11
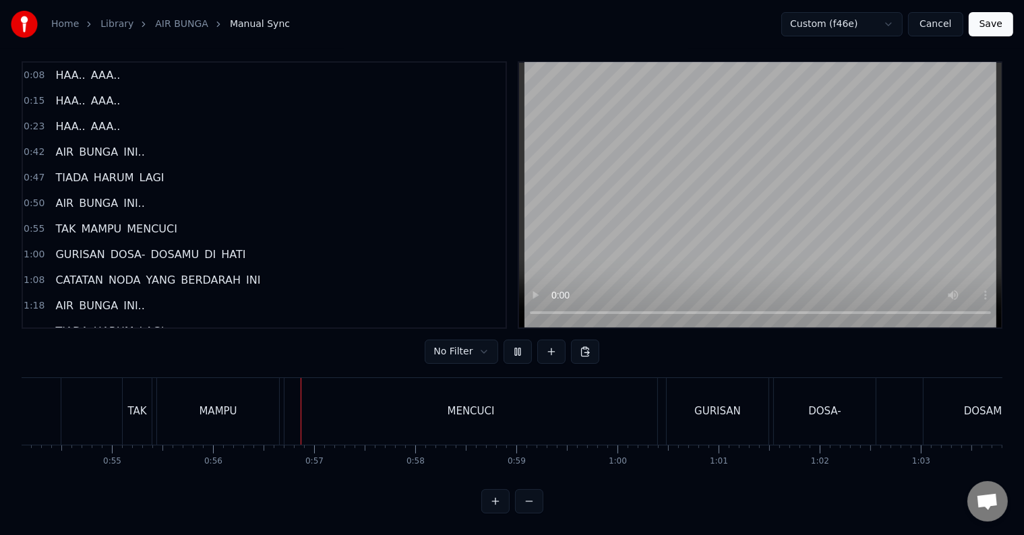
scroll to position [0, 5629]
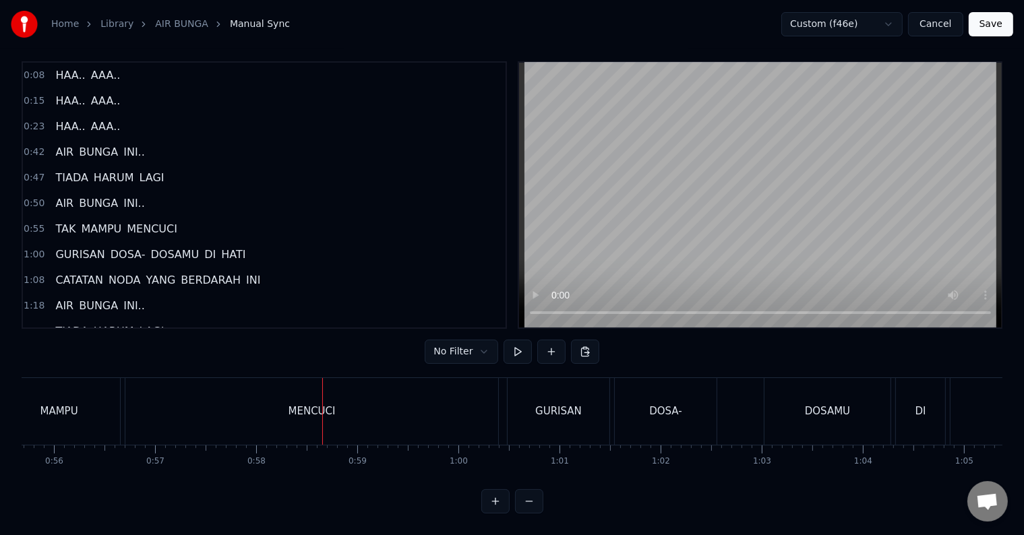
click at [375, 399] on div "MENCUCI" at bounding box center [311, 411] width 373 height 67
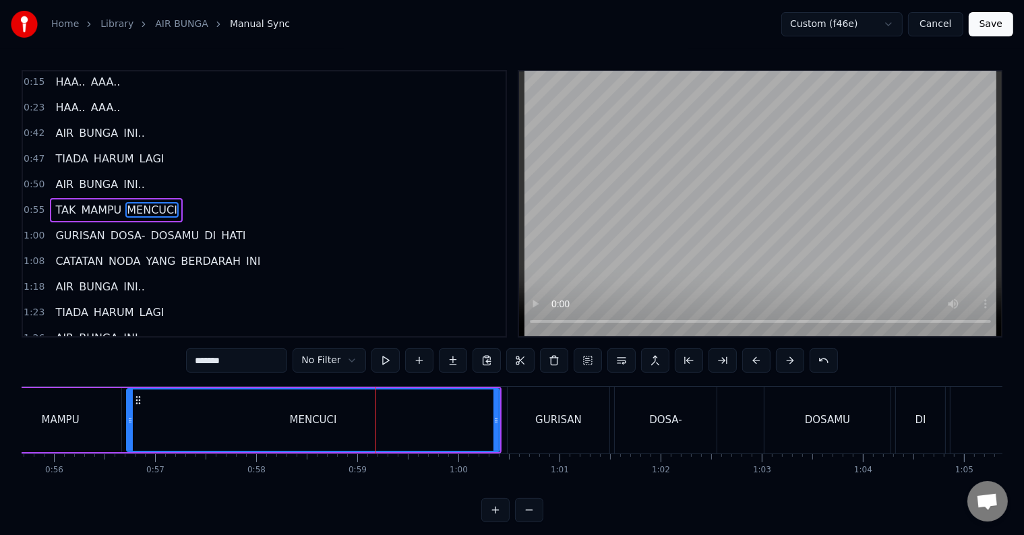
scroll to position [28, 0]
drag, startPoint x: 496, startPoint y: 420, endPoint x: 410, endPoint y: 418, distance: 85.6
click at [410, 418] on icon at bounding box center [410, 420] width 5 height 11
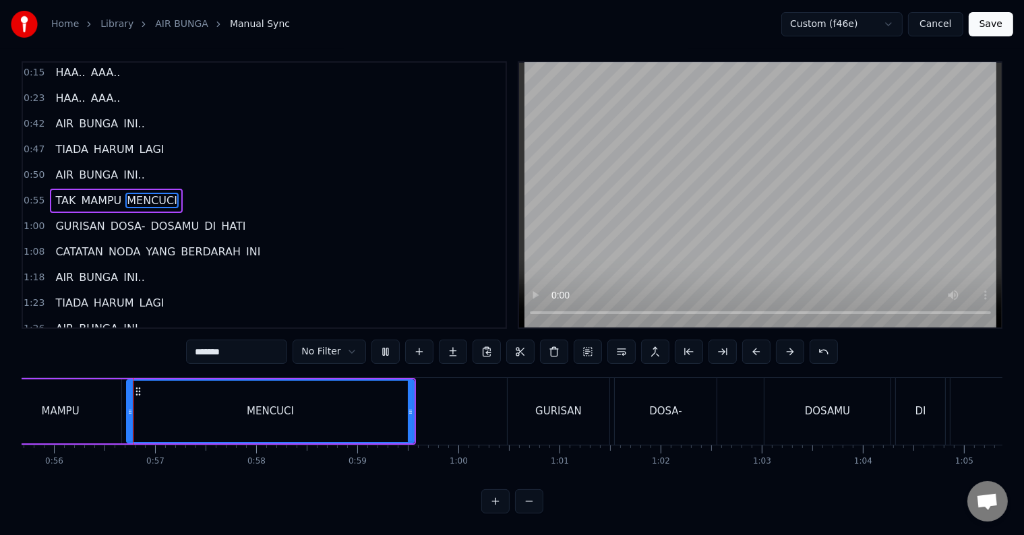
scroll to position [20, 0]
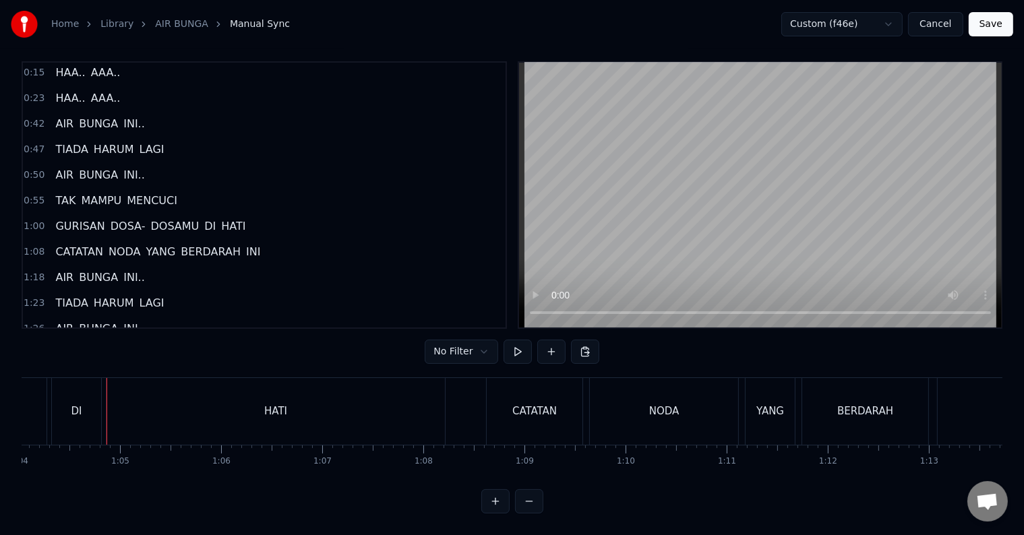
scroll to position [0, 6489]
click at [123, 218] on span "DOSA-" at bounding box center [128, 226] width 38 height 16
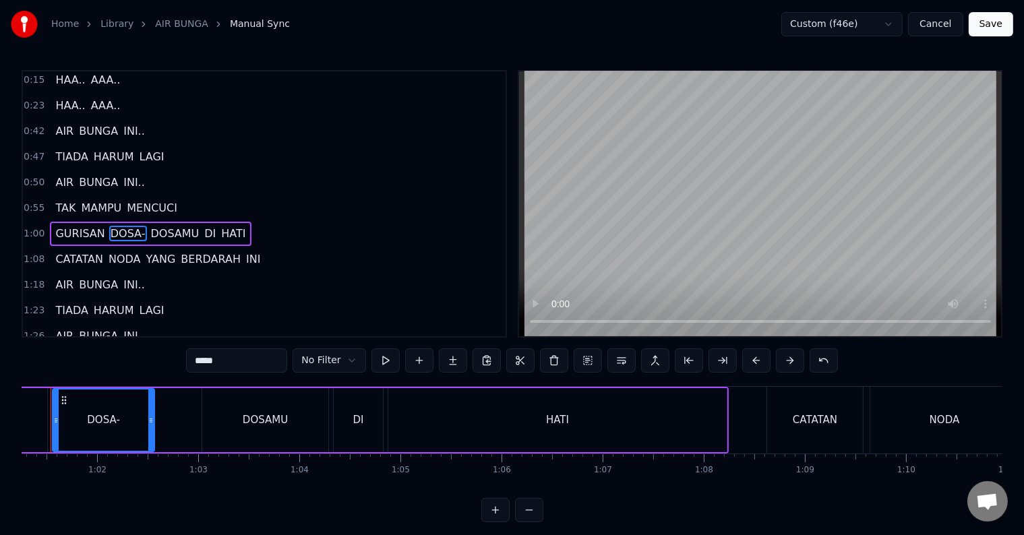
scroll to position [0, 6153]
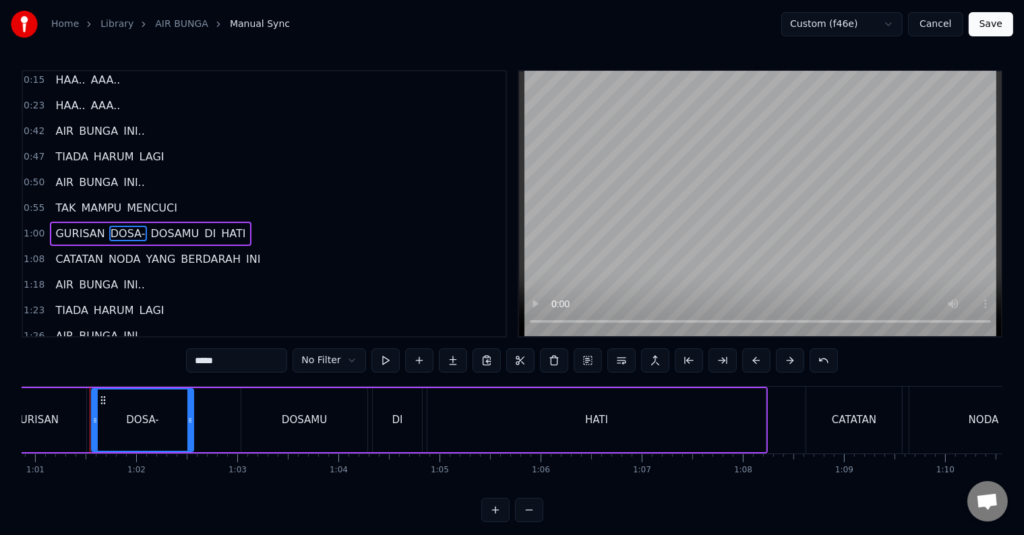
click at [231, 359] on input "*****" at bounding box center [236, 360] width 101 height 24
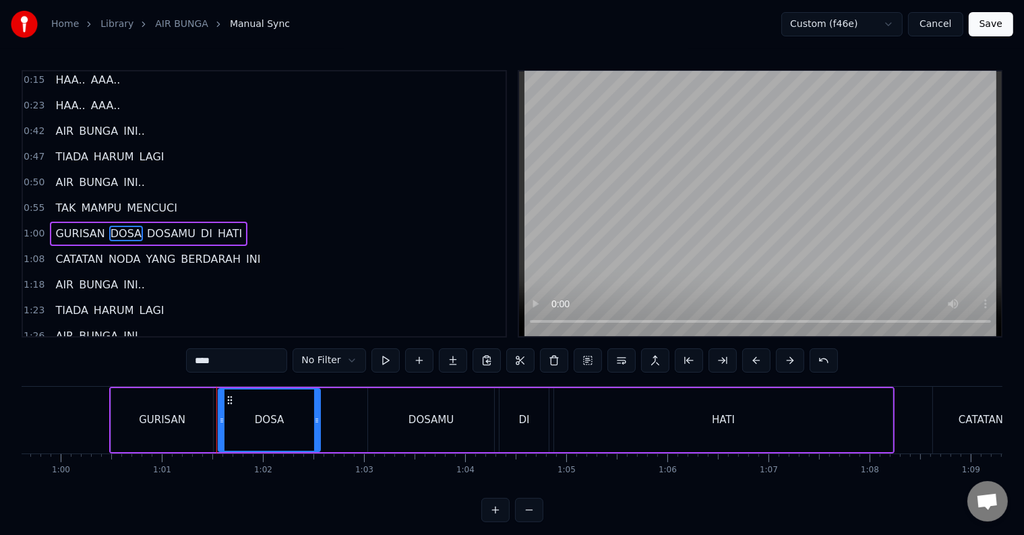
scroll to position [0, 5993]
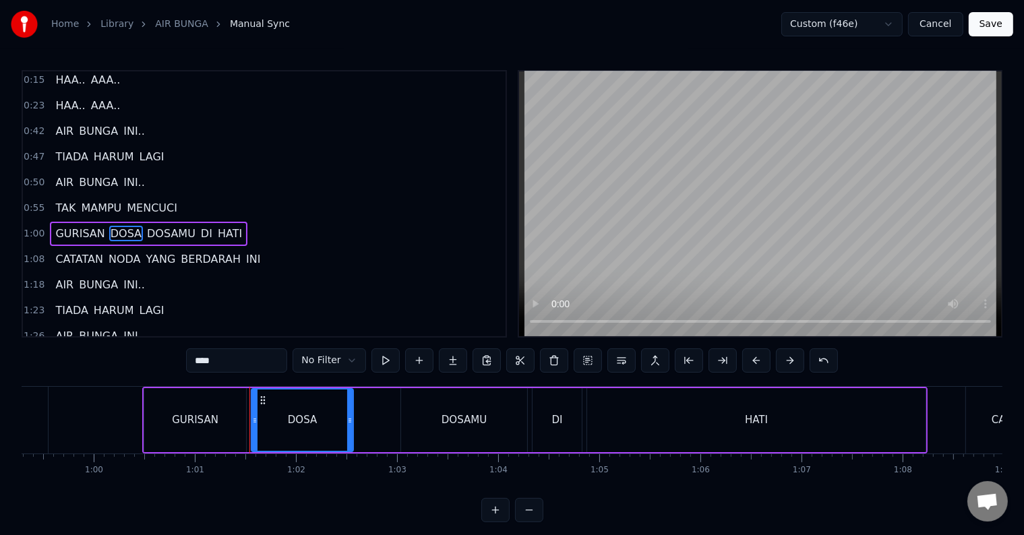
type input "****"
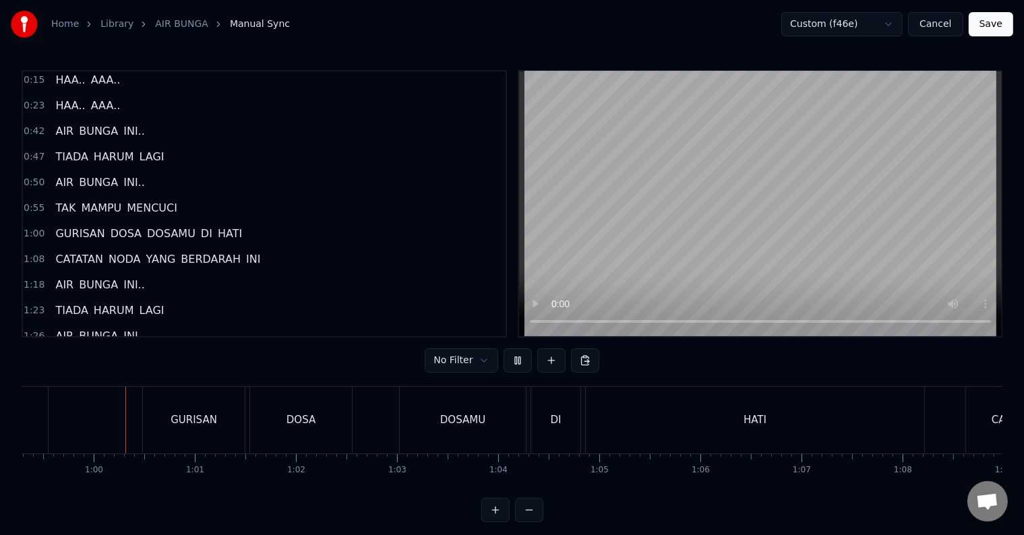
scroll to position [20, 0]
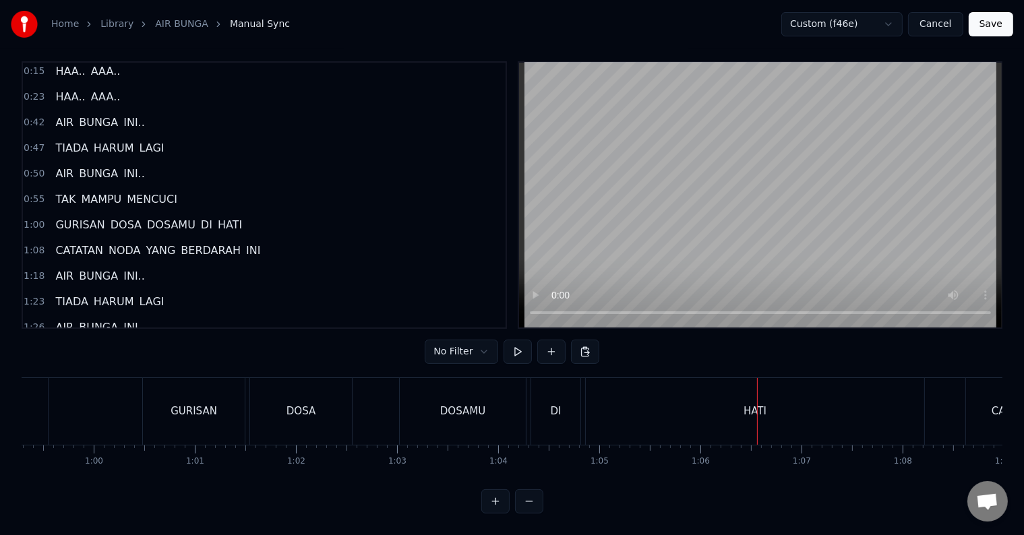
click at [701, 408] on div "HATI" at bounding box center [755, 411] width 338 height 67
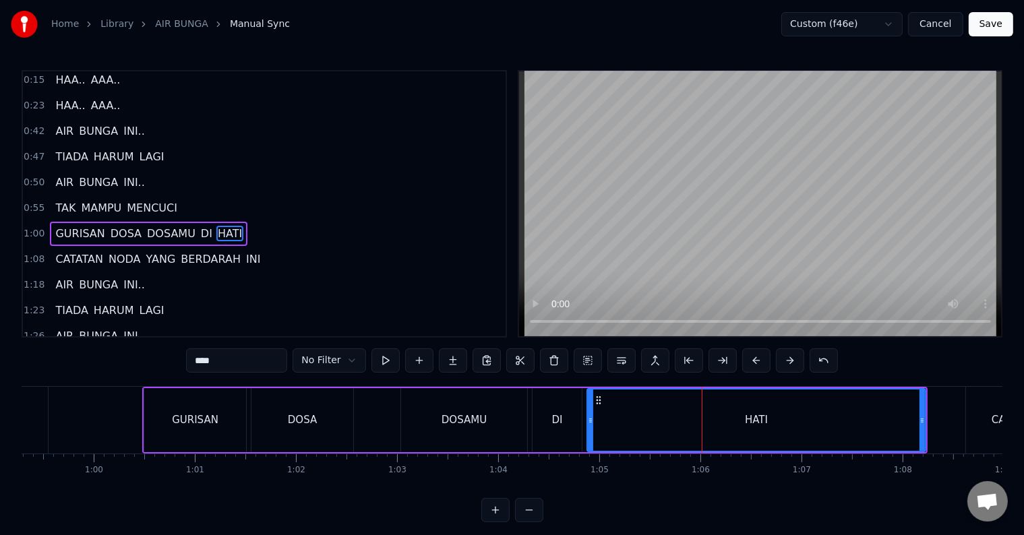
scroll to position [53, 0]
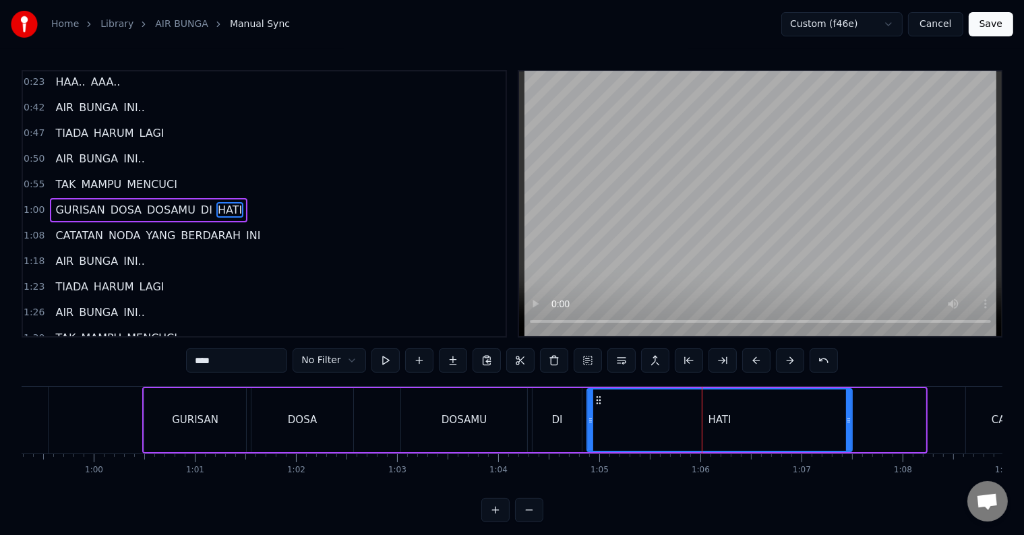
drag, startPoint x: 919, startPoint y: 425, endPoint x: 846, endPoint y: 423, distance: 73.5
click at [846, 423] on icon at bounding box center [848, 420] width 5 height 11
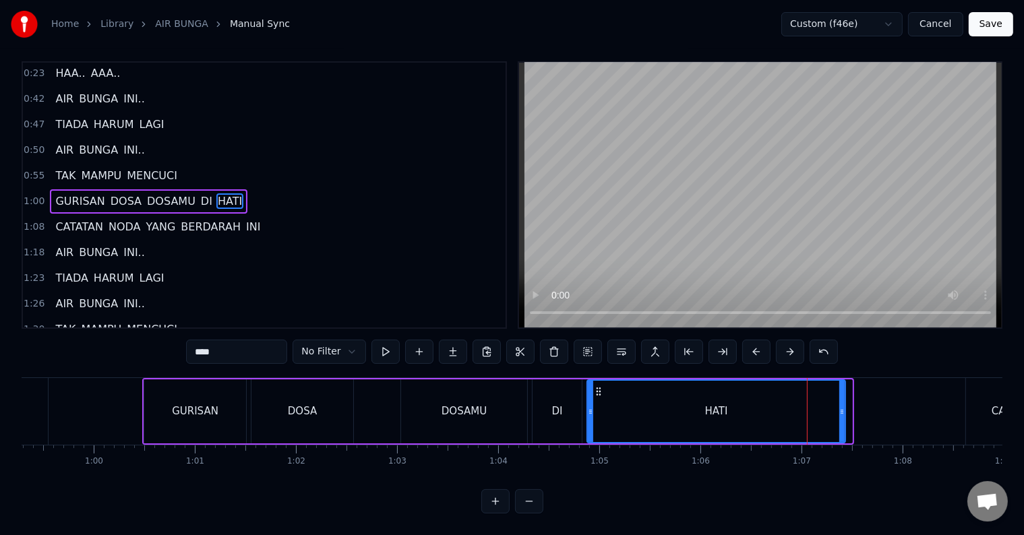
click at [840, 406] on icon at bounding box center [841, 411] width 5 height 11
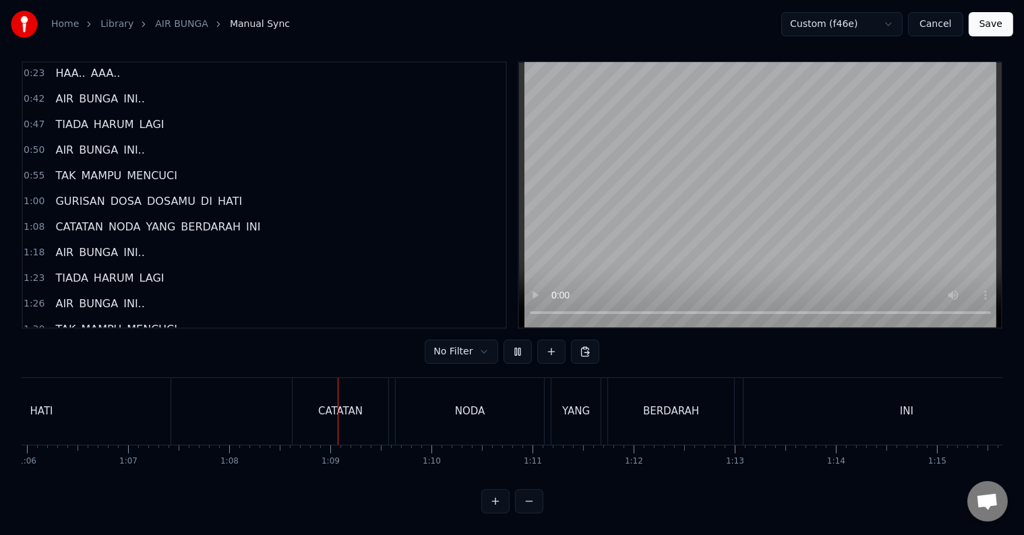
scroll to position [0, 6856]
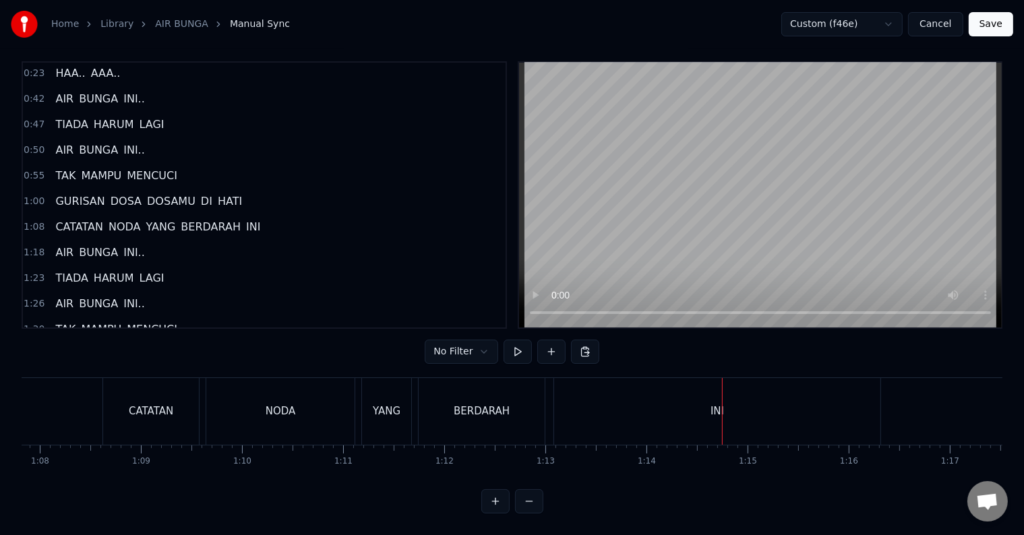
click at [842, 404] on div "INI" at bounding box center [717, 411] width 326 height 67
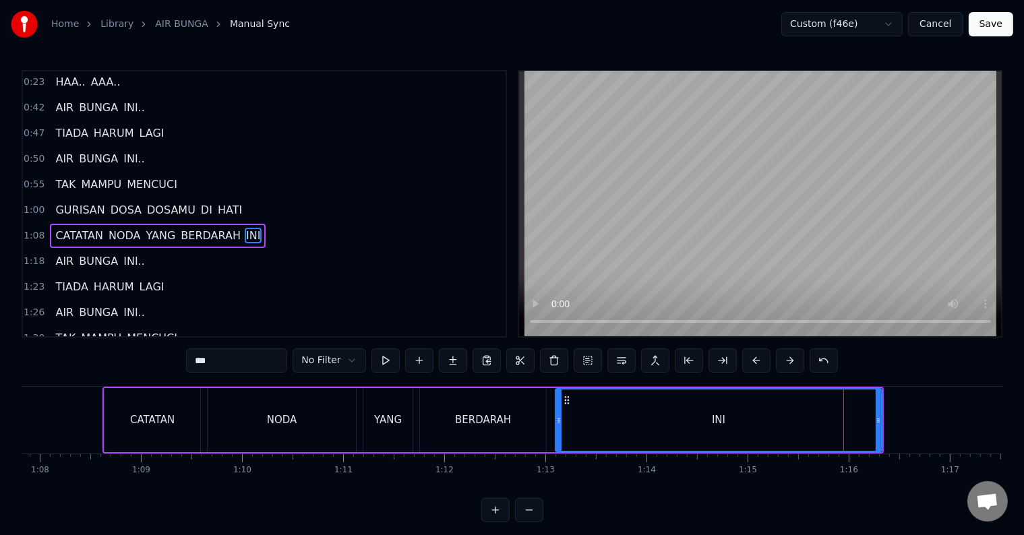
scroll to position [78, 0]
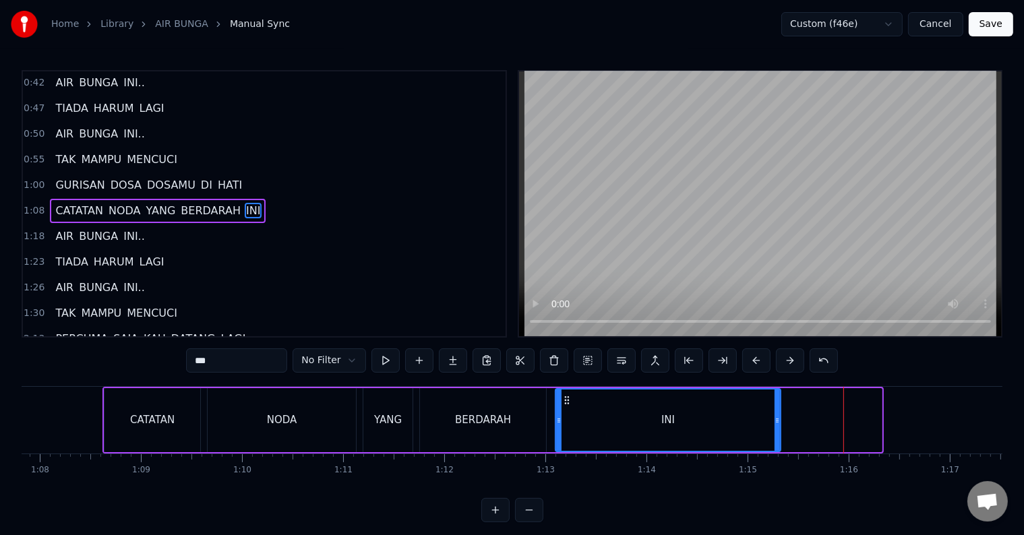
drag, startPoint x: 879, startPoint y: 416, endPoint x: 778, endPoint y: 417, distance: 101.1
click at [778, 417] on icon at bounding box center [776, 420] width 5 height 11
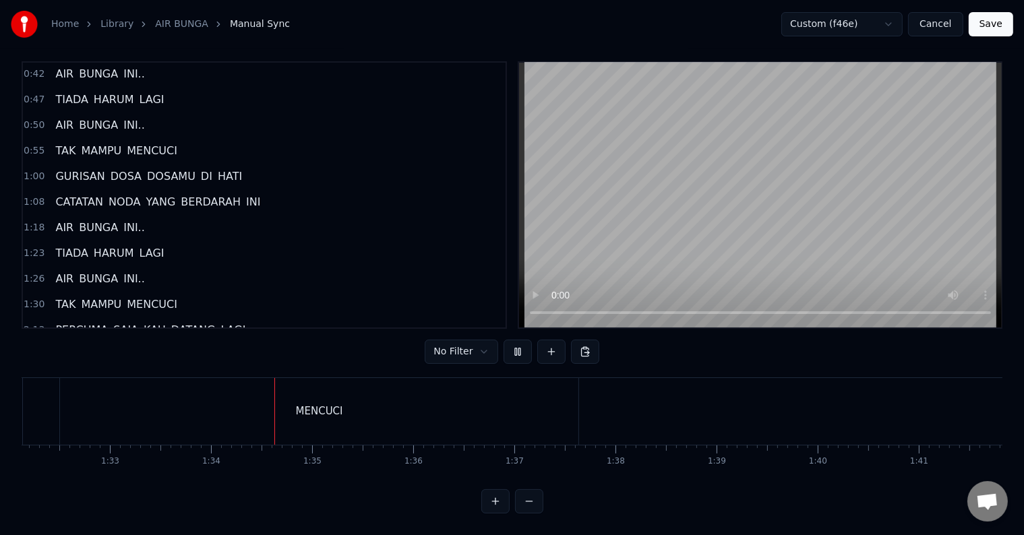
scroll to position [0, 9446]
click at [216, 406] on div "MENCUCI" at bounding box center [186, 411] width 518 height 67
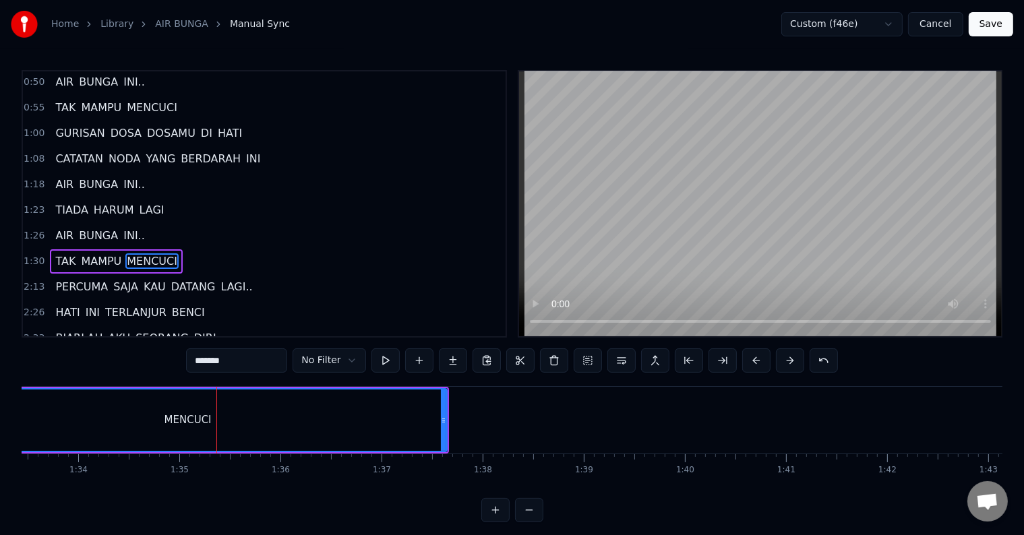
scroll to position [177, 0]
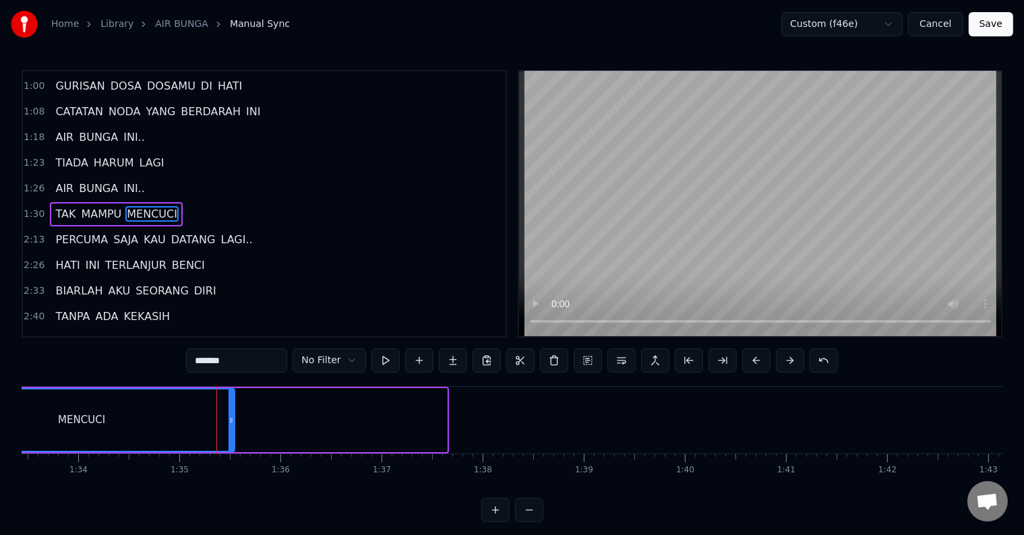
drag, startPoint x: 443, startPoint y: 422, endPoint x: 230, endPoint y: 420, distance: 212.3
click at [230, 420] on icon at bounding box center [230, 420] width 5 height 11
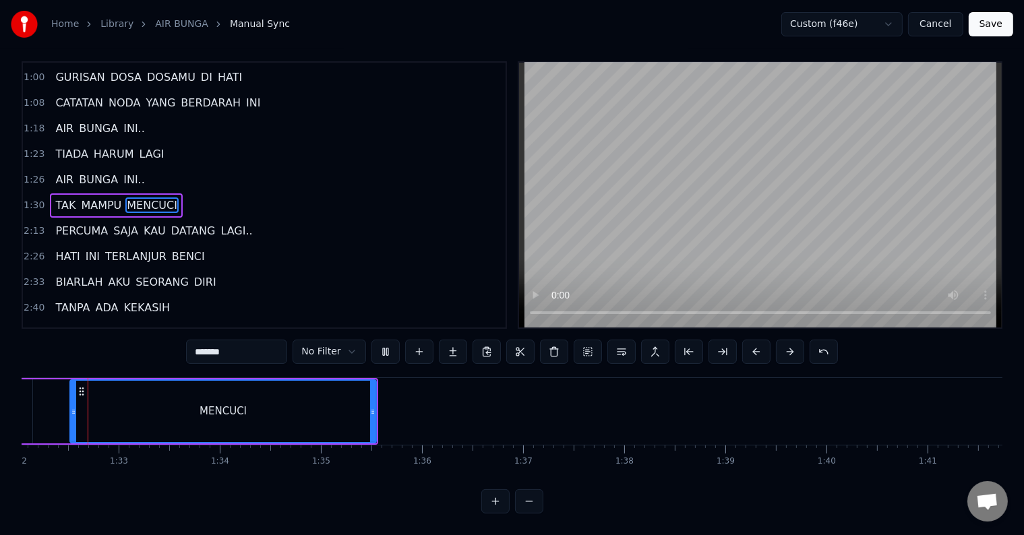
scroll to position [0, 9283]
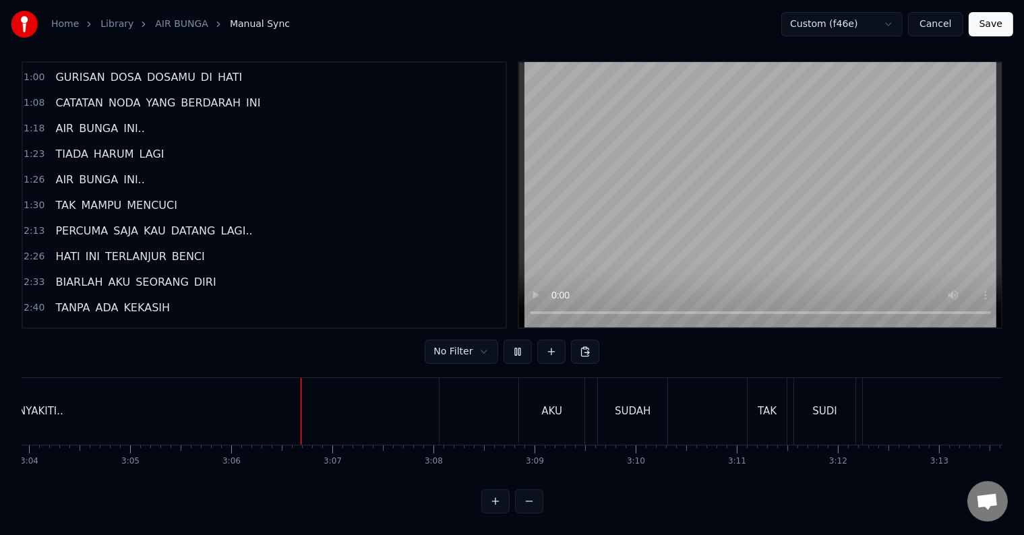
scroll to position [0, 18753]
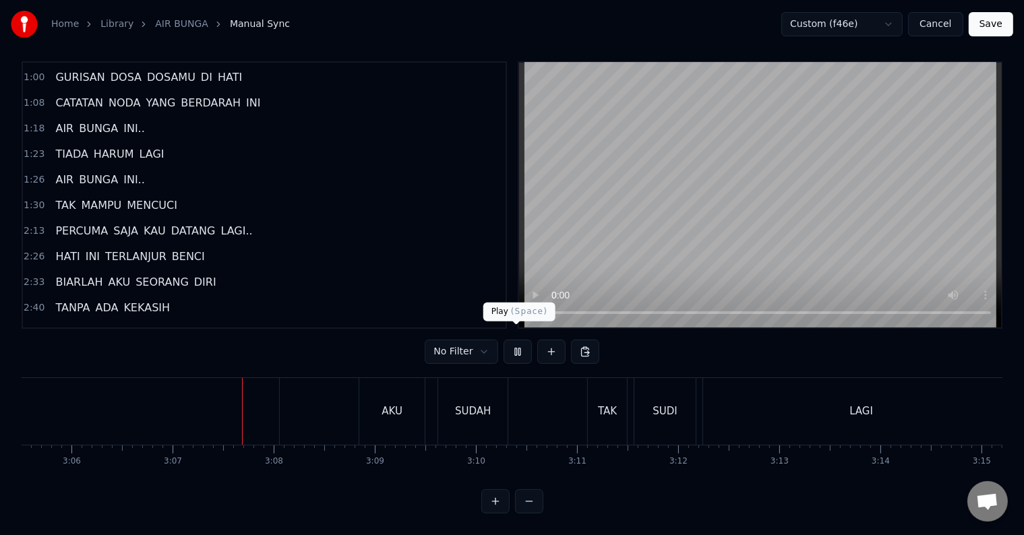
click at [520, 341] on button at bounding box center [517, 352] width 28 height 24
click at [185, 326] on span "MENYAKITI.." at bounding box center [209, 334] width 67 height 16
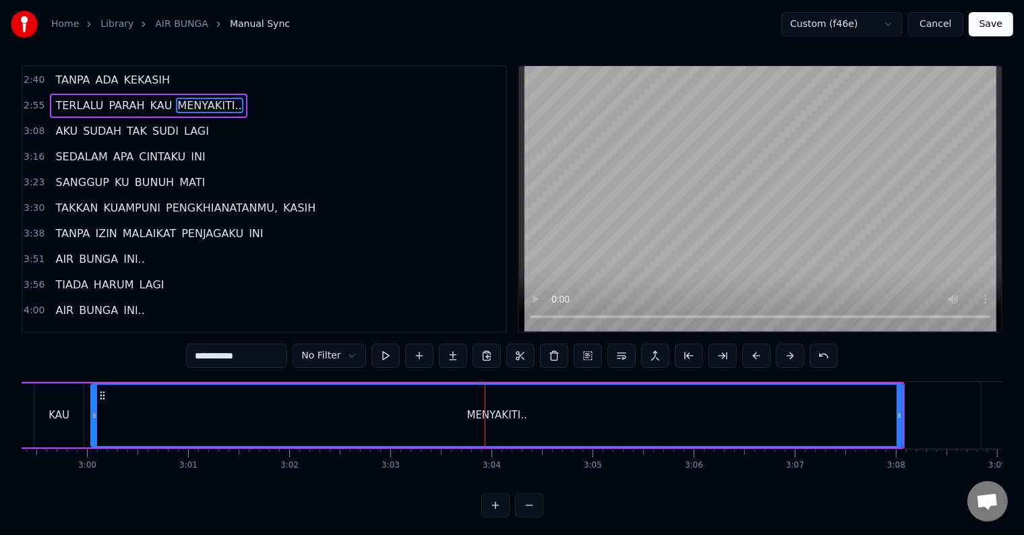
scroll to position [641, 0]
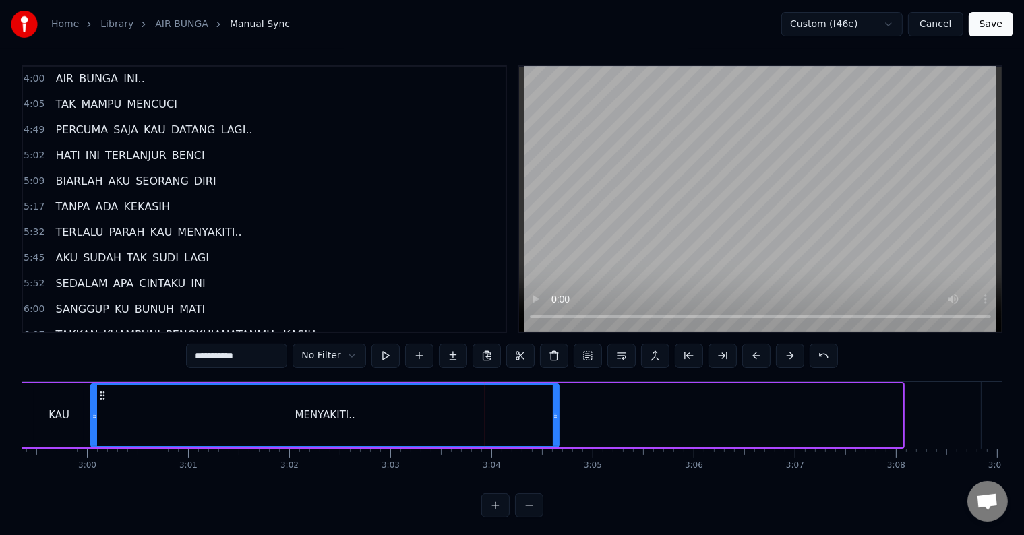
drag, startPoint x: 897, startPoint y: 417, endPoint x: 553, endPoint y: 407, distance: 343.9
click at [553, 407] on div at bounding box center [555, 415] width 5 height 61
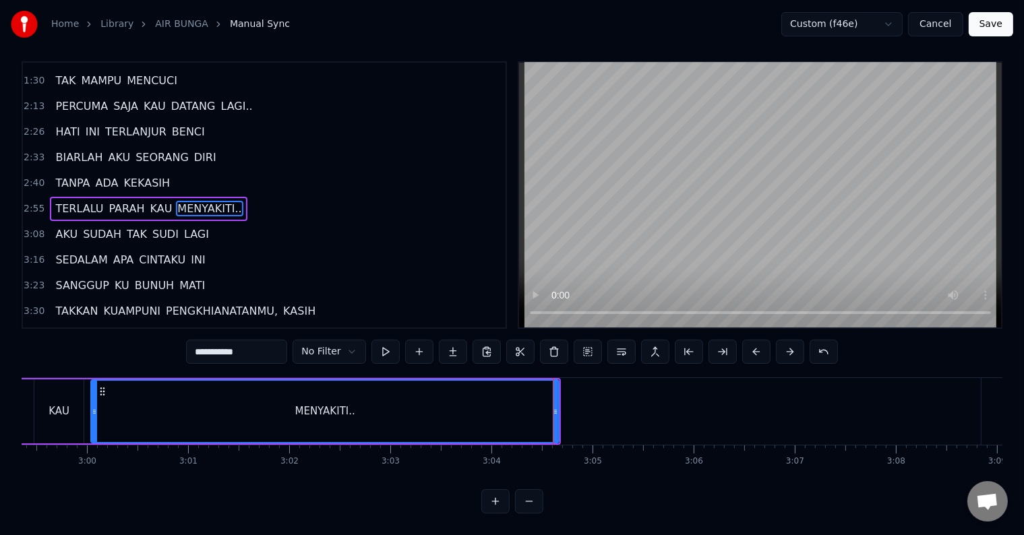
scroll to position [20, 0]
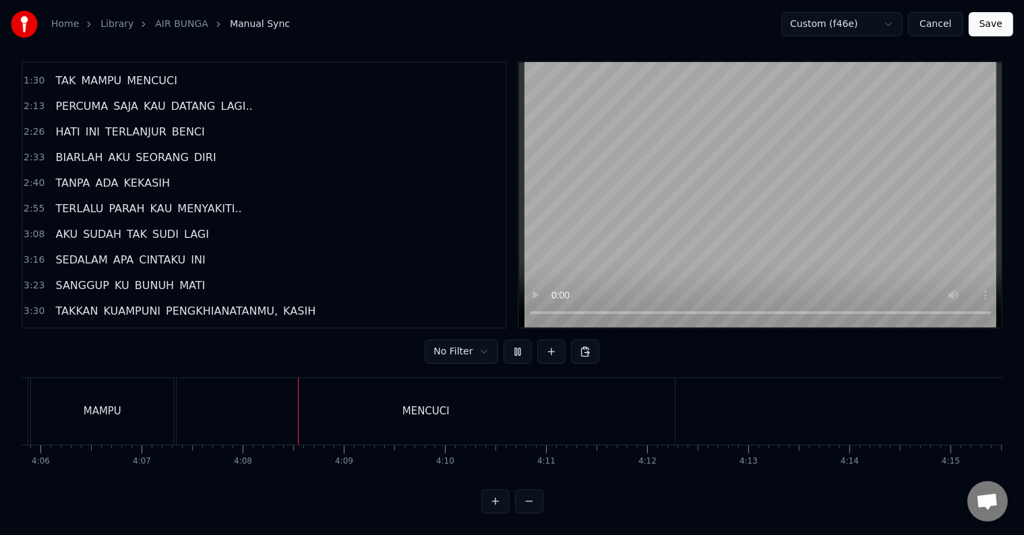
scroll to position [0, 25009]
click at [295, 385] on div "MENCUCI" at bounding box center [267, 411] width 498 height 67
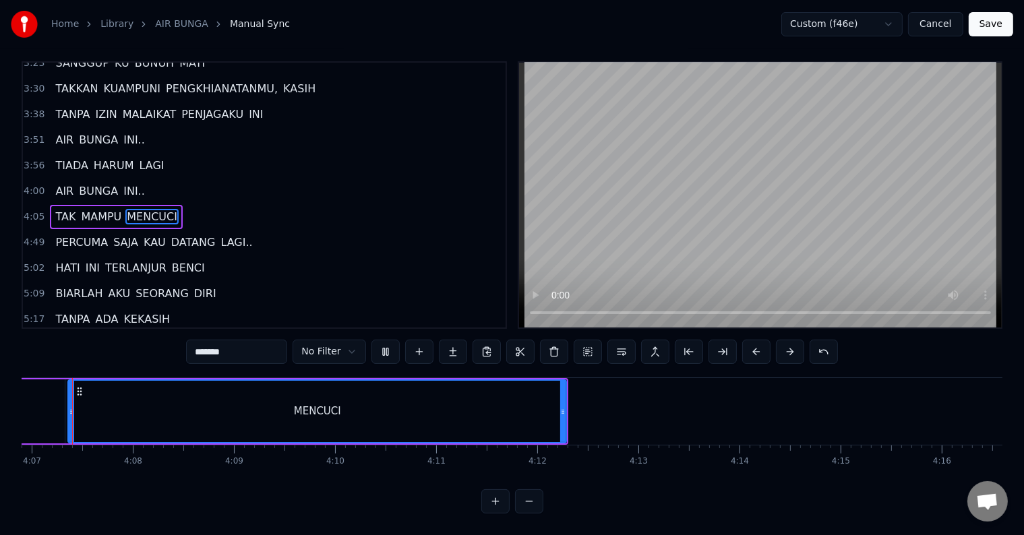
scroll to position [0, 24936]
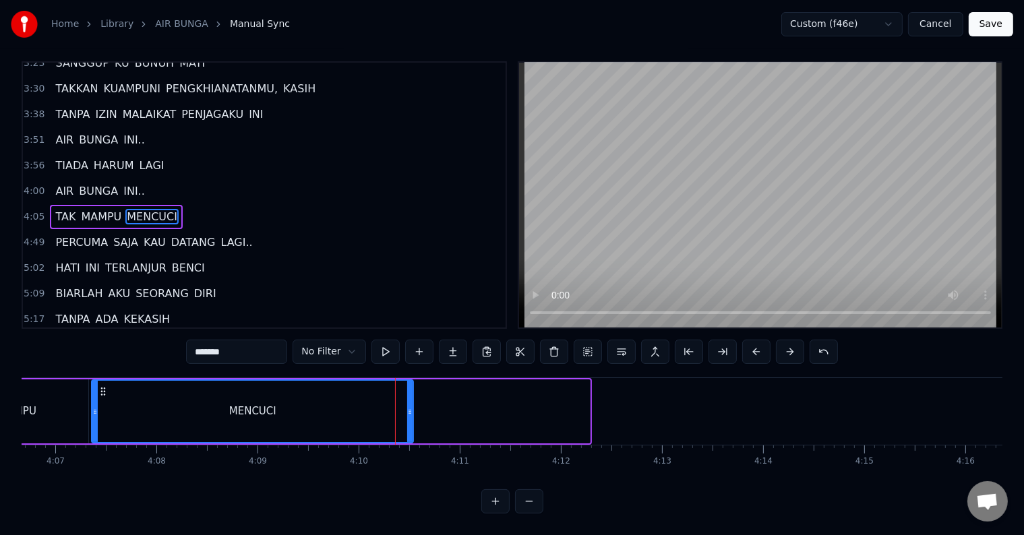
drag, startPoint x: 585, startPoint y: 407, endPoint x: 408, endPoint y: 404, distance: 176.6
click at [408, 404] on div at bounding box center [409, 411] width 5 height 61
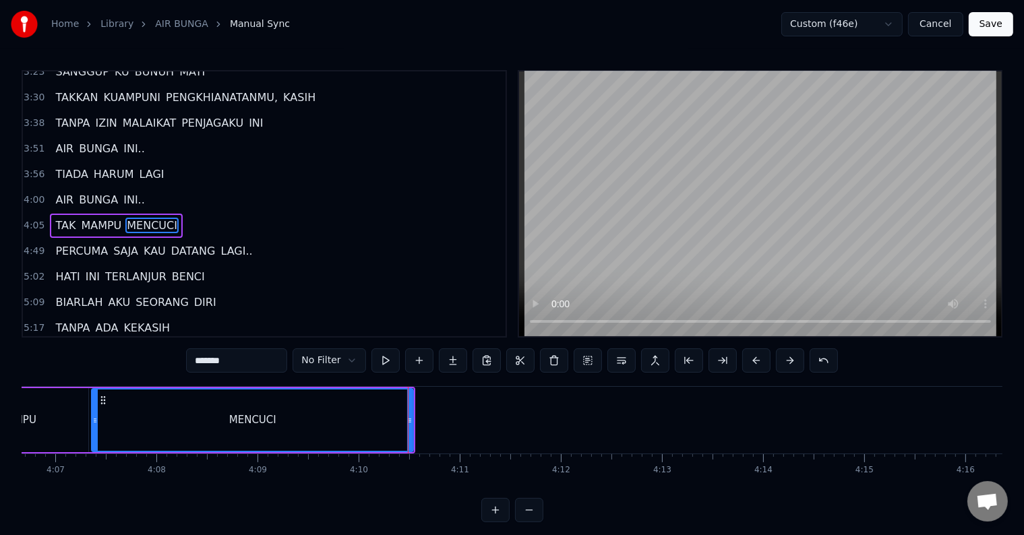
scroll to position [20, 0]
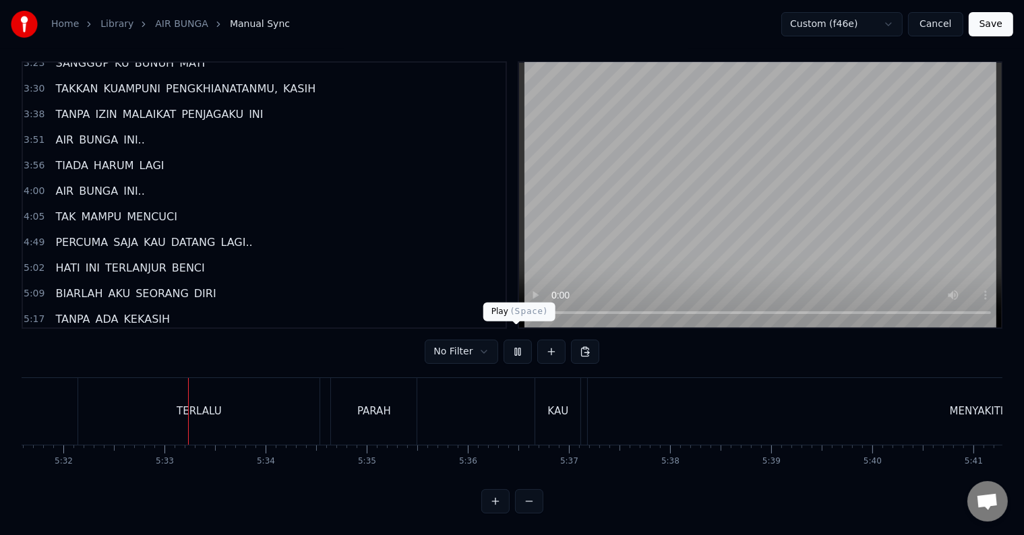
scroll to position [0, 33547]
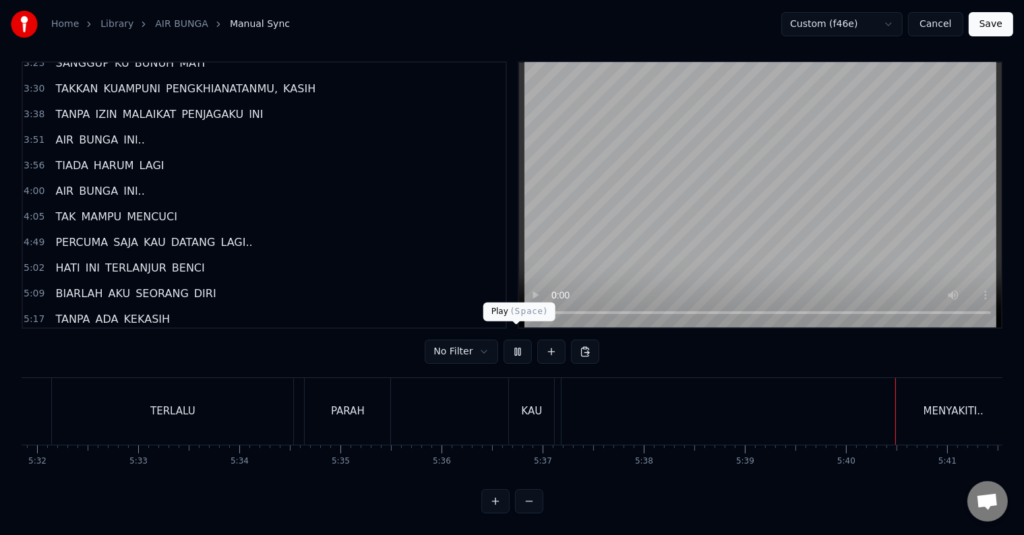
click at [518, 342] on button at bounding box center [517, 352] width 28 height 24
click at [834, 402] on div "MENYAKITI.." at bounding box center [952, 411] width 783 height 67
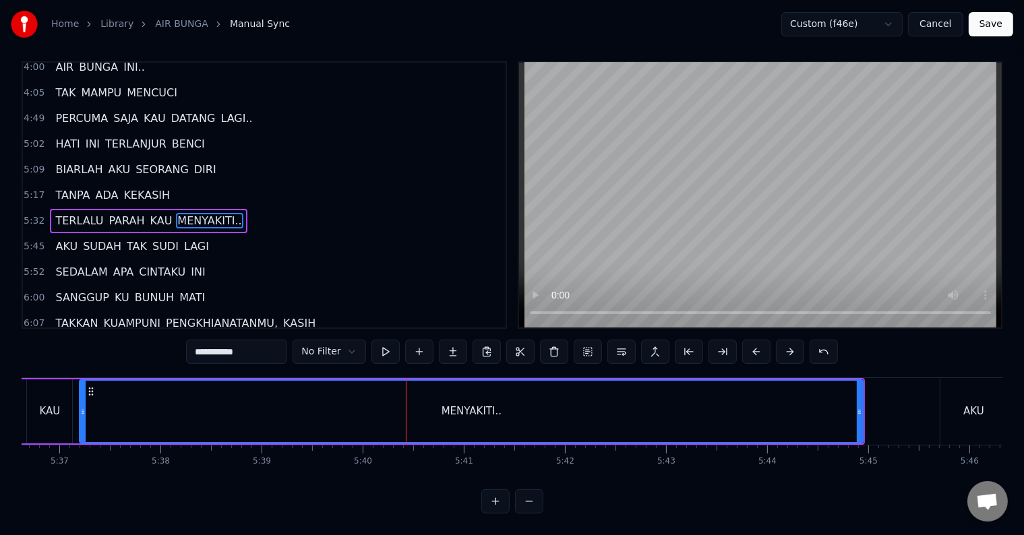
scroll to position [0, 34063]
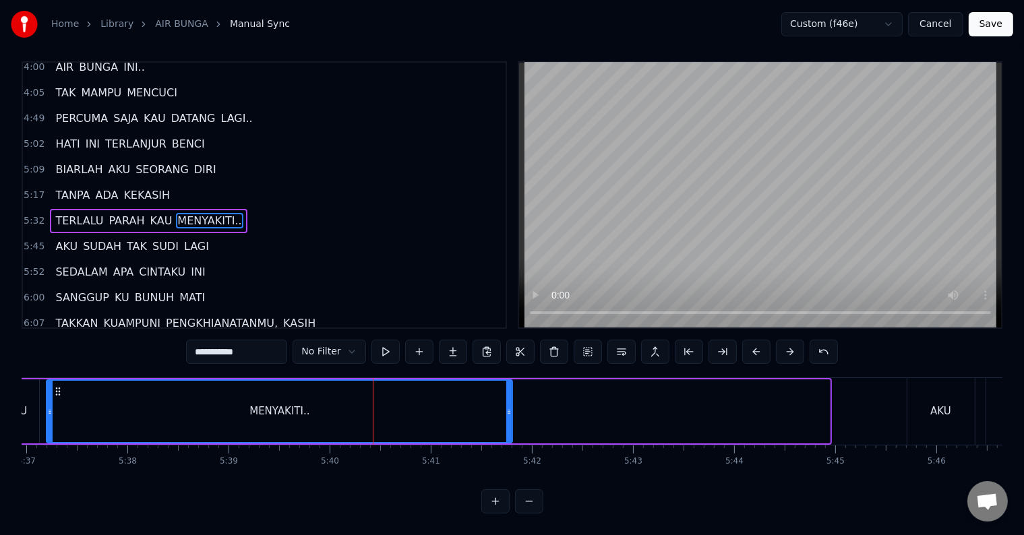
drag, startPoint x: 824, startPoint y: 402, endPoint x: 507, endPoint y: 402, distance: 317.4
click at [507, 406] on icon at bounding box center [508, 411] width 5 height 11
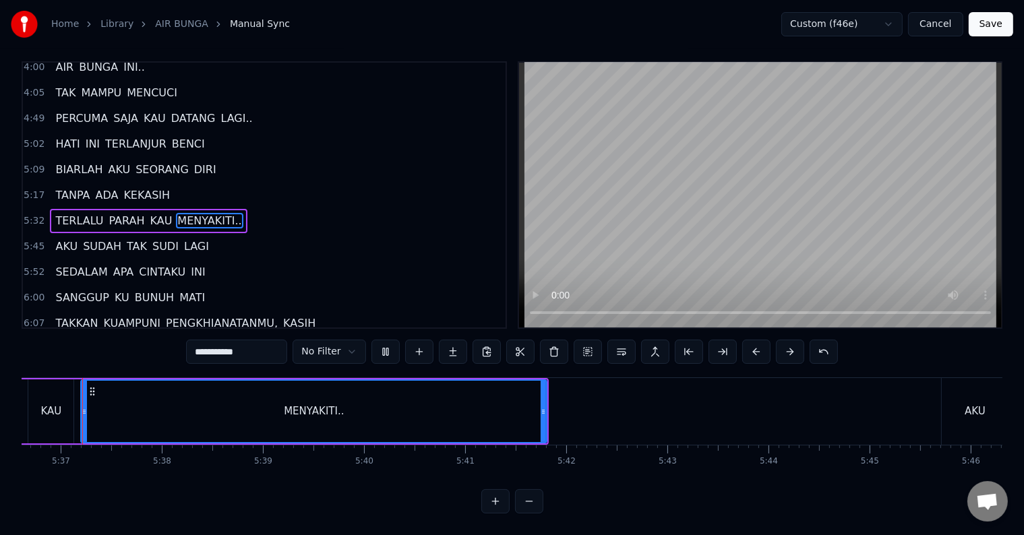
scroll to position [0, 34018]
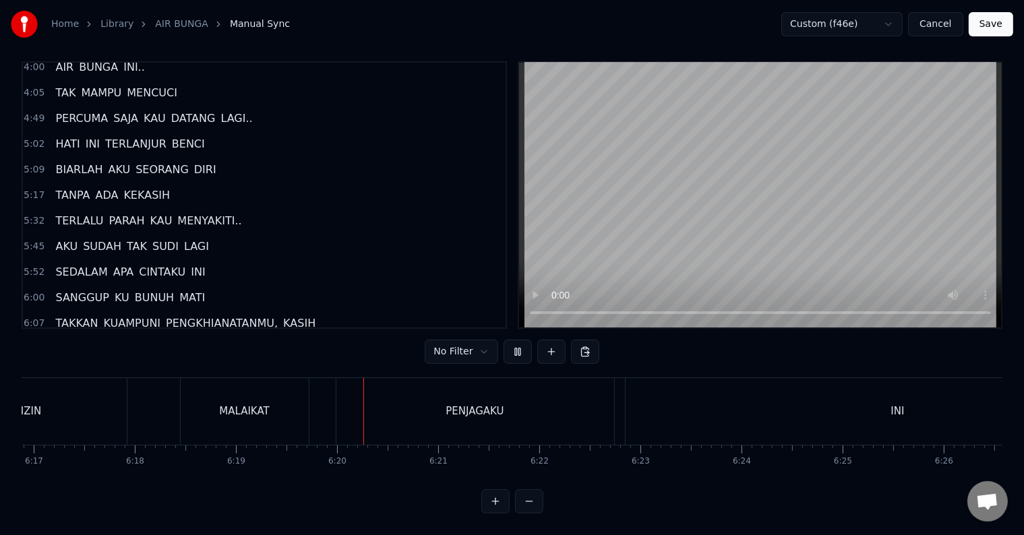
scroll to position [0, 38317]
click at [644, 406] on div "INI" at bounding box center [680, 411] width 545 height 67
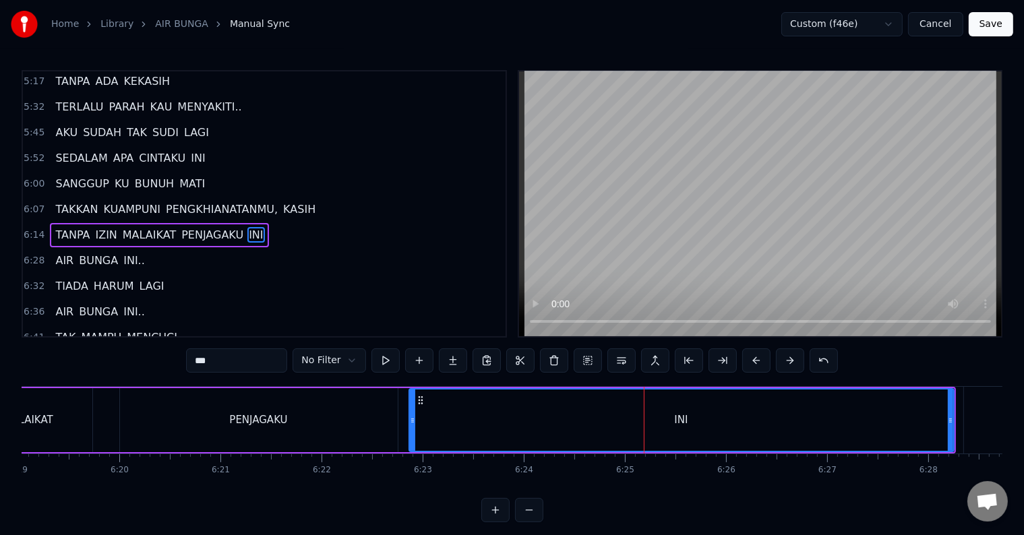
scroll to position [772, 0]
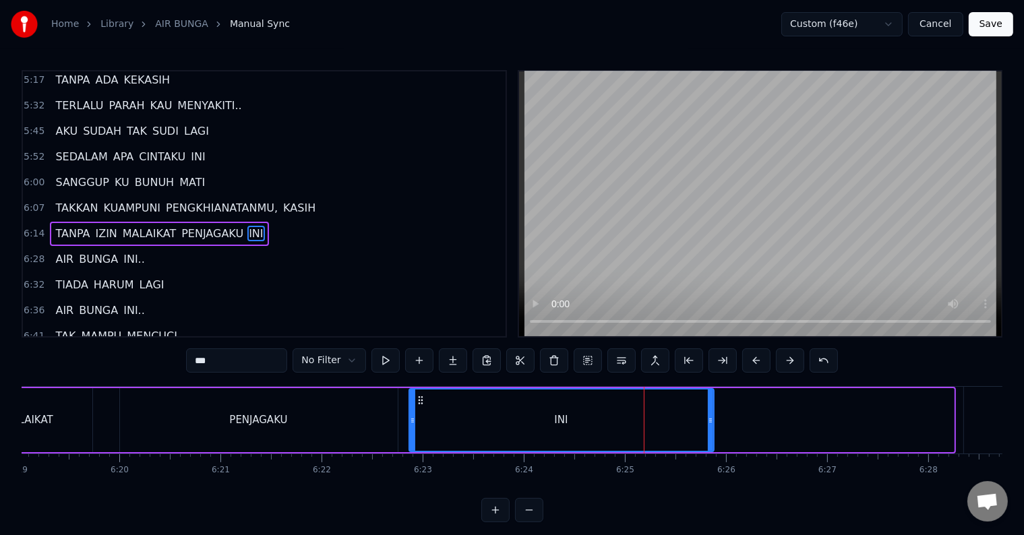
drag, startPoint x: 951, startPoint y: 419, endPoint x: 711, endPoint y: 425, distance: 240.0
click at [711, 425] on icon at bounding box center [710, 420] width 5 height 11
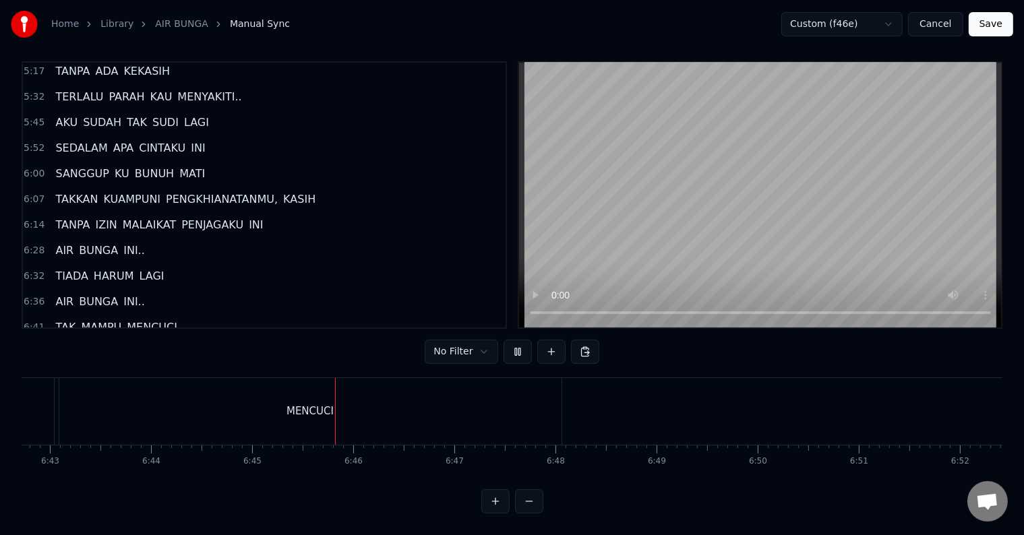
scroll to position [0, 40898]
click at [130, 389] on div "MENCUCI" at bounding box center [124, 411] width 502 height 67
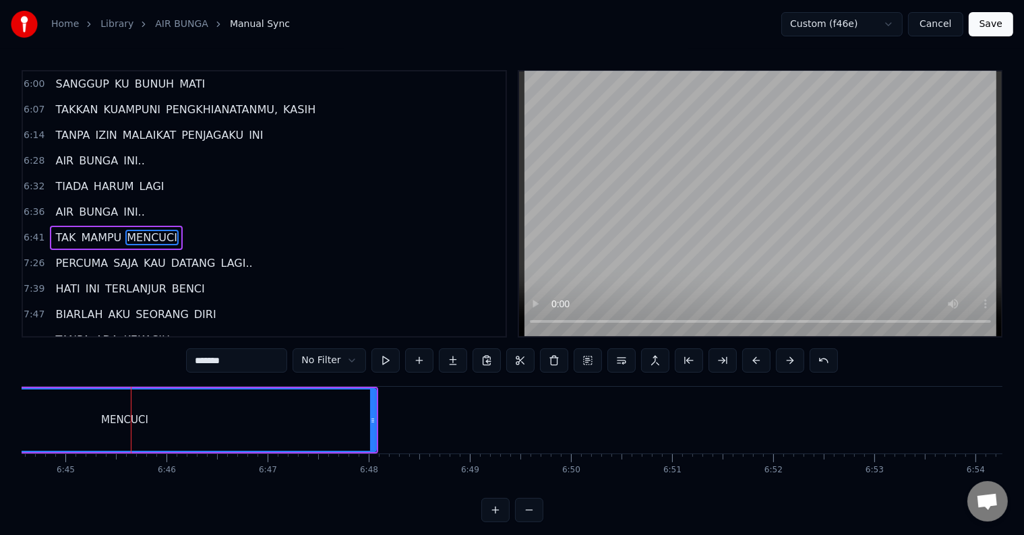
scroll to position [871, 0]
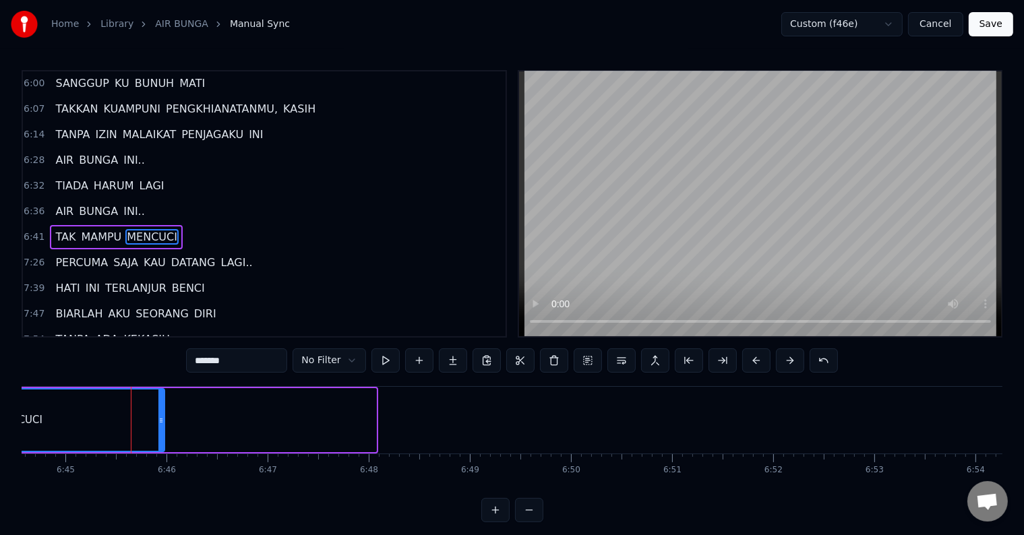
drag, startPoint x: 373, startPoint y: 423, endPoint x: 162, endPoint y: 417, distance: 211.7
click at [162, 417] on icon at bounding box center [160, 420] width 5 height 11
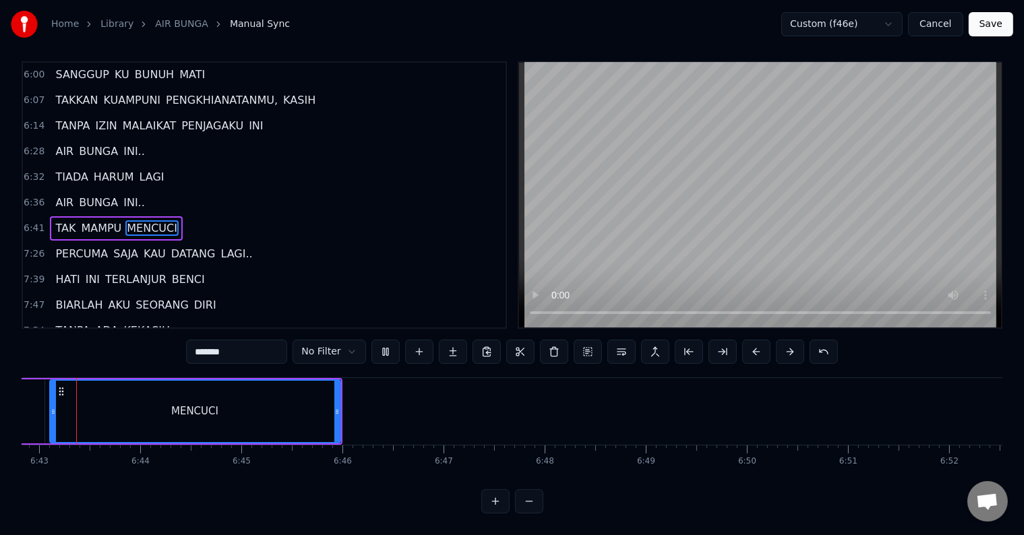
scroll to position [0, 40700]
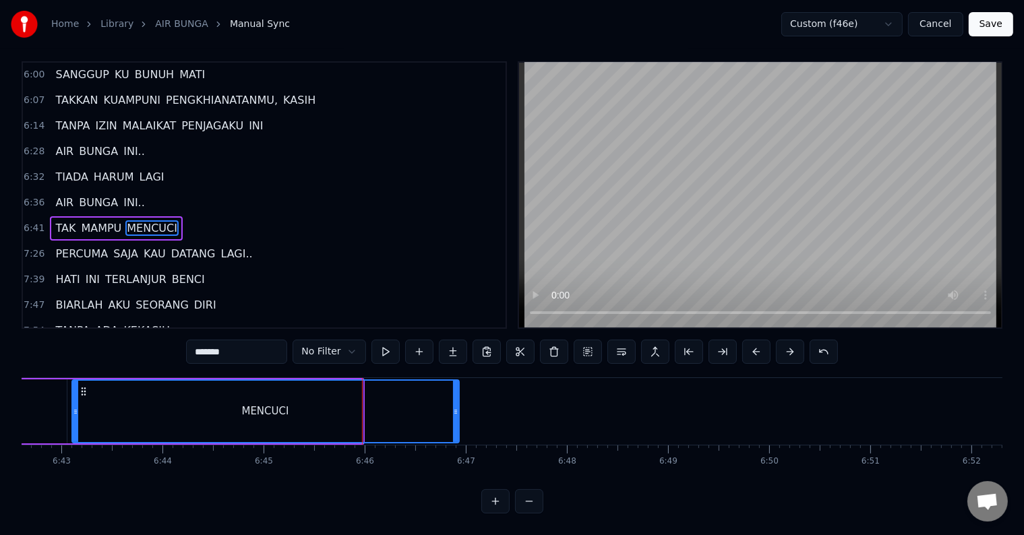
drag, startPoint x: 359, startPoint y: 408, endPoint x: 455, endPoint y: 408, distance: 96.4
click at [455, 408] on div at bounding box center [455, 411] width 5 height 61
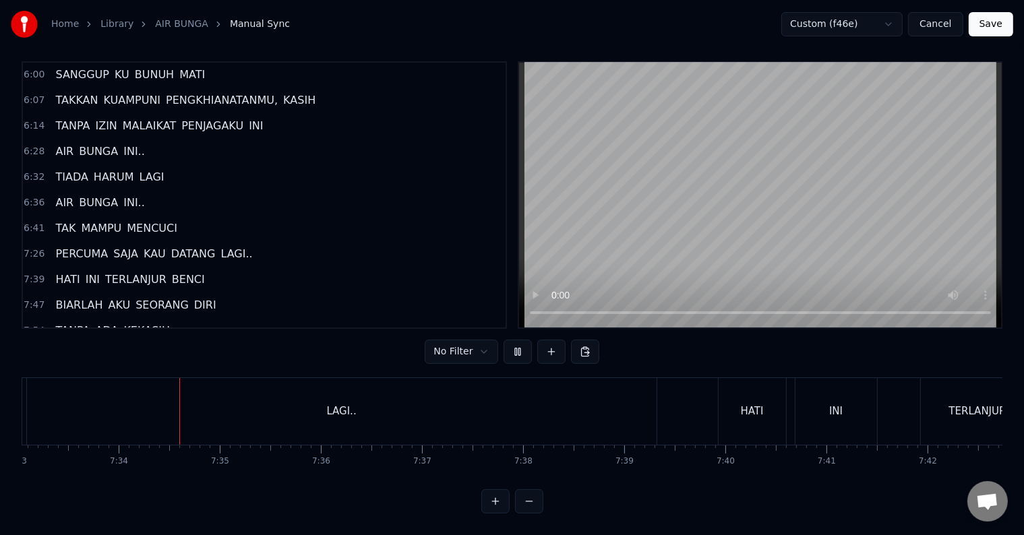
scroll to position [0, 45824]
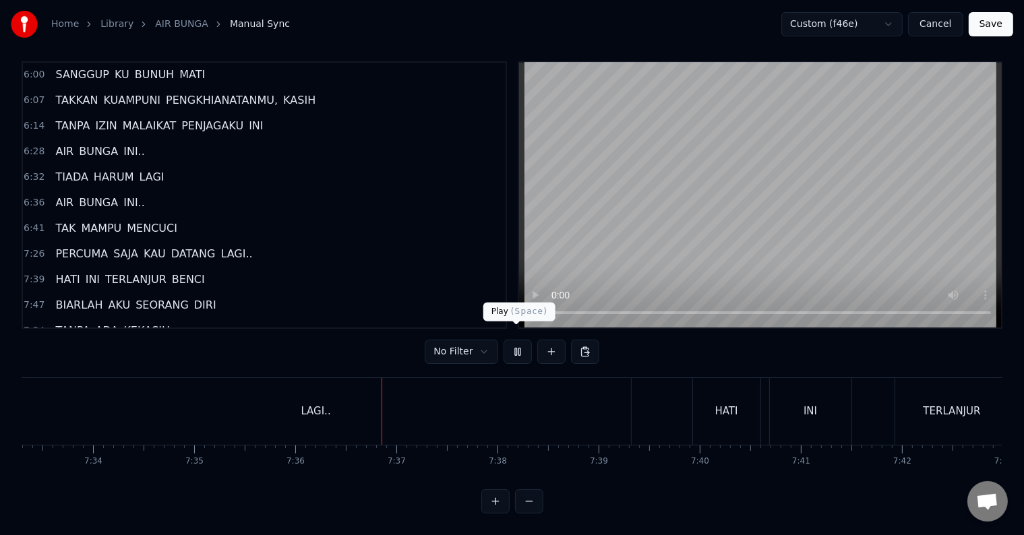
click at [517, 342] on button at bounding box center [517, 352] width 28 height 24
click at [313, 404] on div "LAGI.." at bounding box center [316, 412] width 30 height 16
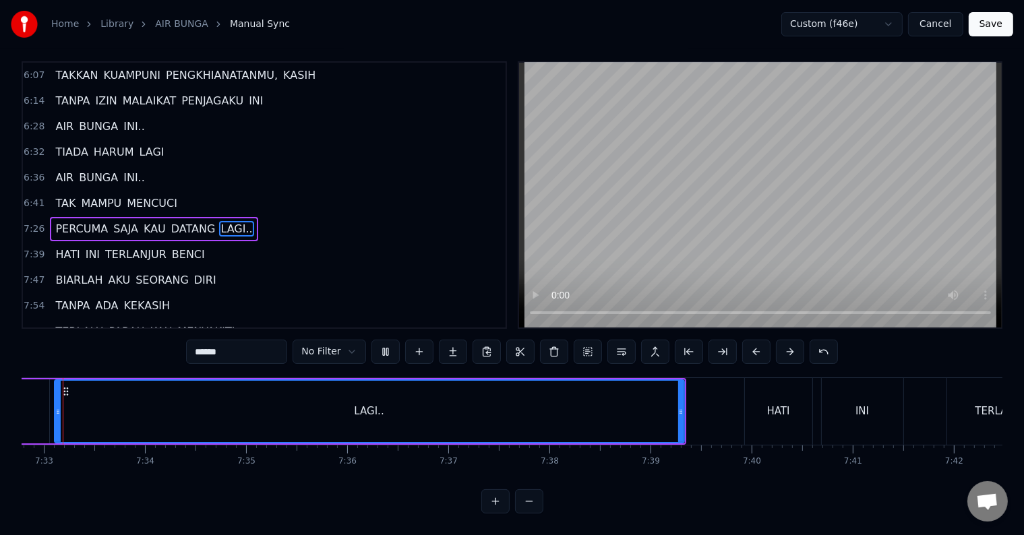
scroll to position [0, 45735]
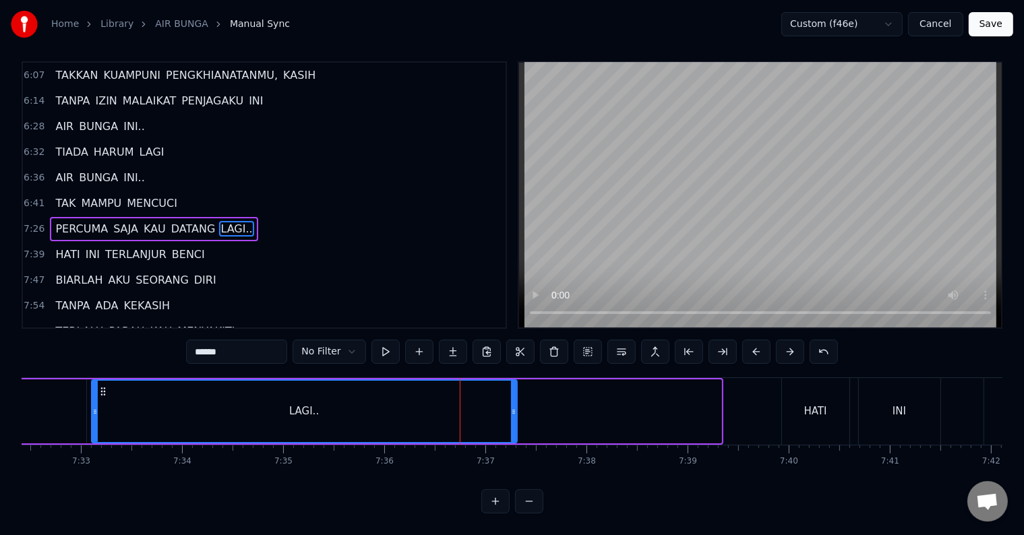
drag, startPoint x: 716, startPoint y: 403, endPoint x: 513, endPoint y: 402, distance: 202.9
click at [513, 406] on icon at bounding box center [513, 411] width 5 height 11
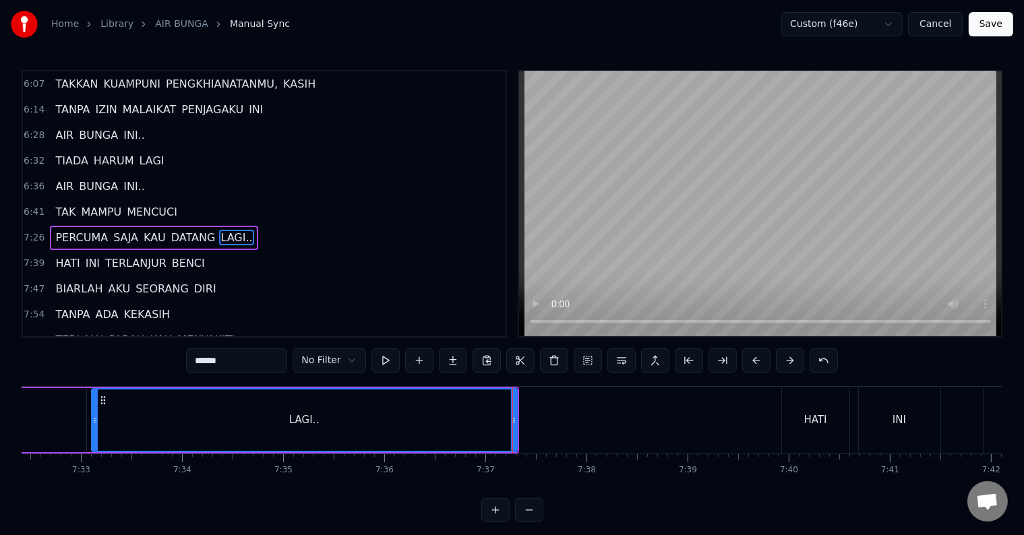
scroll to position [20, 0]
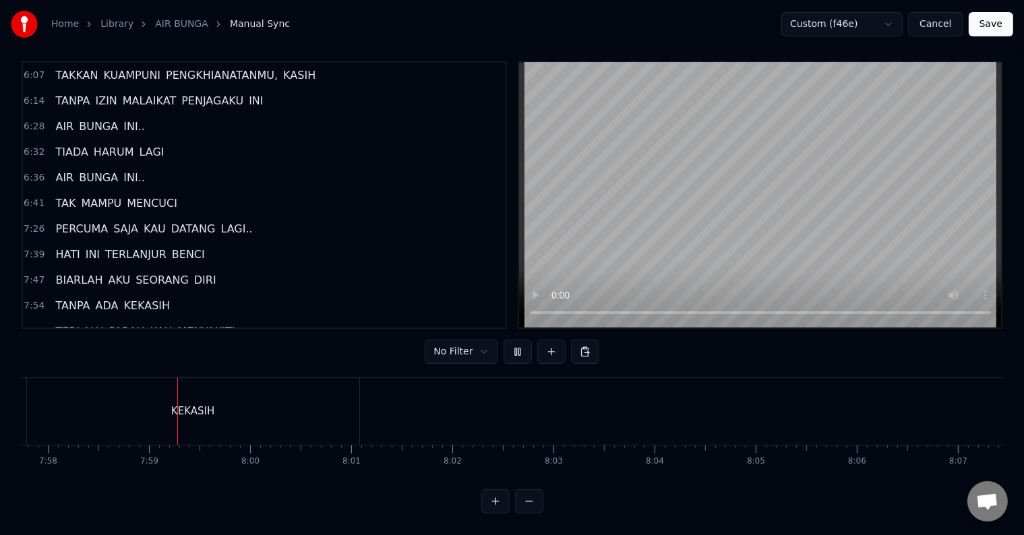
scroll to position [0, 48322]
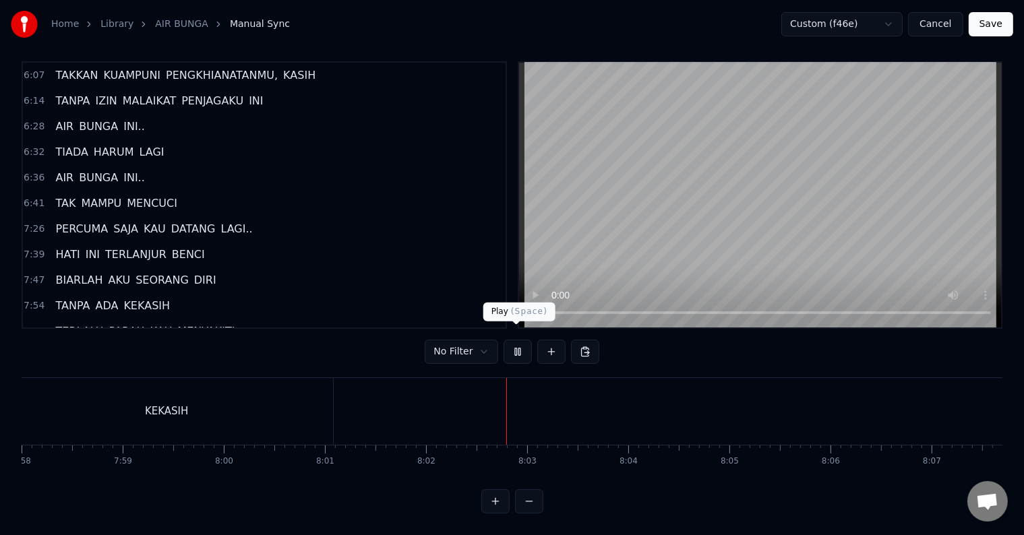
click at [514, 344] on button at bounding box center [517, 352] width 28 height 24
click at [514, 343] on button at bounding box center [517, 352] width 28 height 24
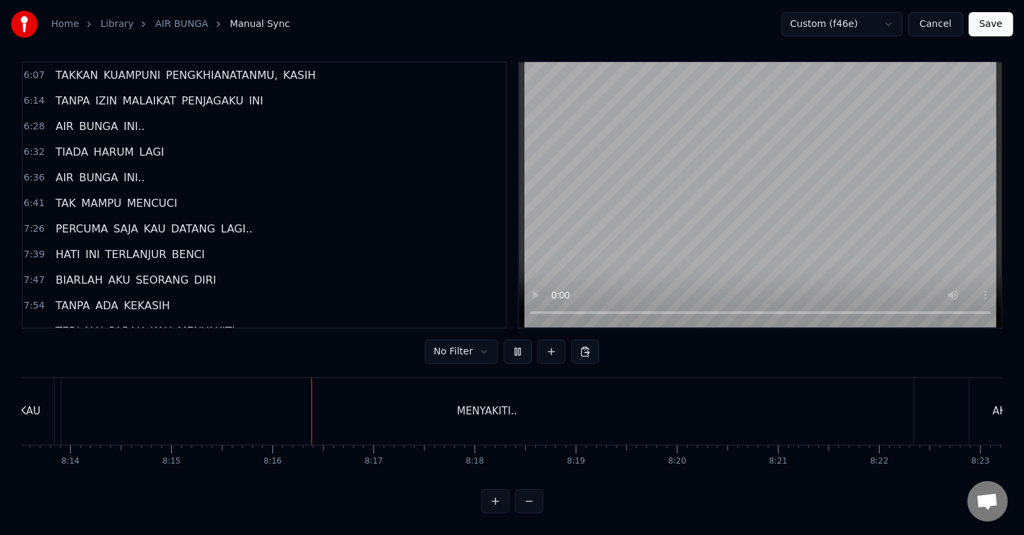
scroll to position [0, 50050]
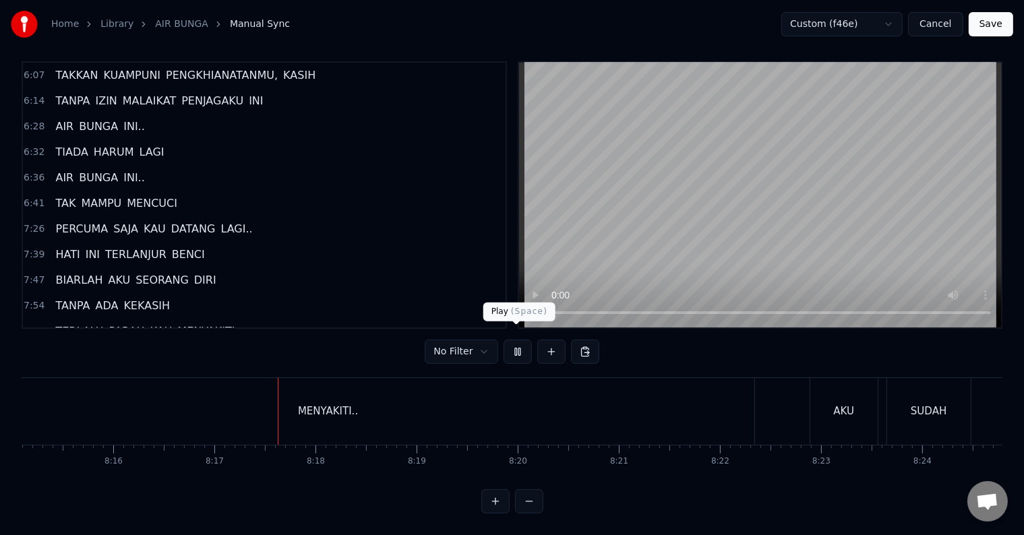
click at [513, 340] on button at bounding box center [517, 352] width 28 height 24
click at [276, 407] on div "MENYAKITI.." at bounding box center [328, 411] width 852 height 67
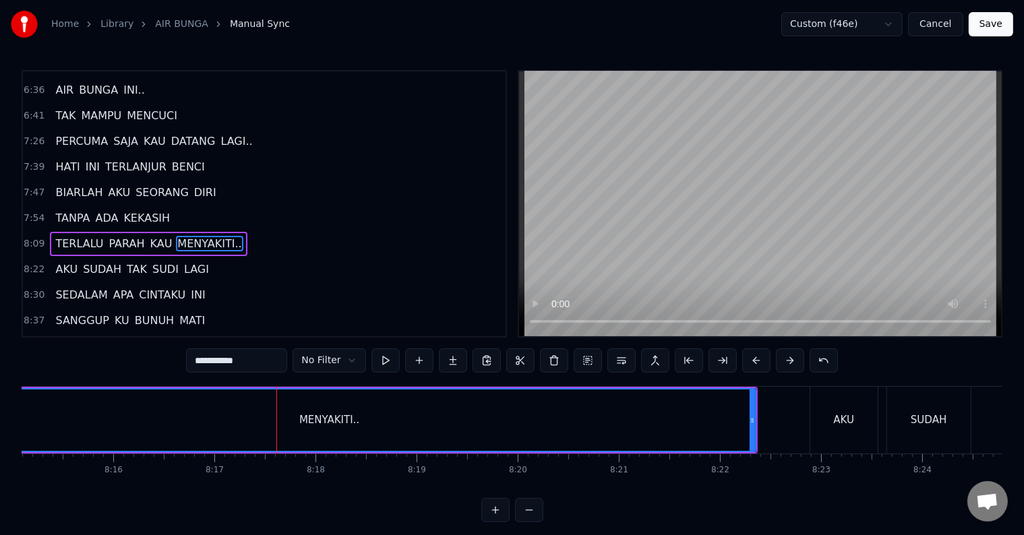
scroll to position [995, 0]
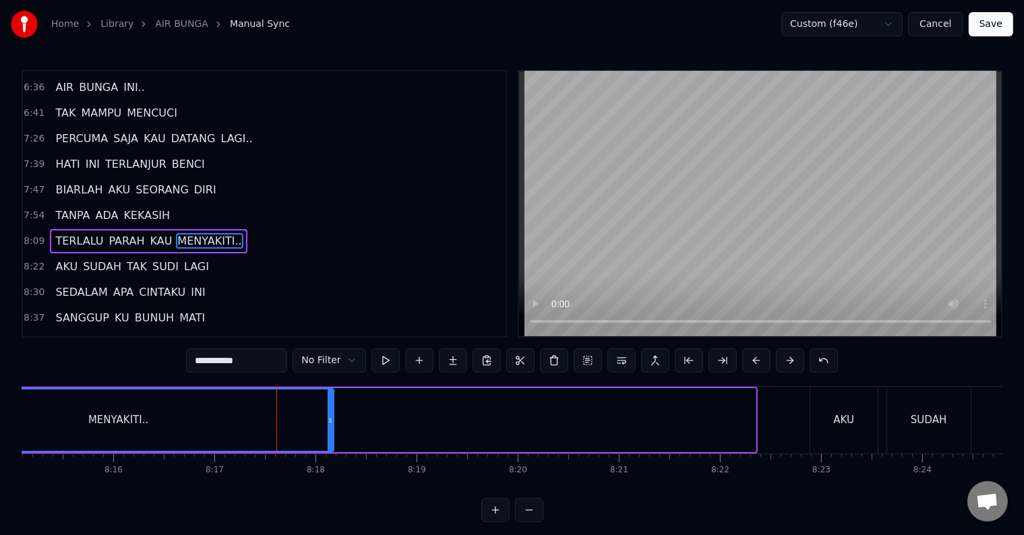
drag, startPoint x: 751, startPoint y: 425, endPoint x: 329, endPoint y: 425, distance: 421.9
click at [329, 425] on div at bounding box center [330, 420] width 5 height 61
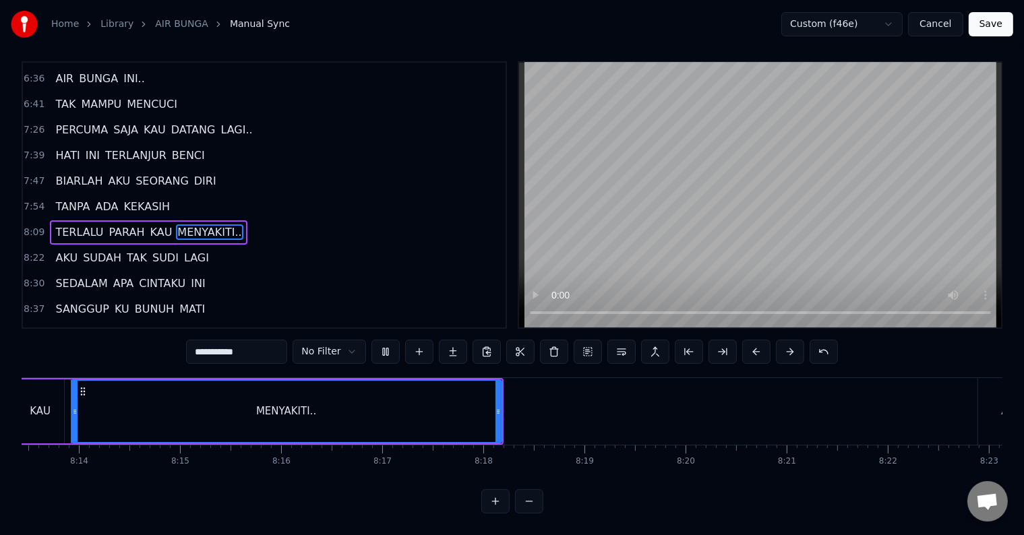
scroll to position [0, 49862]
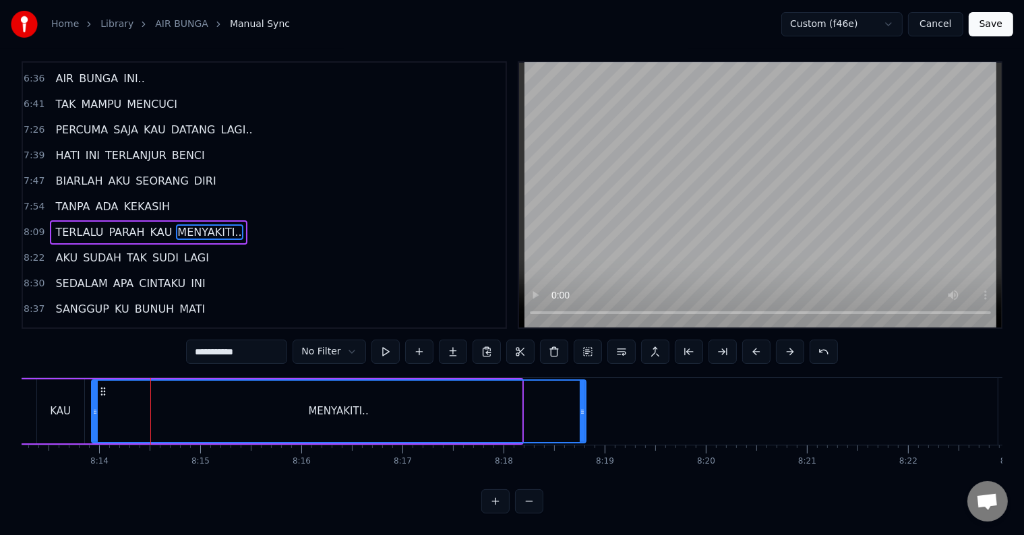
drag, startPoint x: 516, startPoint y: 406, endPoint x: 580, endPoint y: 402, distance: 64.2
click at [580, 402] on div at bounding box center [582, 411] width 5 height 61
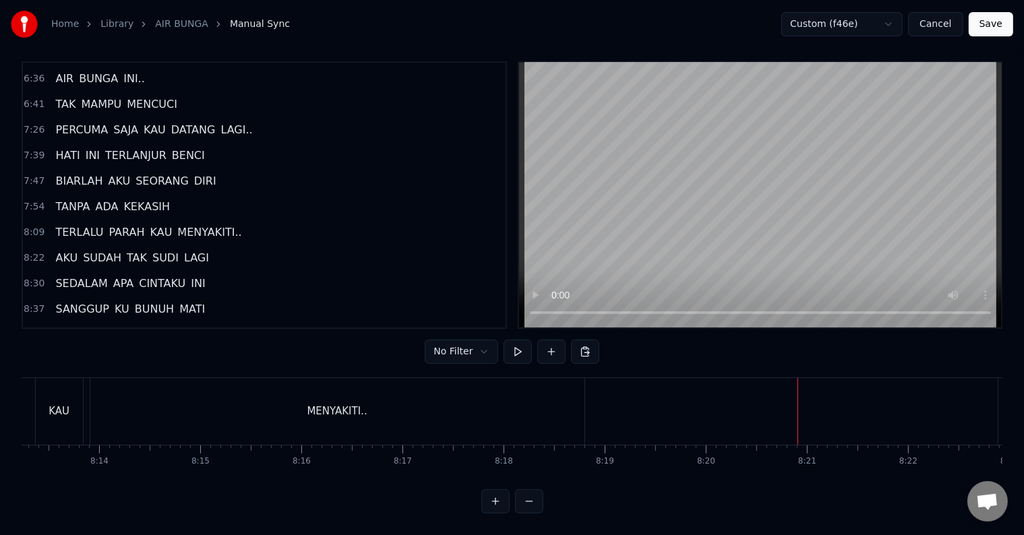
click at [485, 399] on div "MENYAKITI.." at bounding box center [337, 411] width 494 height 67
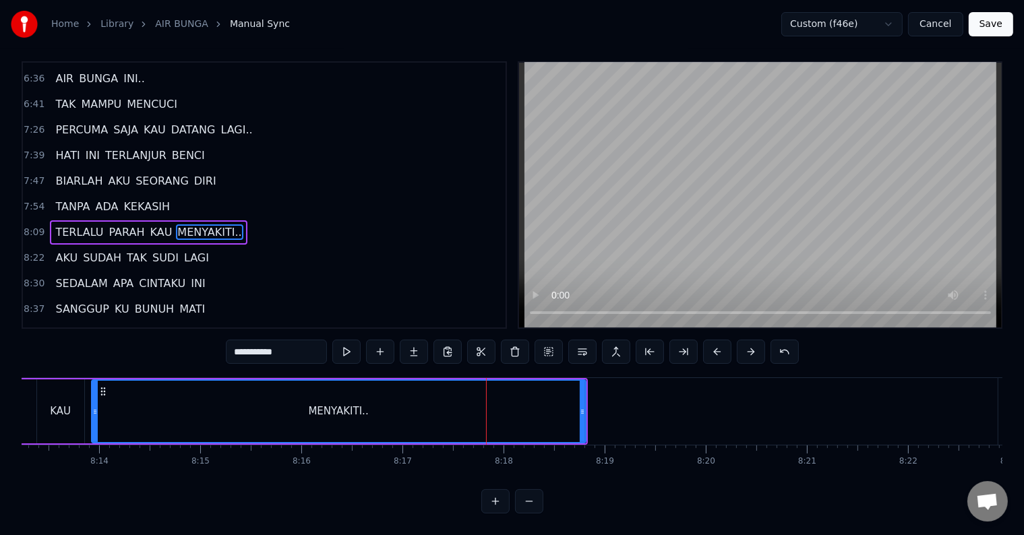
scroll to position [0, 0]
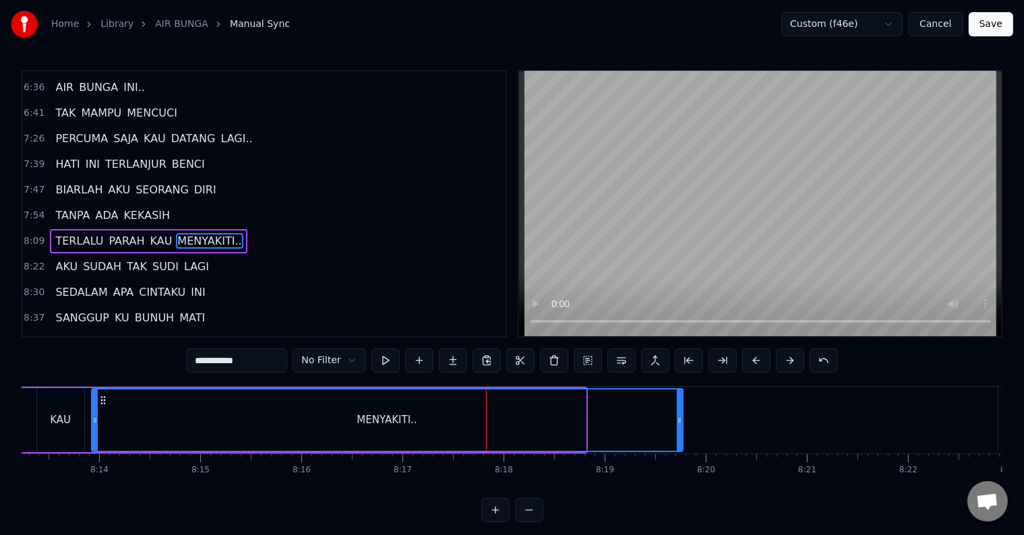
drag, startPoint x: 582, startPoint y: 421, endPoint x: 679, endPoint y: 419, distance: 97.1
click at [679, 419] on icon at bounding box center [679, 420] width 5 height 11
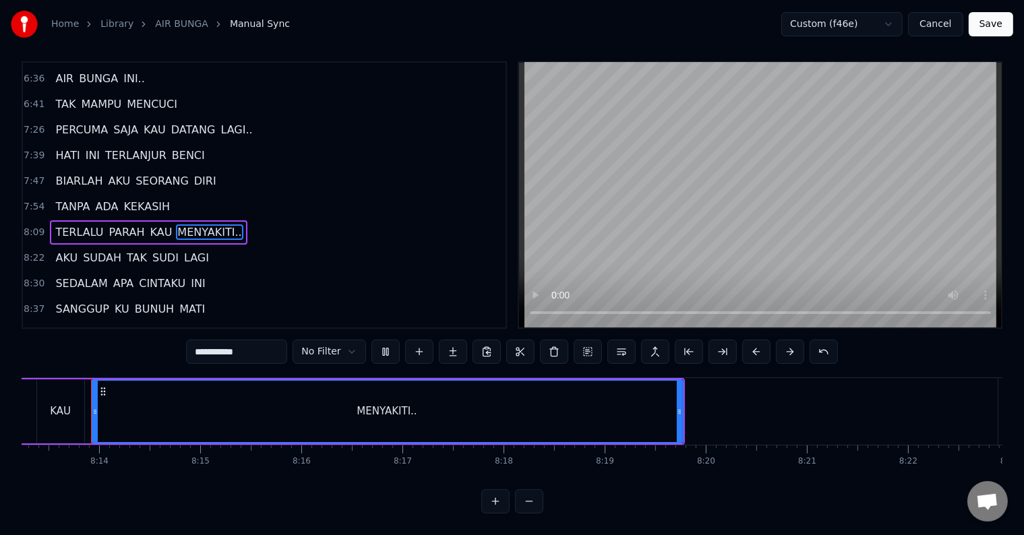
scroll to position [20, 0]
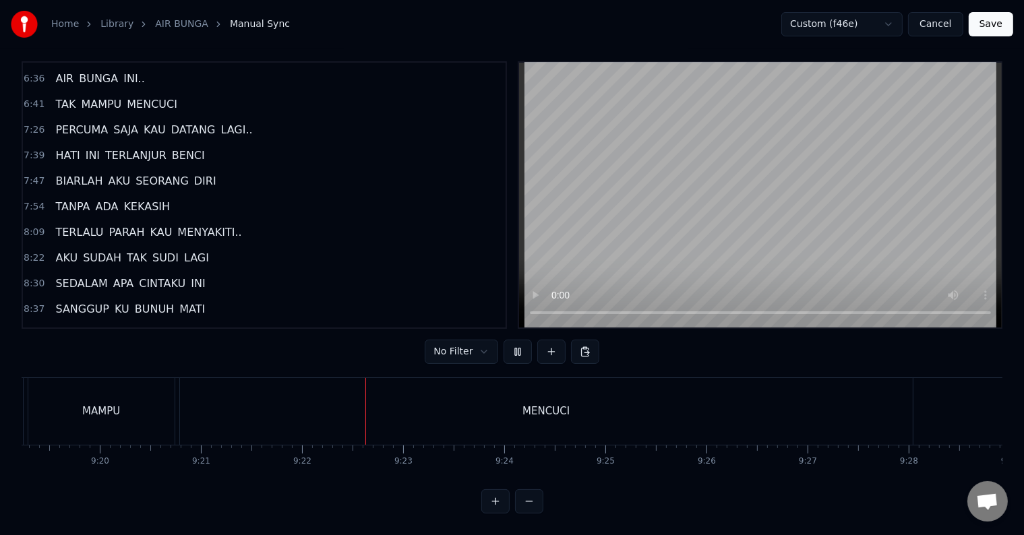
scroll to position [0, 56753]
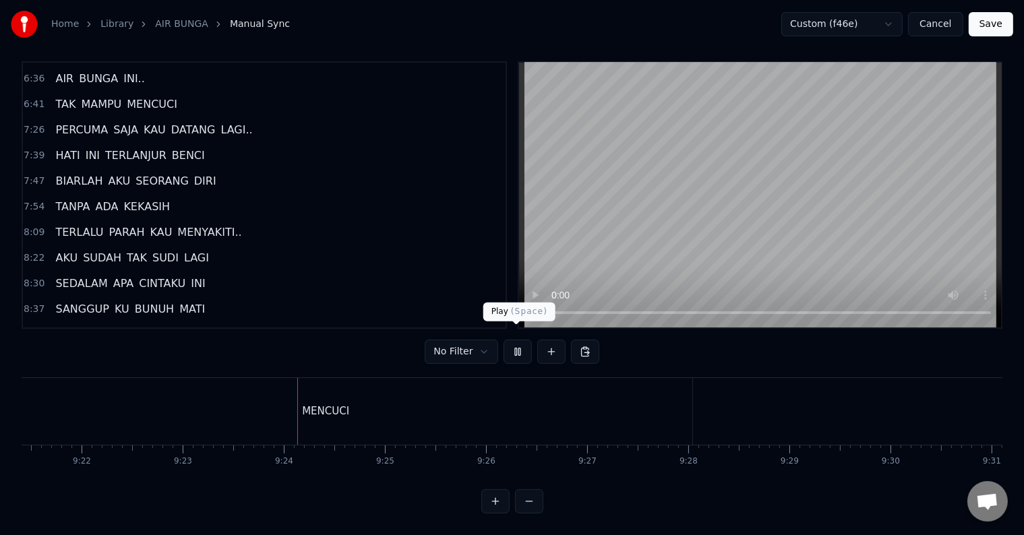
click at [516, 340] on button at bounding box center [517, 352] width 28 height 24
click at [477, 389] on div "MENCUCI" at bounding box center [326, 411] width 733 height 67
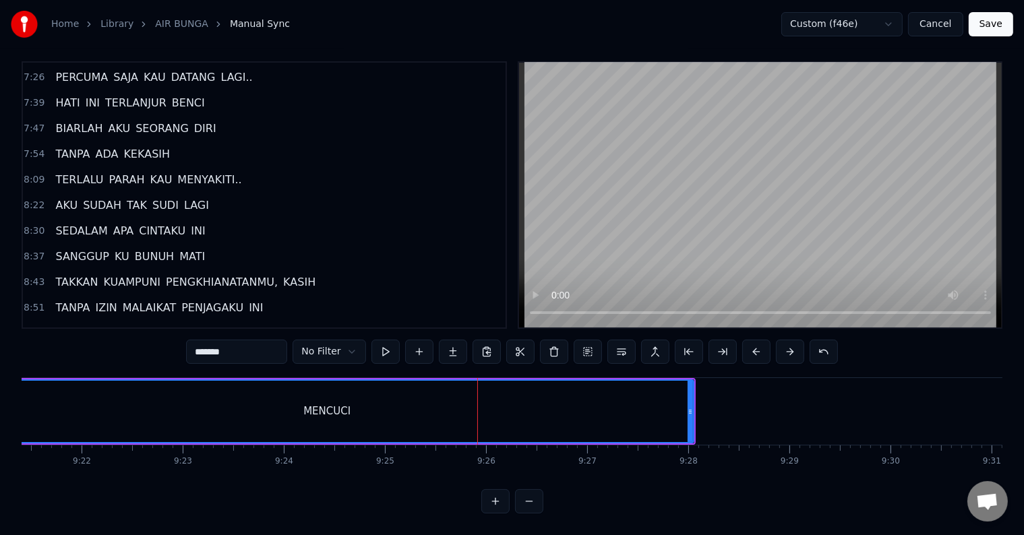
scroll to position [1099, 0]
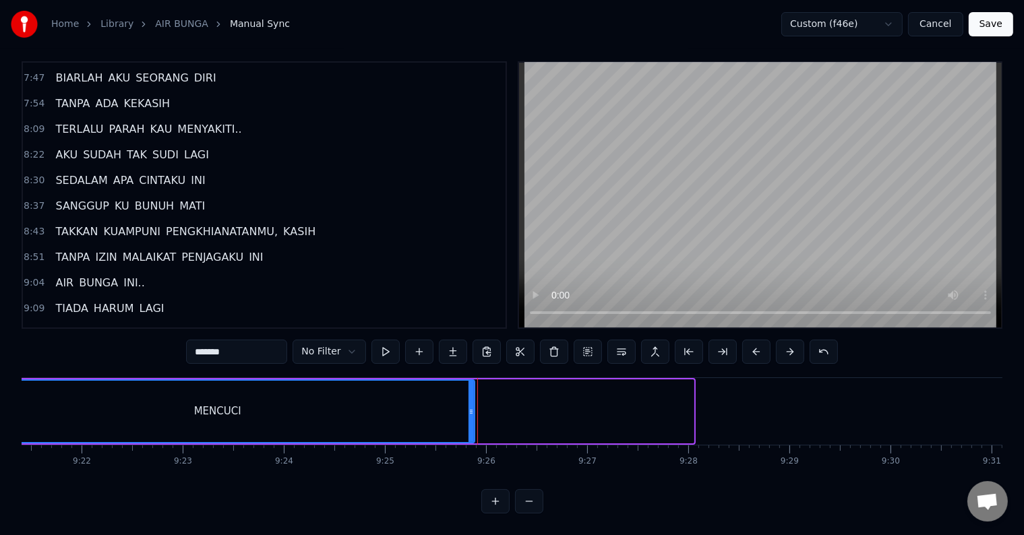
drag, startPoint x: 688, startPoint y: 404, endPoint x: 469, endPoint y: 395, distance: 219.2
click at [469, 395] on div at bounding box center [470, 411] width 5 height 61
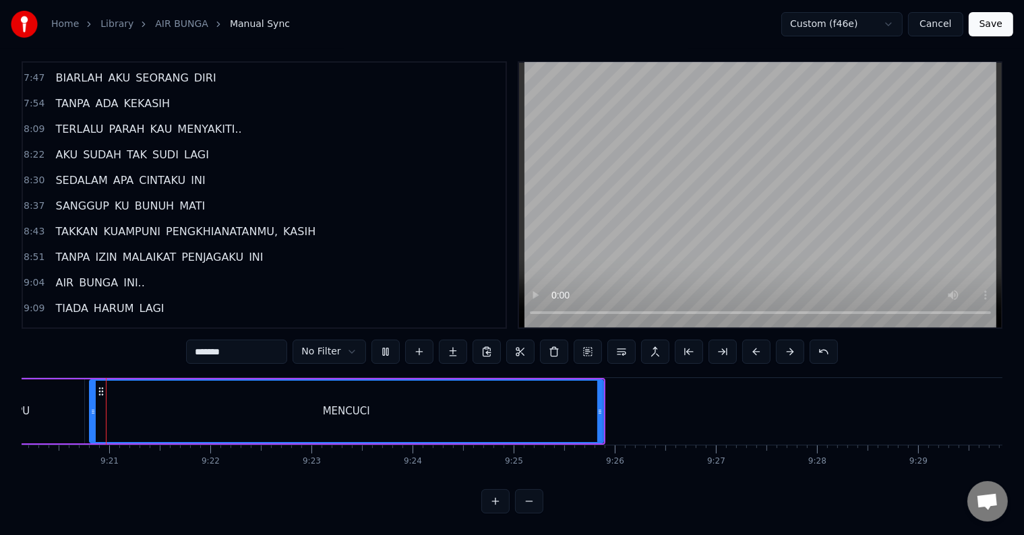
scroll to position [0, 56623]
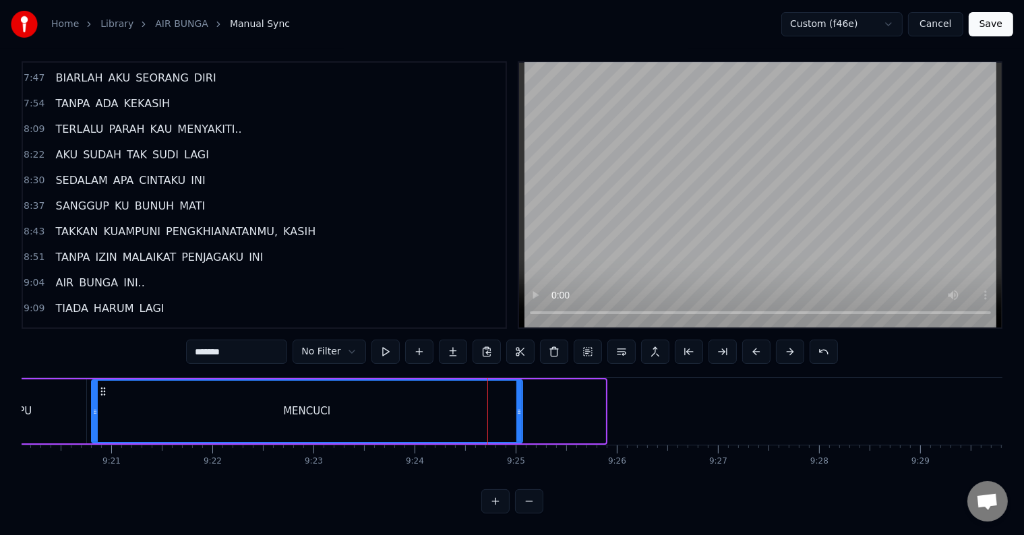
drag, startPoint x: 600, startPoint y: 399, endPoint x: 518, endPoint y: 394, distance: 83.1
click at [518, 406] on icon at bounding box center [518, 411] width 5 height 11
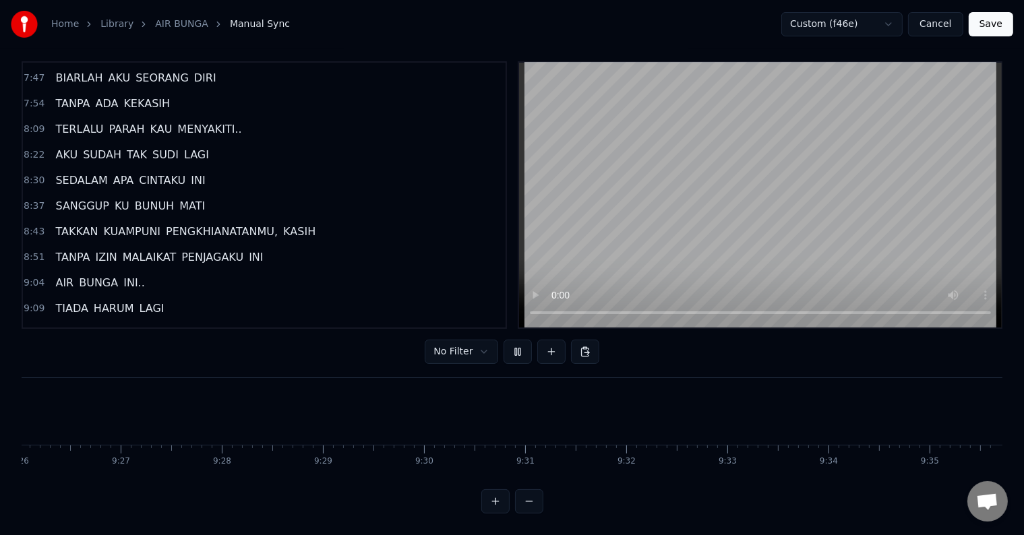
scroll to position [0, 57222]
click at [989, 24] on button "Save" at bounding box center [990, 24] width 44 height 24
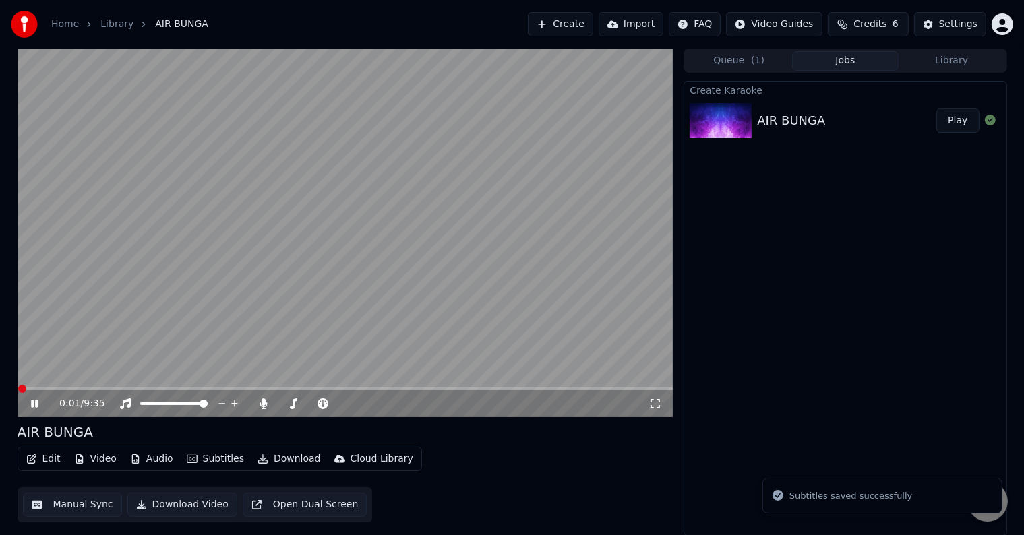
click at [182, 506] on button "Download Video" at bounding box center [182, 505] width 110 height 24
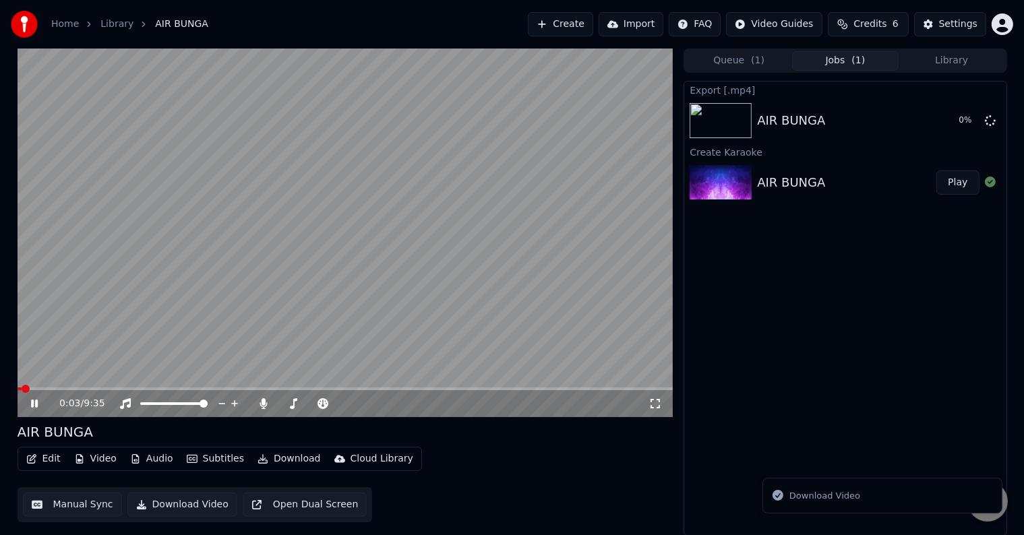
click at [34, 401] on icon at bounding box center [44, 403] width 32 height 11
